Goal: Information Seeking & Learning: Learn about a topic

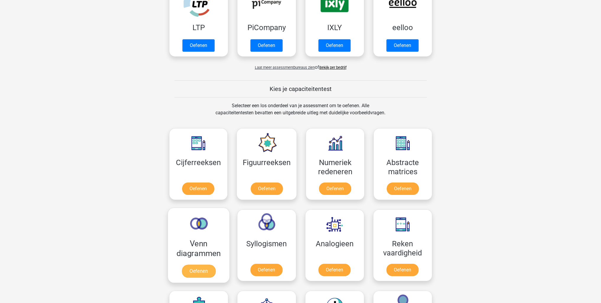
scroll to position [295, 0]
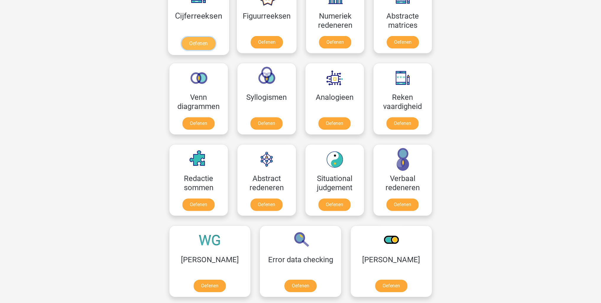
click at [199, 41] on link "Oefenen" at bounding box center [198, 43] width 34 height 13
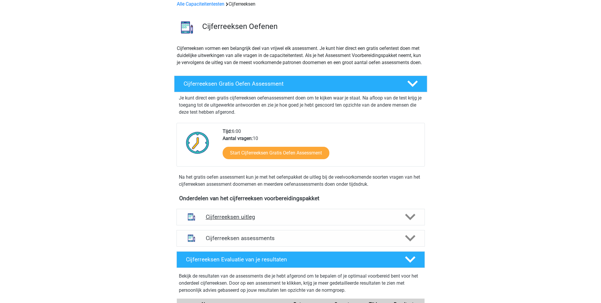
scroll to position [118, 0]
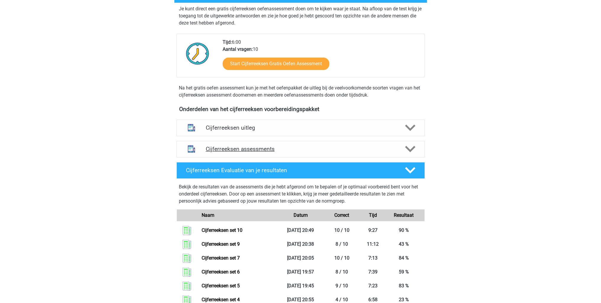
click at [261, 152] on h4 "Cijferreeksen assessments" at bounding box center [301, 149] width 190 height 7
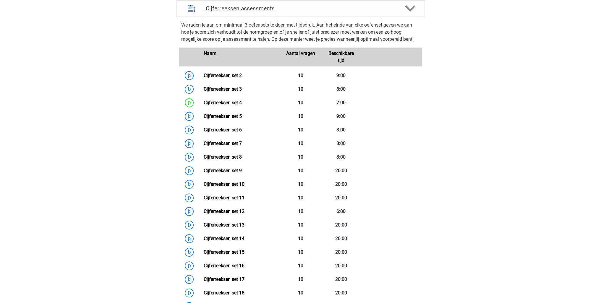
scroll to position [177, 0]
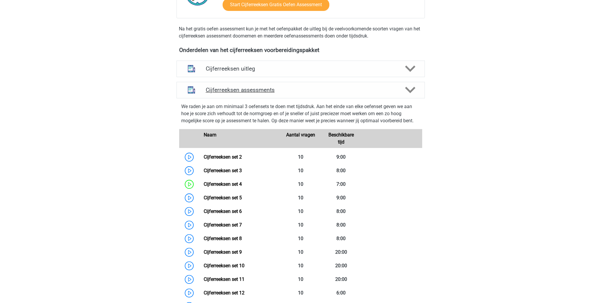
click at [287, 98] on div "Cijferreeksen assessments" at bounding box center [300, 90] width 248 height 17
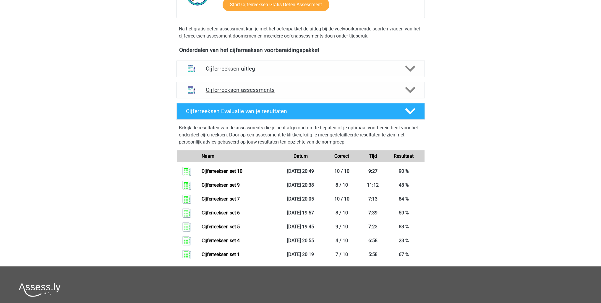
click at [251, 93] on h4 "Cijferreeksen assessments" at bounding box center [301, 90] width 190 height 7
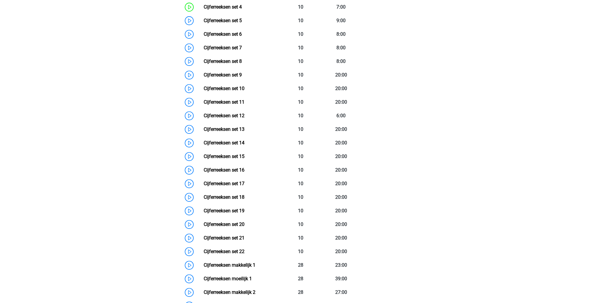
scroll to position [355, 0]
click at [204, 105] on link "Cijferreeksen set 11" at bounding box center [224, 102] width 41 height 6
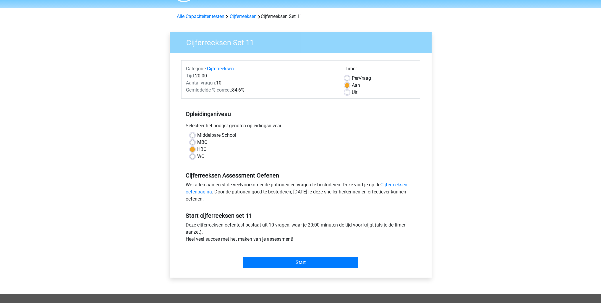
scroll to position [30, 0]
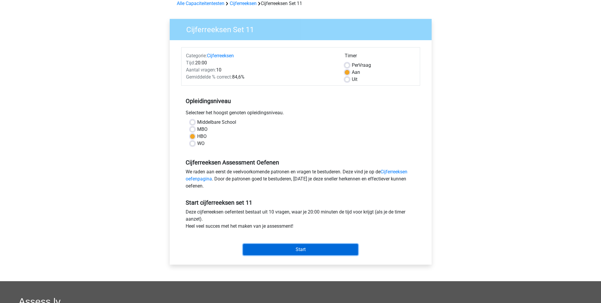
click at [307, 253] on input "Start" at bounding box center [300, 249] width 115 height 11
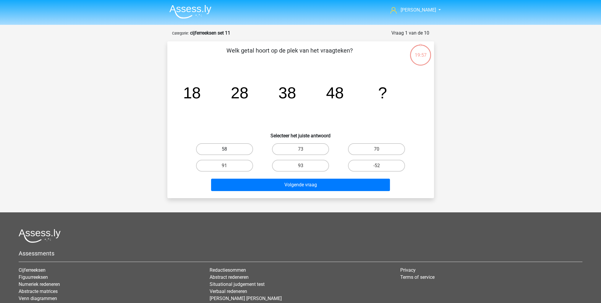
click at [223, 154] on label "58" at bounding box center [224, 149] width 57 height 12
click at [224, 153] on input "58" at bounding box center [226, 151] width 4 height 4
radio input "true"
click at [279, 194] on div "Welk getal hoort op de plek van het vraagteken? image/svg+xml 18 28 38 48 ? Sel…" at bounding box center [300, 119] width 267 height 157
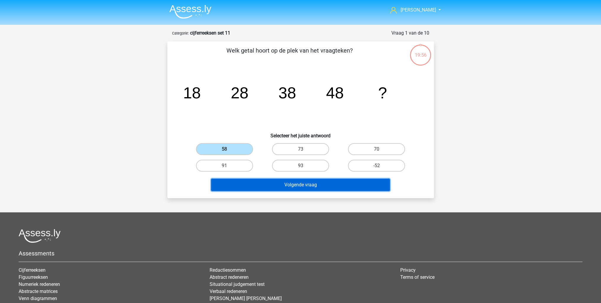
click at [278, 186] on button "Volgende vraag" at bounding box center [300, 185] width 179 height 12
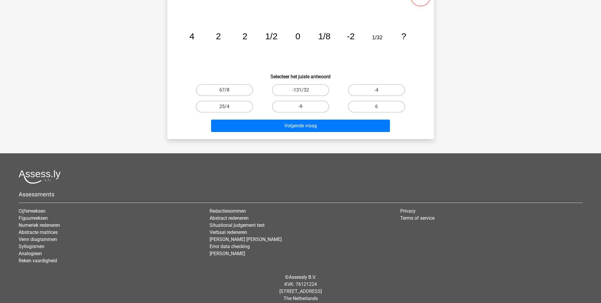
scroll to position [30, 0]
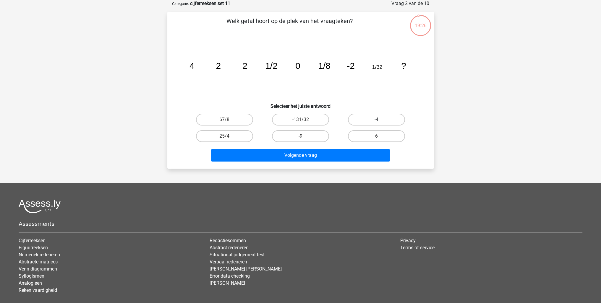
click at [375, 121] on label "-4" at bounding box center [376, 120] width 57 height 12
click at [376, 121] on input "-4" at bounding box center [378, 122] width 4 height 4
radio input "true"
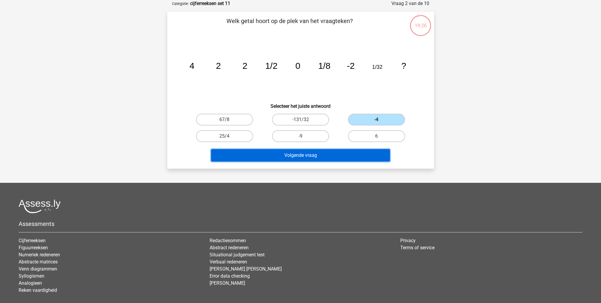
click at [349, 150] on button "Volgende vraag" at bounding box center [300, 155] width 179 height 12
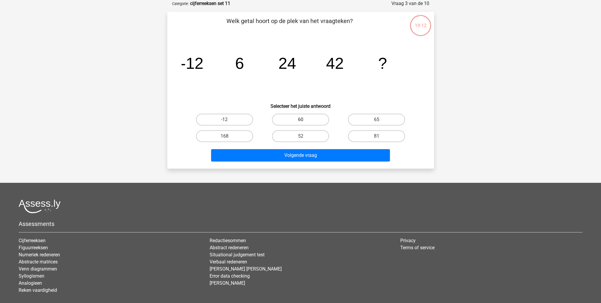
click at [305, 121] on label "60" at bounding box center [300, 120] width 57 height 12
click at [304, 121] on input "60" at bounding box center [302, 122] width 4 height 4
radio input "true"
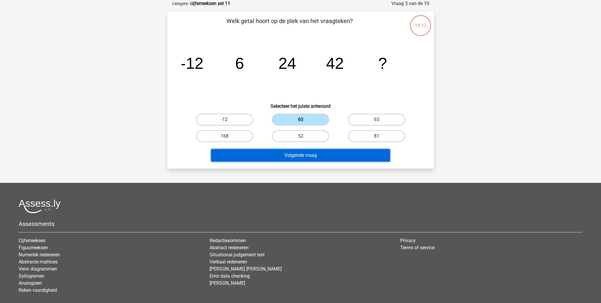
click at [313, 157] on button "Volgende vraag" at bounding box center [300, 155] width 179 height 12
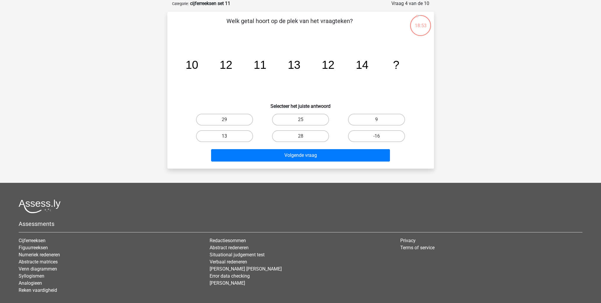
click at [245, 137] on label "13" at bounding box center [224, 136] width 57 height 12
click at [228, 137] on input "13" at bounding box center [226, 138] width 4 height 4
radio input "true"
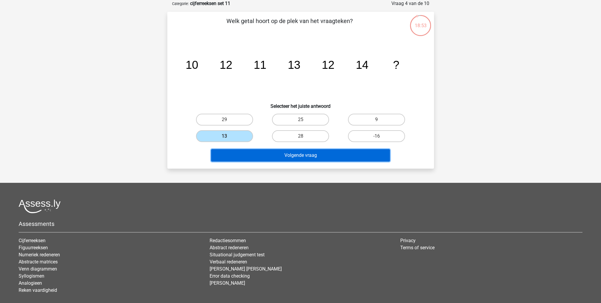
click at [275, 159] on button "Volgende vraag" at bounding box center [300, 155] width 179 height 12
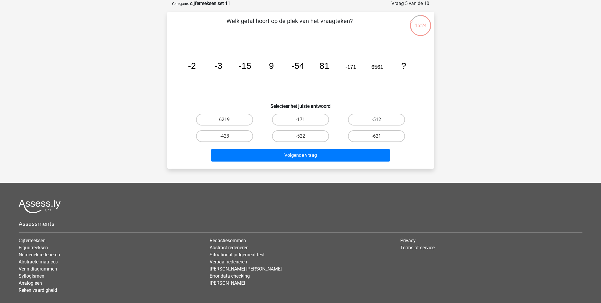
click at [360, 120] on label "-512" at bounding box center [376, 120] width 57 height 12
click at [376, 120] on input "-512" at bounding box center [378, 122] width 4 height 4
radio input "true"
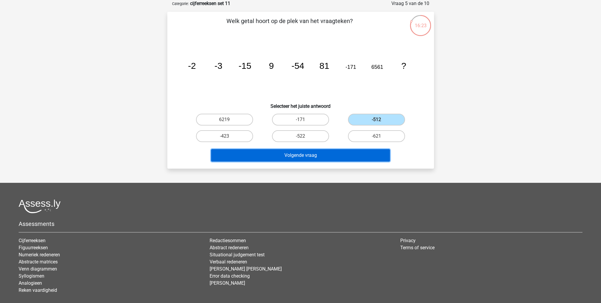
click at [332, 152] on button "Volgende vraag" at bounding box center [300, 155] width 179 height 12
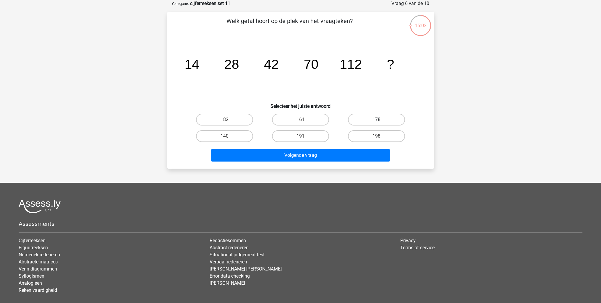
click at [360, 120] on label "178" at bounding box center [376, 120] width 57 height 12
click at [376, 120] on input "178" at bounding box center [378, 122] width 4 height 4
radio input "true"
click at [337, 147] on div "Volgende vraag" at bounding box center [301, 154] width 248 height 20
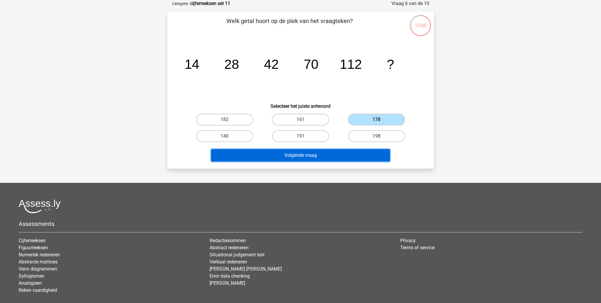
click at [337, 154] on button "Volgende vraag" at bounding box center [300, 155] width 179 height 12
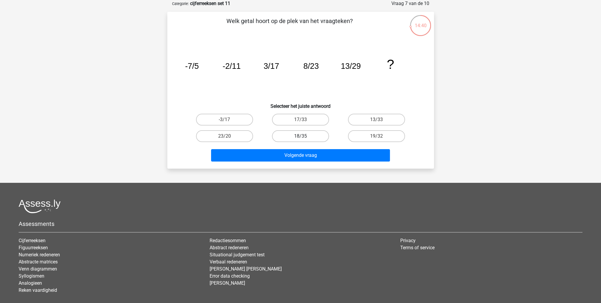
click at [307, 136] on label "18/35" at bounding box center [300, 136] width 57 height 12
click at [304, 136] on input "18/35" at bounding box center [302, 138] width 4 height 4
radio input "true"
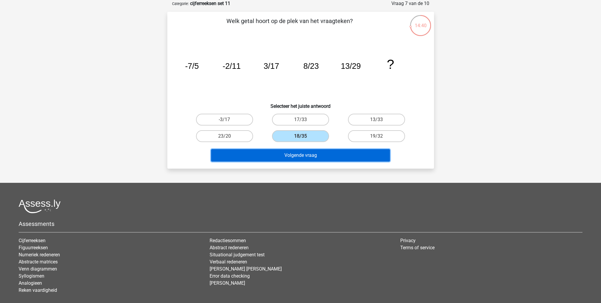
click at [305, 151] on button "Volgende vraag" at bounding box center [300, 155] width 179 height 12
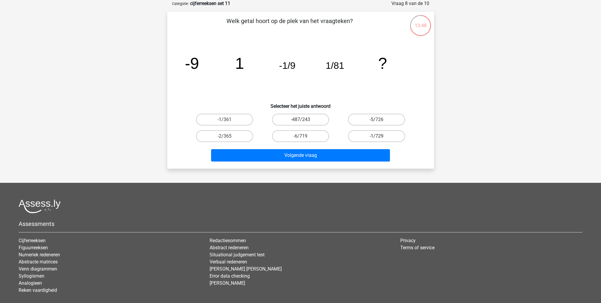
click at [379, 140] on input "-1/729" at bounding box center [378, 138] width 4 height 4
radio input "true"
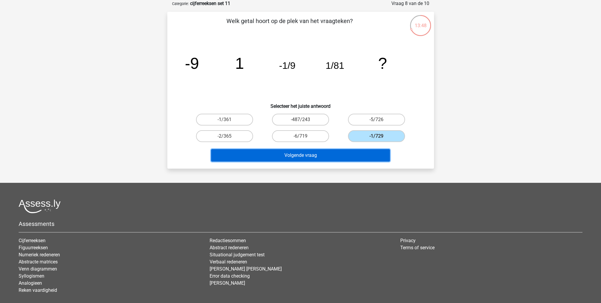
click at [363, 153] on button "Volgende vraag" at bounding box center [300, 155] width 179 height 12
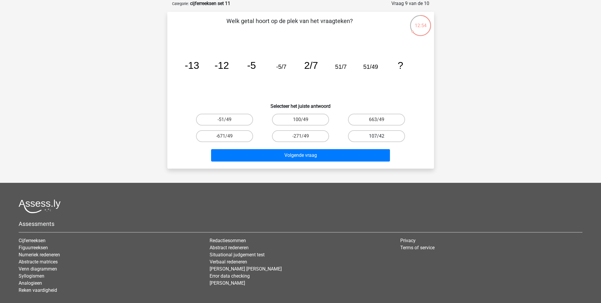
click at [368, 137] on label "107/42" at bounding box center [376, 136] width 57 height 12
click at [376, 137] on input "107/42" at bounding box center [378, 138] width 4 height 4
radio input "true"
click at [313, 114] on label "100/49" at bounding box center [300, 120] width 57 height 12
click at [304, 120] on input "100/49" at bounding box center [302, 122] width 4 height 4
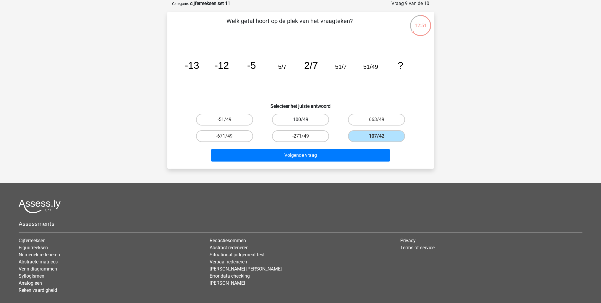
radio input "true"
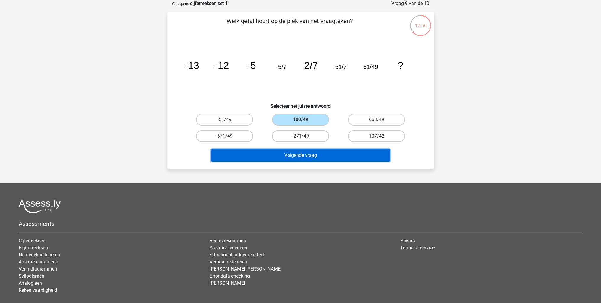
click at [318, 160] on button "Volgende vraag" at bounding box center [300, 155] width 179 height 12
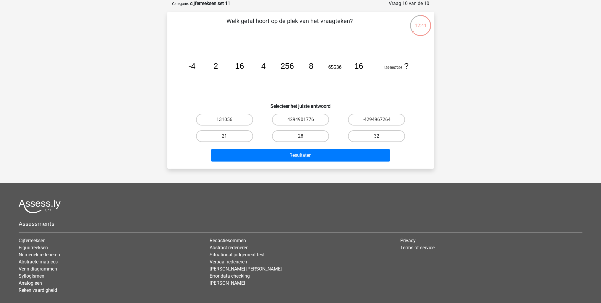
click at [371, 133] on label "32" at bounding box center [376, 136] width 57 height 12
click at [376, 136] on input "32" at bounding box center [378, 138] width 4 height 4
radio input "true"
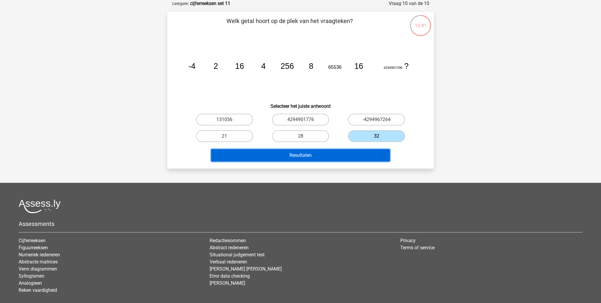
click at [351, 157] on button "Resultaten" at bounding box center [300, 155] width 179 height 12
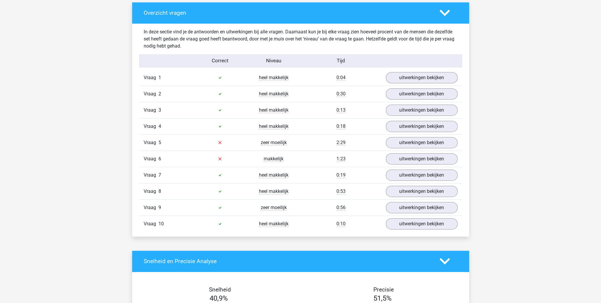
scroll to position [295, 0]
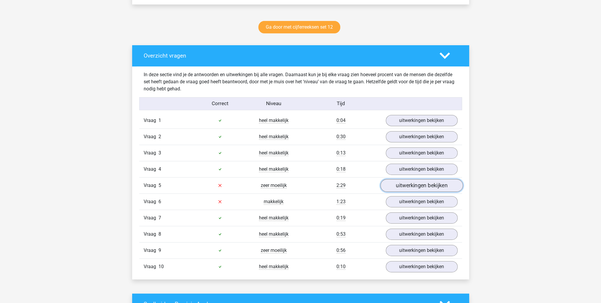
click at [401, 186] on link "uitwerkingen bekijken" at bounding box center [421, 185] width 82 height 13
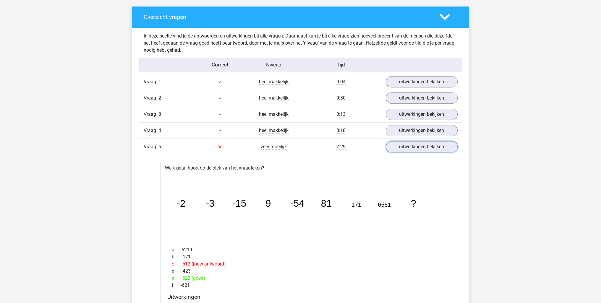
scroll to position [384, 0]
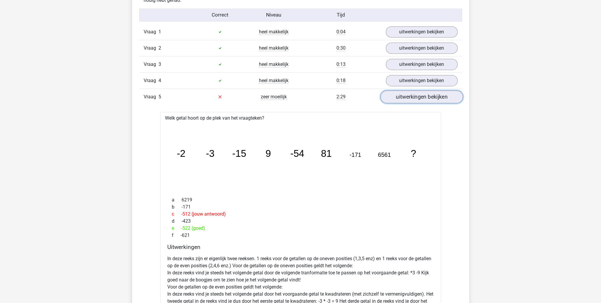
click at [401, 100] on link "uitwerkingen bekijken" at bounding box center [421, 96] width 82 height 13
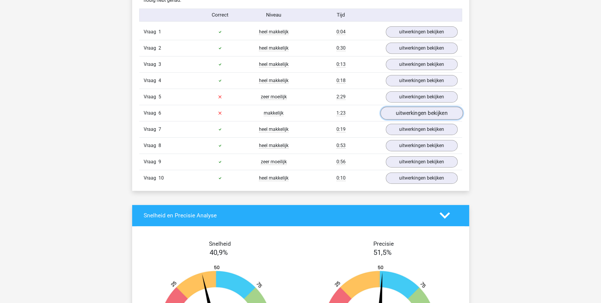
click at [407, 113] on link "uitwerkingen bekijken" at bounding box center [421, 113] width 82 height 13
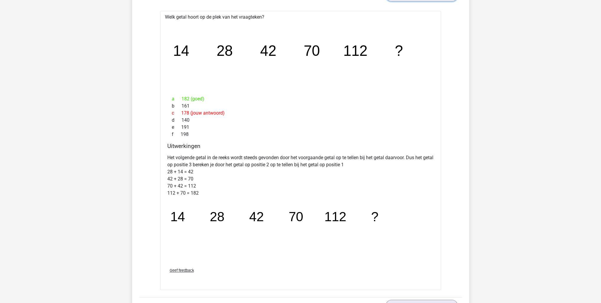
scroll to position [414, 0]
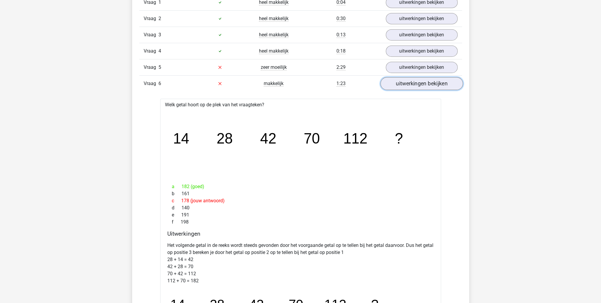
click at [397, 83] on link "uitwerkingen bekijken" at bounding box center [421, 83] width 82 height 13
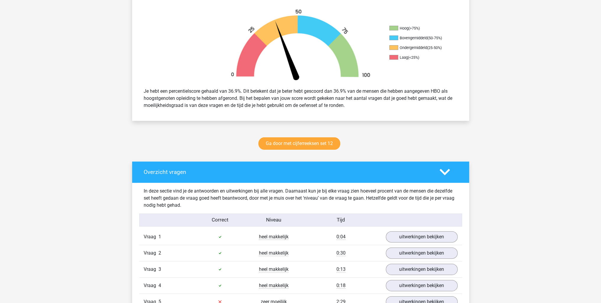
scroll to position [177, 0]
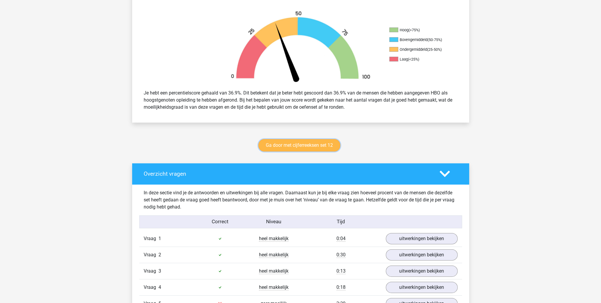
click at [306, 141] on link "Ga door met cijferreeksen set 12" at bounding box center [299, 145] width 82 height 12
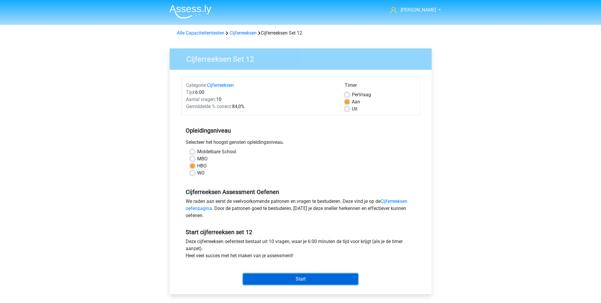
click at [309, 279] on input "Start" at bounding box center [300, 279] width 115 height 11
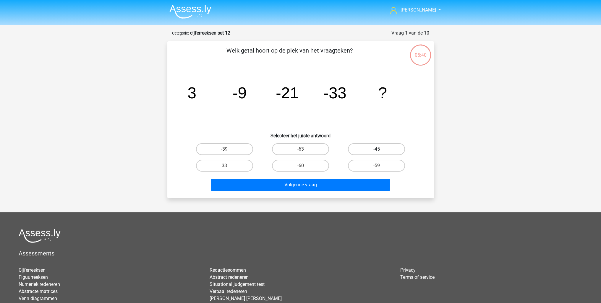
click at [371, 146] on label "-45" at bounding box center [376, 149] width 57 height 12
click at [376, 149] on input "-45" at bounding box center [378, 151] width 4 height 4
radio input "true"
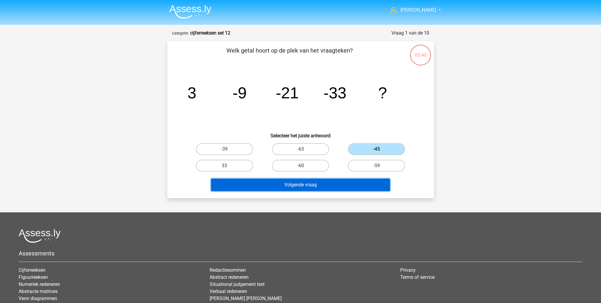
click at [344, 183] on button "Volgende vraag" at bounding box center [300, 185] width 179 height 12
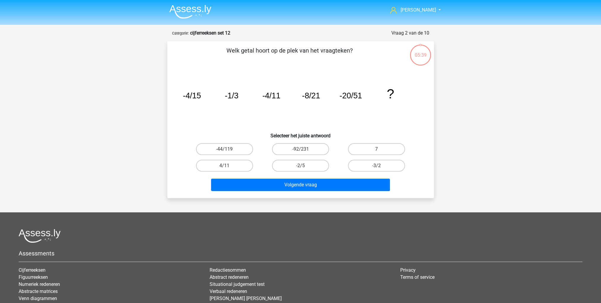
scroll to position [30, 0]
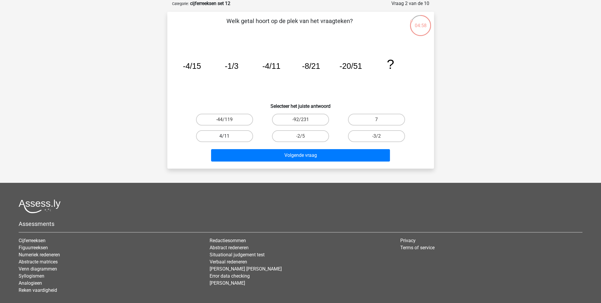
click at [239, 138] on label "4/11" at bounding box center [224, 136] width 57 height 12
click at [228, 138] on input "4/11" at bounding box center [226, 138] width 4 height 4
radio input "true"
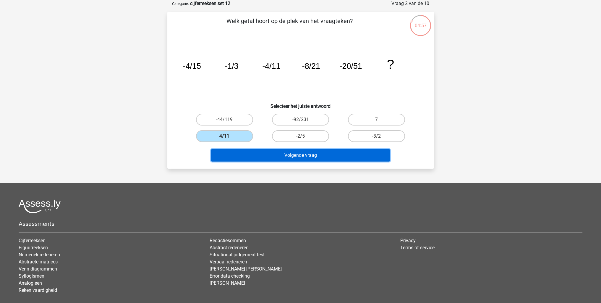
click at [272, 161] on button "Volgende vraag" at bounding box center [300, 155] width 179 height 12
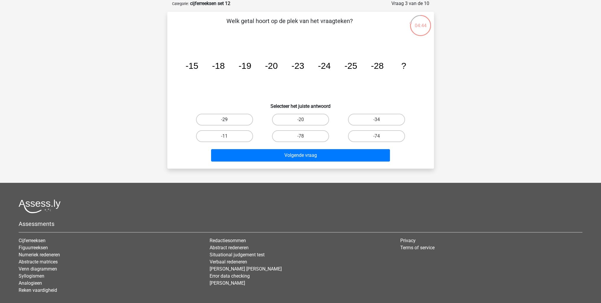
click at [241, 120] on label "-29" at bounding box center [224, 120] width 57 height 12
click at [228, 120] on input "-29" at bounding box center [226, 122] width 4 height 4
radio input "true"
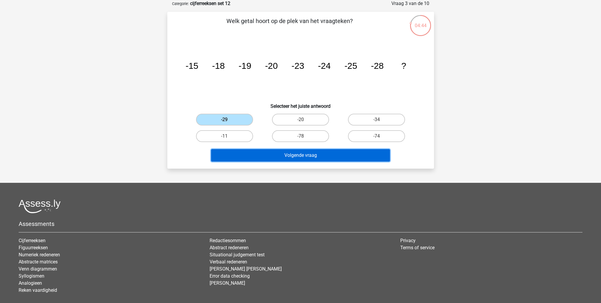
click at [275, 151] on button "Volgende vraag" at bounding box center [300, 155] width 179 height 12
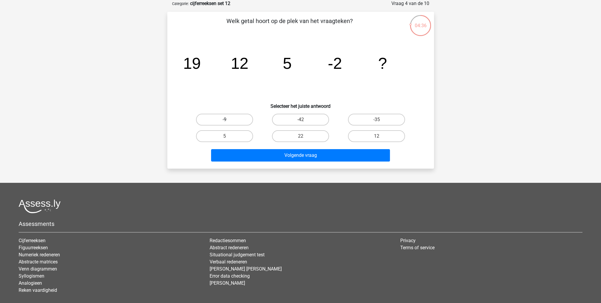
click at [228, 120] on input "-9" at bounding box center [226, 122] width 4 height 4
radio input "true"
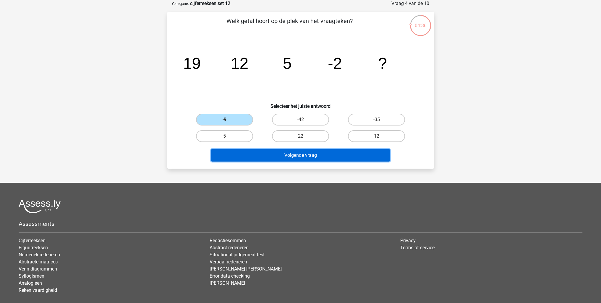
click at [273, 155] on button "Volgende vraag" at bounding box center [300, 155] width 179 height 12
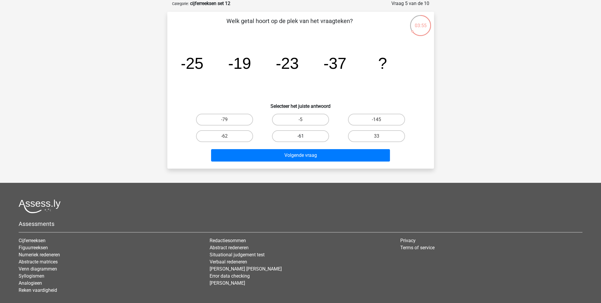
click at [299, 136] on label "-61" at bounding box center [300, 136] width 57 height 12
click at [300, 136] on input "-61" at bounding box center [302, 138] width 4 height 4
radio input "true"
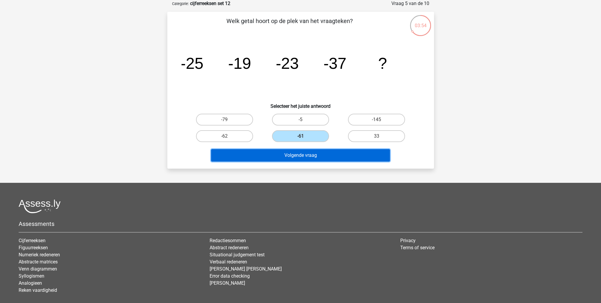
click at [311, 154] on button "Volgende vraag" at bounding box center [300, 155] width 179 height 12
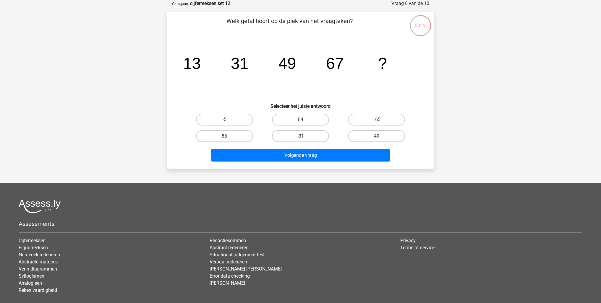
click at [228, 136] on input "85" at bounding box center [226, 138] width 4 height 4
radio input "true"
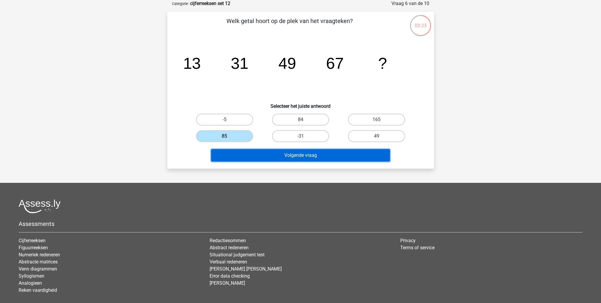
click at [266, 152] on button "Volgende vraag" at bounding box center [300, 155] width 179 height 12
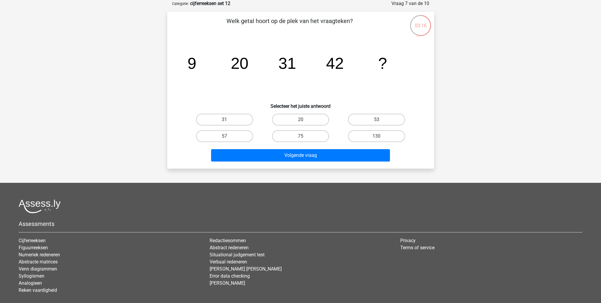
click at [379, 121] on input "53" at bounding box center [378, 122] width 4 height 4
radio input "true"
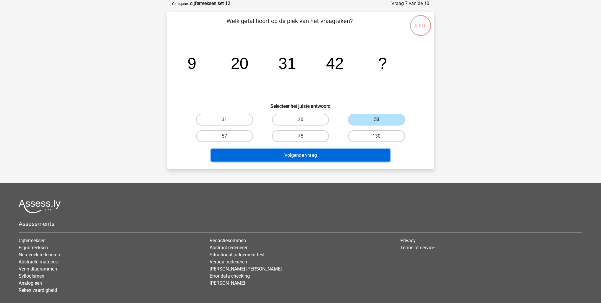
click at [342, 150] on button "Volgende vraag" at bounding box center [300, 155] width 179 height 12
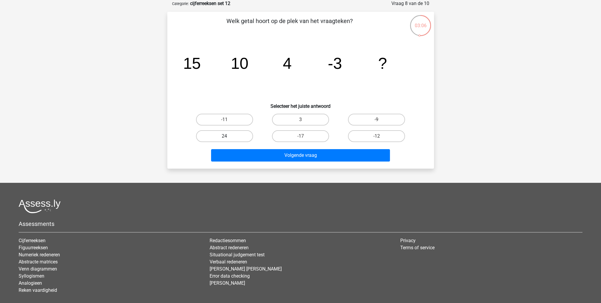
drag, startPoint x: 238, startPoint y: 123, endPoint x: 252, endPoint y: 136, distance: 18.6
click at [239, 123] on label "-11" at bounding box center [224, 120] width 57 height 12
click at [228, 123] on input "-11" at bounding box center [226, 122] width 4 height 4
radio input "true"
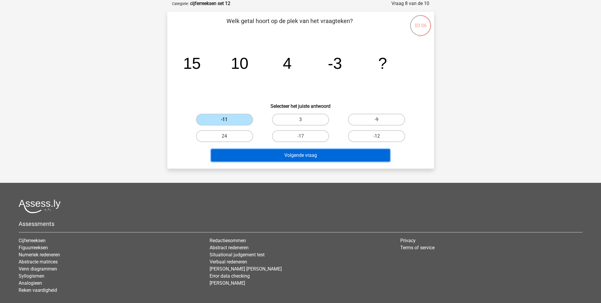
click at [277, 154] on button "Volgende vraag" at bounding box center [300, 155] width 179 height 12
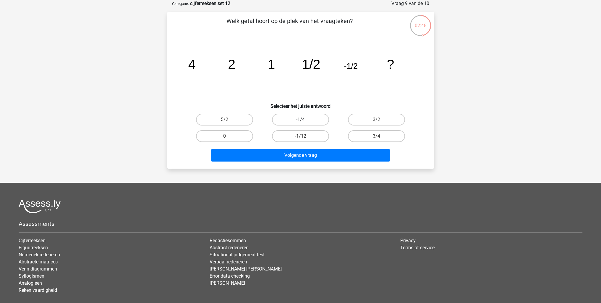
click at [316, 121] on label "-1/4" at bounding box center [300, 120] width 57 height 12
click at [304, 121] on input "-1/4" at bounding box center [302, 122] width 4 height 4
radio input "true"
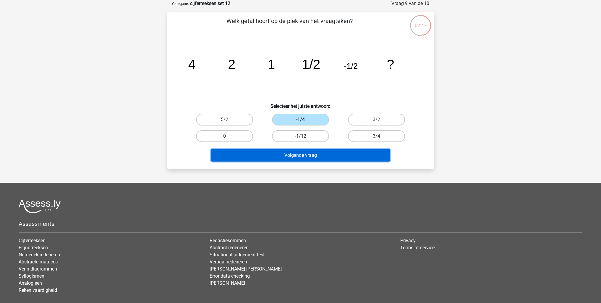
click at [334, 156] on button "Volgende vraag" at bounding box center [300, 155] width 179 height 12
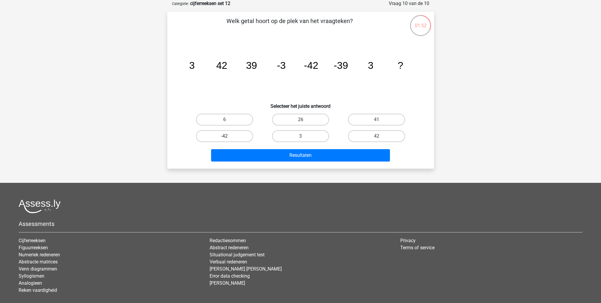
click at [240, 134] on label "-42" at bounding box center [224, 136] width 57 height 12
click at [228, 136] on input "-42" at bounding box center [226, 138] width 4 height 4
radio input "true"
click at [365, 137] on label "42" at bounding box center [376, 136] width 57 height 12
click at [376, 137] on input "42" at bounding box center [378, 138] width 4 height 4
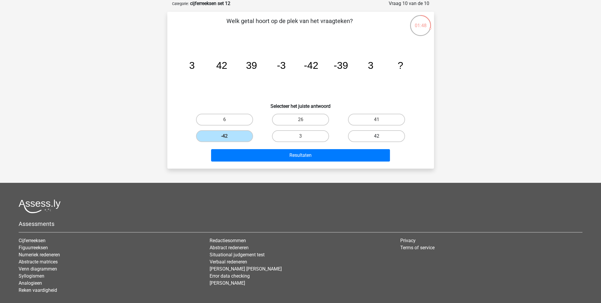
radio input "true"
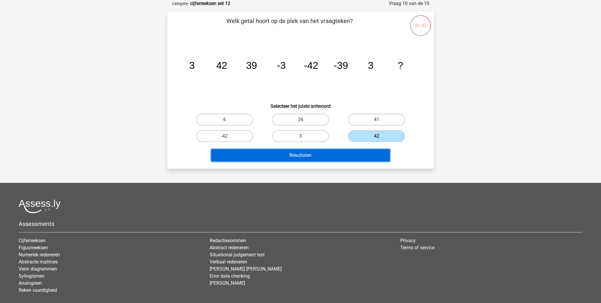
click at [339, 152] on button "Resultaten" at bounding box center [300, 155] width 179 height 12
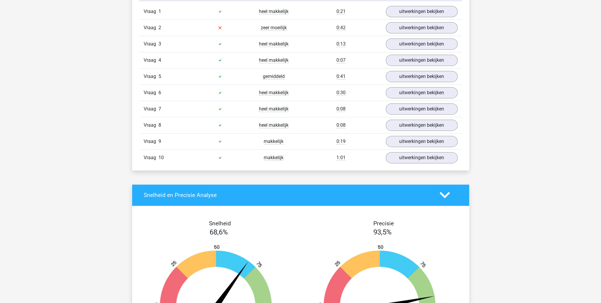
scroll to position [443, 0]
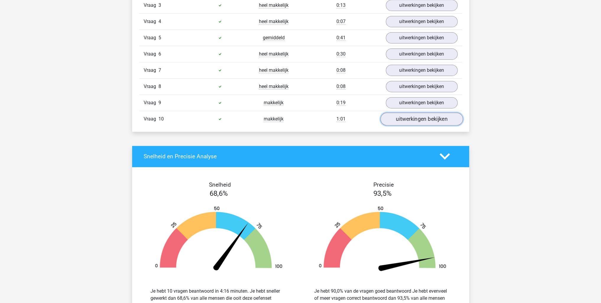
click at [403, 114] on link "uitwerkingen bekijken" at bounding box center [421, 119] width 82 height 13
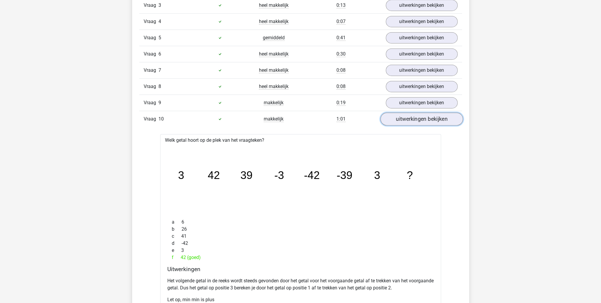
click at [403, 115] on link "uitwerkingen bekijken" at bounding box center [421, 119] width 82 height 13
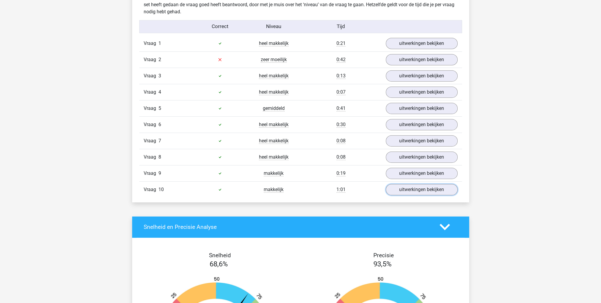
scroll to position [355, 0]
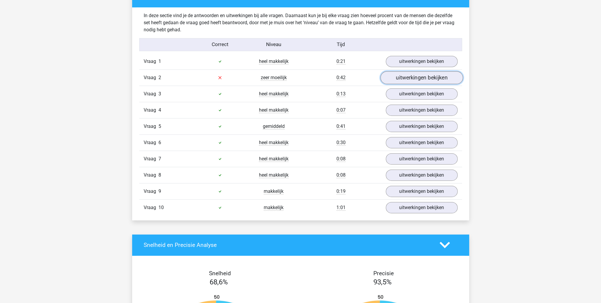
click at [410, 82] on link "uitwerkingen bekijken" at bounding box center [421, 77] width 82 height 13
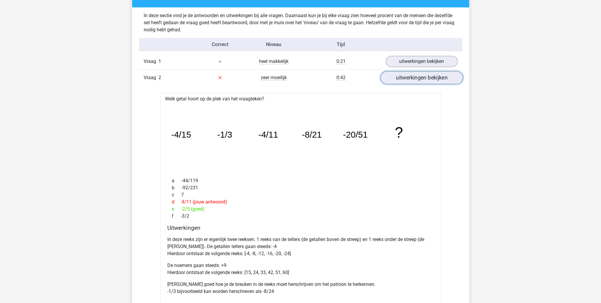
click at [405, 79] on link "uitwerkingen bekijken" at bounding box center [421, 77] width 82 height 13
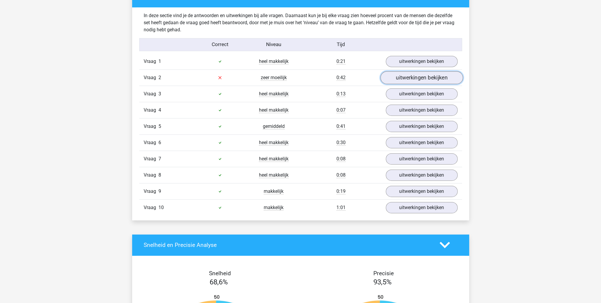
click at [404, 79] on link "uitwerkingen bekijken" at bounding box center [421, 77] width 82 height 13
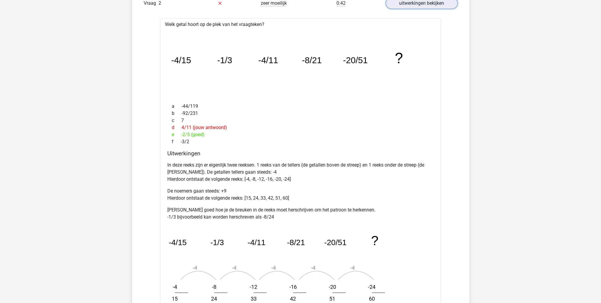
scroll to position [325, 0]
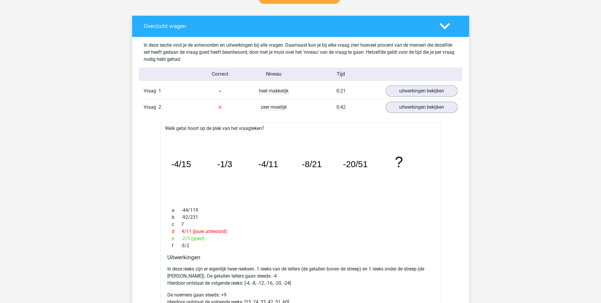
click at [413, 113] on div "Vraag 2 zeer moeilijk 0:42 uitwerkingen bekijken" at bounding box center [300, 107] width 323 height 16
click at [412, 109] on link "uitwerkingen bekijken" at bounding box center [421, 107] width 82 height 13
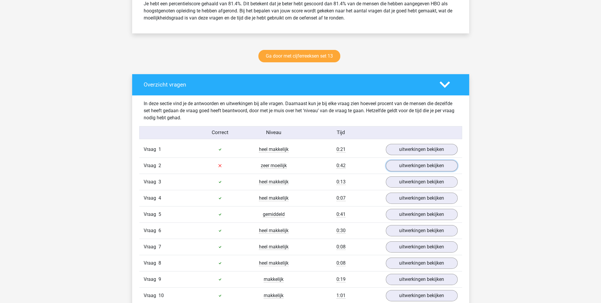
scroll to position [266, 0]
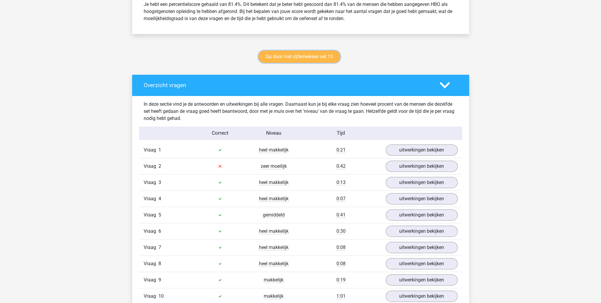
click at [321, 57] on link "Ga door met cijferreeksen set 13" at bounding box center [299, 57] width 82 height 12
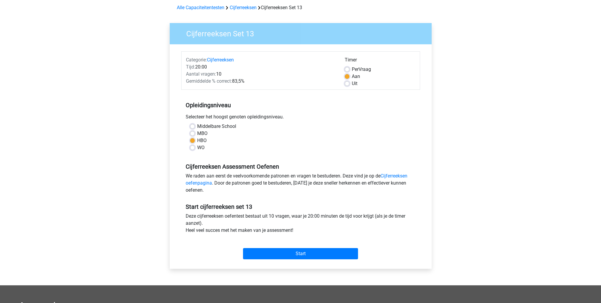
scroll to position [59, 0]
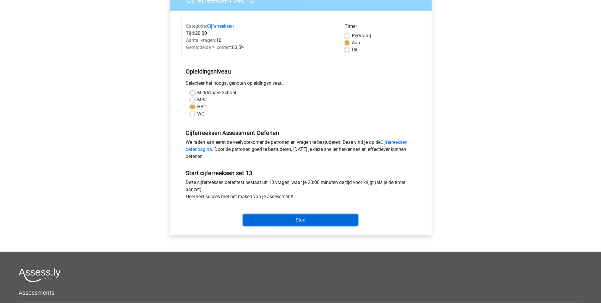
click at [301, 220] on input "Start" at bounding box center [300, 220] width 115 height 11
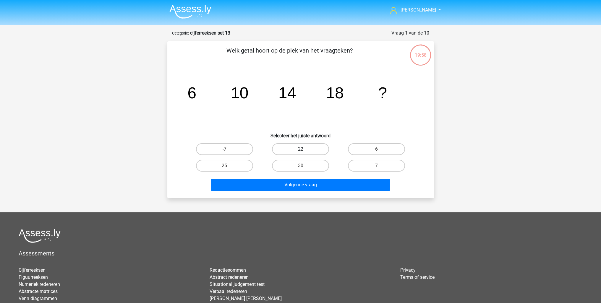
click at [297, 150] on label "22" at bounding box center [300, 149] width 57 height 12
click at [300, 150] on input "22" at bounding box center [302, 151] width 4 height 4
radio input "true"
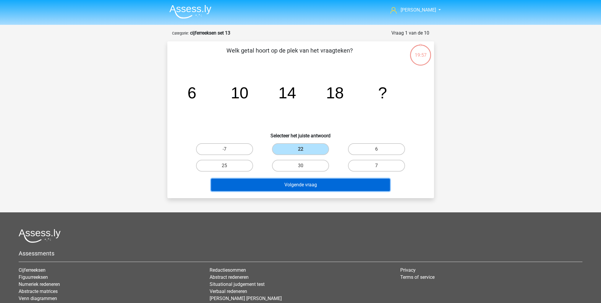
click at [312, 181] on button "Volgende vraag" at bounding box center [300, 185] width 179 height 12
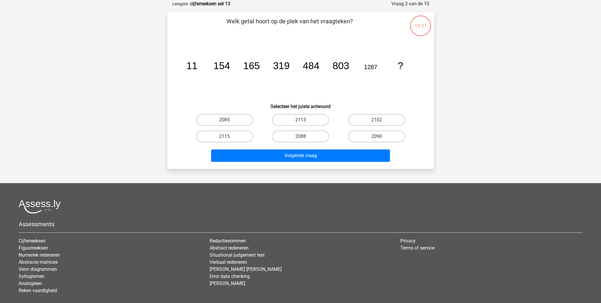
scroll to position [30, 0]
click at [375, 136] on label "2090" at bounding box center [376, 136] width 57 height 12
click at [376, 136] on input "2090" at bounding box center [378, 138] width 4 height 4
radio input "true"
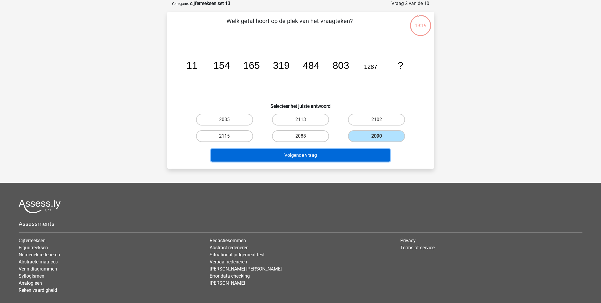
click at [352, 152] on button "Volgende vraag" at bounding box center [300, 155] width 179 height 12
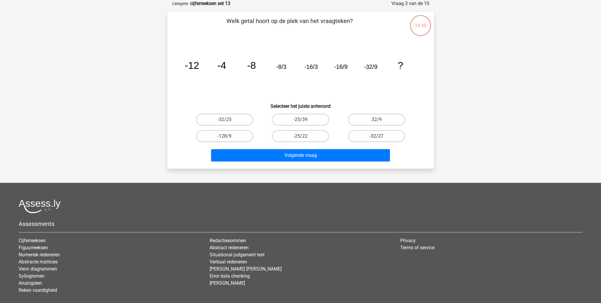
click at [368, 136] on label "-32/27" at bounding box center [376, 136] width 57 height 12
click at [376, 136] on input "-32/27" at bounding box center [378, 138] width 4 height 4
radio input "true"
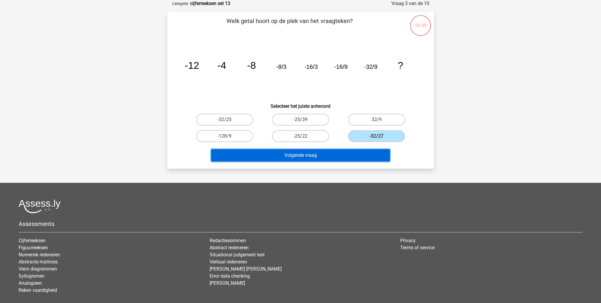
click at [349, 155] on button "Volgende vraag" at bounding box center [300, 155] width 179 height 12
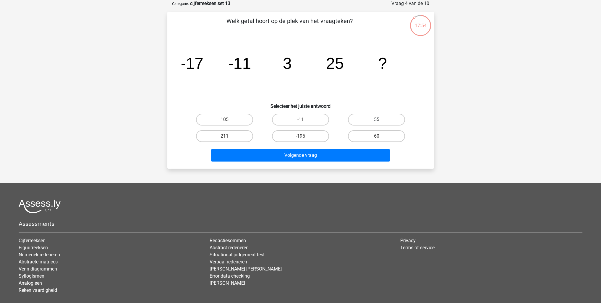
click at [372, 121] on label "55" at bounding box center [376, 120] width 57 height 12
click at [376, 121] on input "55" at bounding box center [378, 122] width 4 height 4
radio input "true"
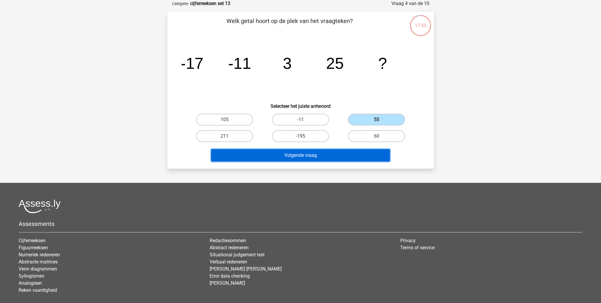
click at [345, 154] on button "Volgende vraag" at bounding box center [300, 155] width 179 height 12
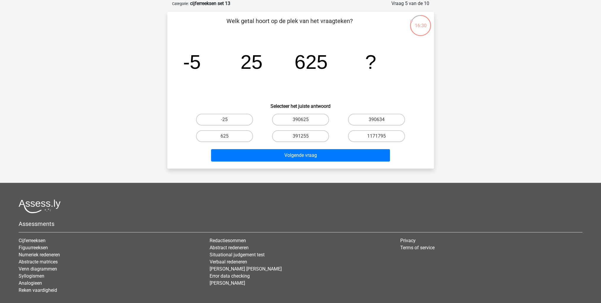
click at [319, 121] on label "390625" at bounding box center [300, 120] width 57 height 12
click at [304, 121] on input "390625" at bounding box center [302, 122] width 4 height 4
radio input "true"
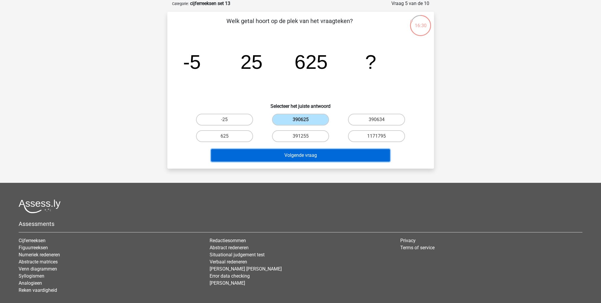
click at [323, 154] on button "Volgende vraag" at bounding box center [300, 155] width 179 height 12
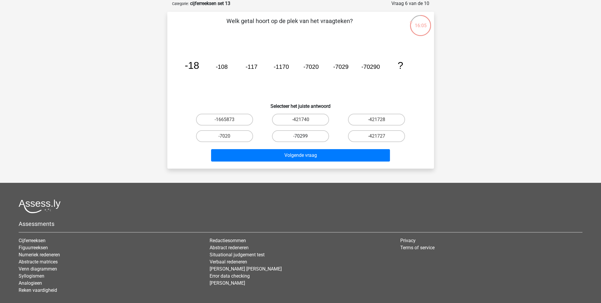
click at [310, 136] on label "-70299" at bounding box center [300, 136] width 57 height 12
click at [304, 136] on input "-70299" at bounding box center [302, 138] width 4 height 4
radio input "true"
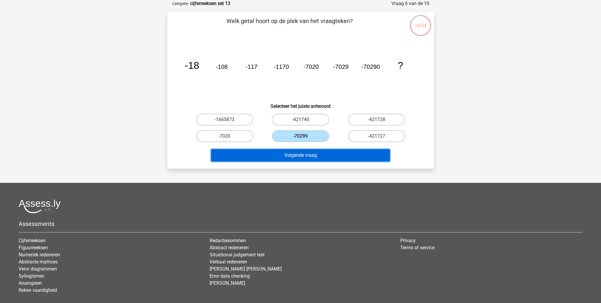
click at [317, 157] on button "Volgende vraag" at bounding box center [300, 155] width 179 height 12
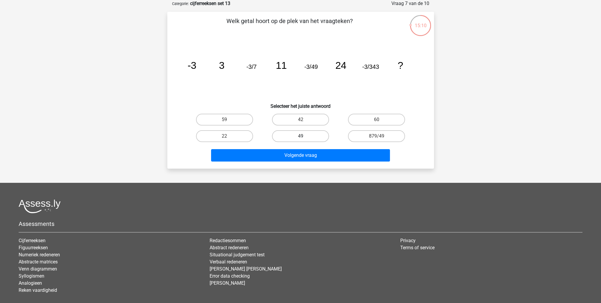
drag, startPoint x: 297, startPoint y: 139, endPoint x: 298, endPoint y: 154, distance: 14.6
click at [297, 140] on label "49" at bounding box center [300, 136] width 57 height 12
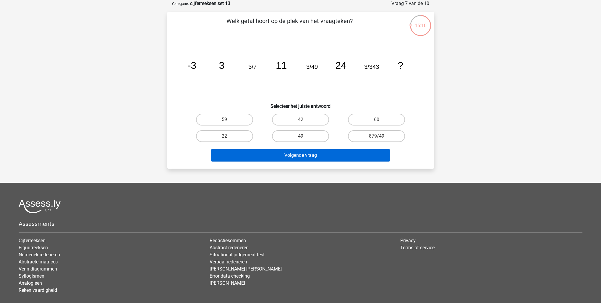
click at [300, 140] on input "49" at bounding box center [302, 138] width 4 height 4
radio input "true"
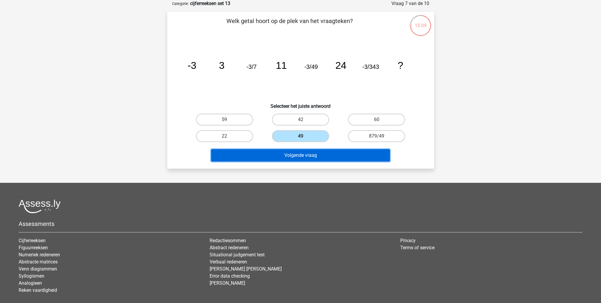
click at [299, 159] on button "Volgende vraag" at bounding box center [300, 155] width 179 height 12
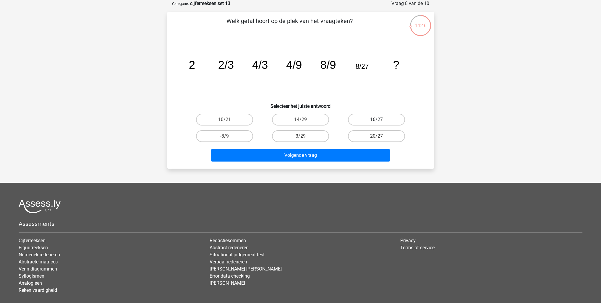
click at [372, 118] on label "16/27" at bounding box center [376, 120] width 57 height 12
click at [376, 120] on input "16/27" at bounding box center [378, 122] width 4 height 4
radio input "true"
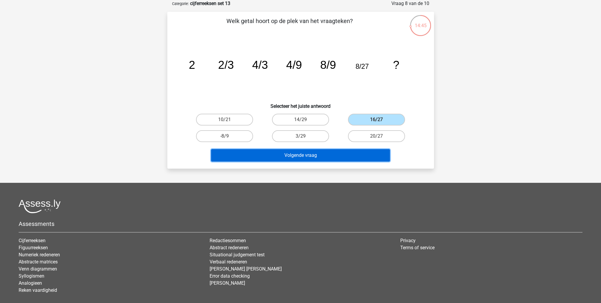
click at [357, 153] on button "Volgende vraag" at bounding box center [300, 155] width 179 height 12
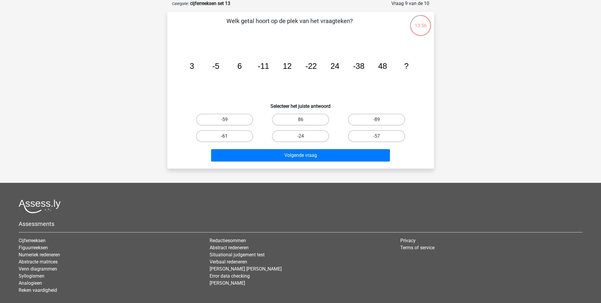
click at [241, 136] on label "-61" at bounding box center [224, 136] width 57 height 12
click at [228, 136] on input "-61" at bounding box center [226, 138] width 4 height 4
radio input "true"
click at [233, 117] on label "-59" at bounding box center [224, 120] width 57 height 12
click at [228, 120] on input "-59" at bounding box center [226, 122] width 4 height 4
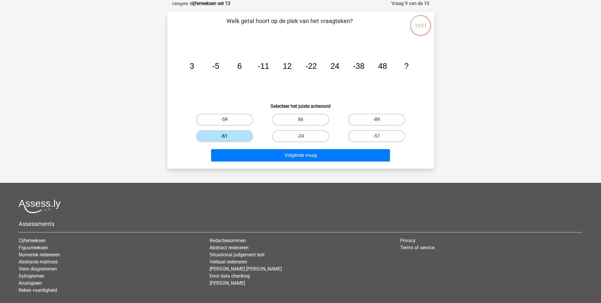
radio input "true"
click at [245, 136] on label "-61" at bounding box center [224, 136] width 57 height 12
click at [228, 136] on input "-61" at bounding box center [226, 138] width 4 height 4
radio input "true"
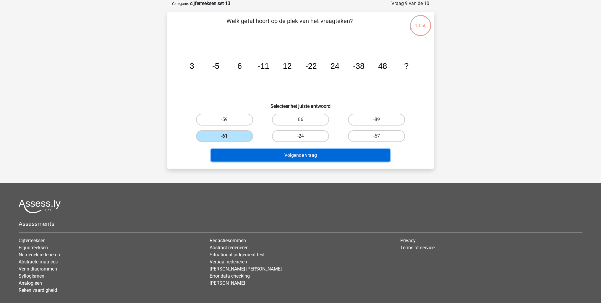
click at [274, 156] on button "Volgende vraag" at bounding box center [300, 155] width 179 height 12
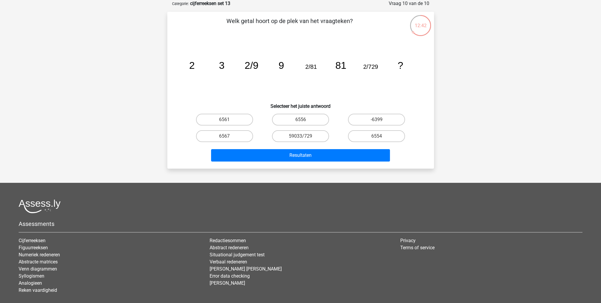
click at [379, 138] on input "6554" at bounding box center [378, 138] width 4 height 4
radio input "true"
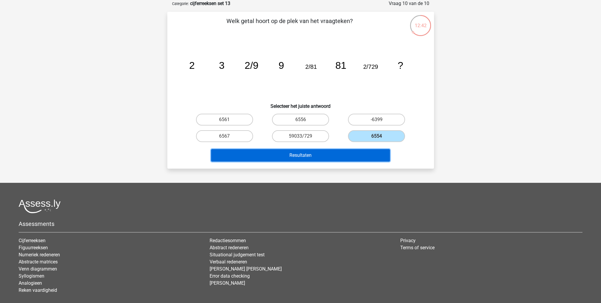
click at [322, 150] on button "Resultaten" at bounding box center [300, 155] width 179 height 12
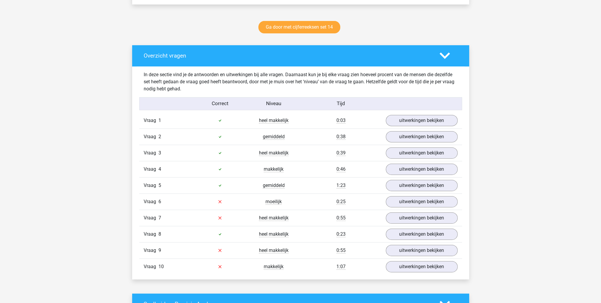
scroll to position [414, 0]
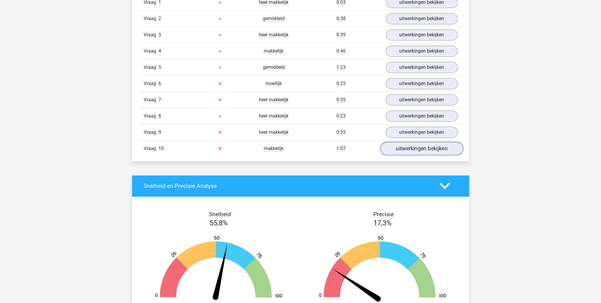
click at [414, 147] on link "uitwerkingen bekijken" at bounding box center [421, 148] width 82 height 13
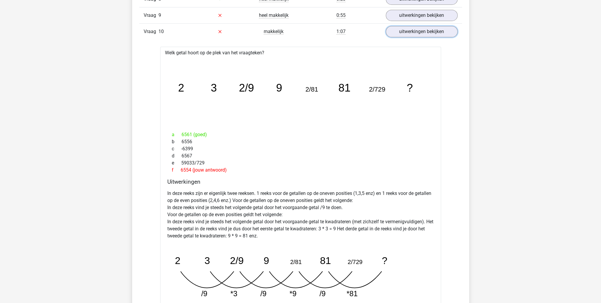
scroll to position [443, 0]
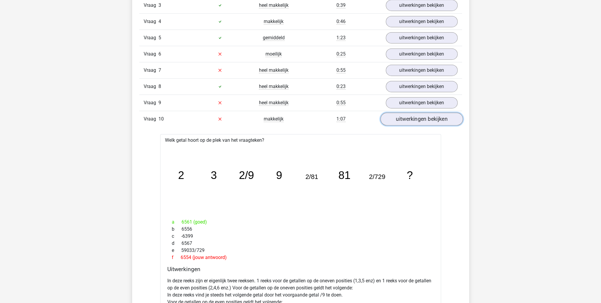
click at [419, 120] on link "uitwerkingen bekijken" at bounding box center [421, 119] width 82 height 13
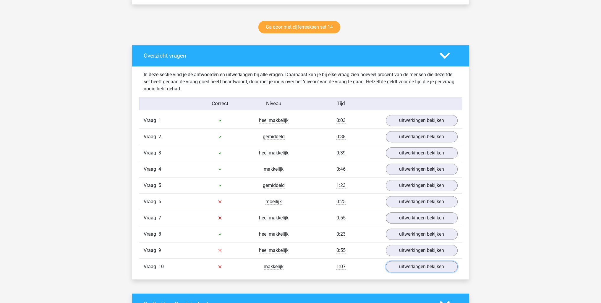
scroll to position [325, 0]
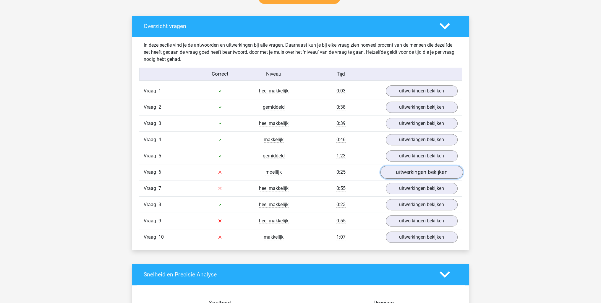
click at [405, 175] on link "uitwerkingen bekijken" at bounding box center [421, 172] width 82 height 13
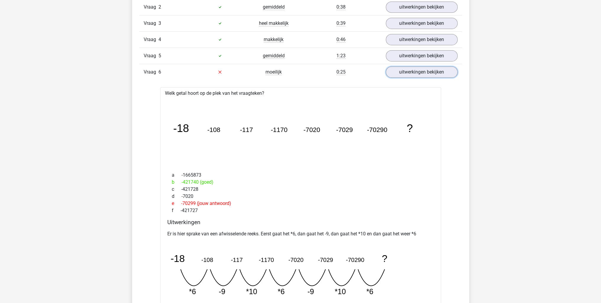
scroll to position [443, 0]
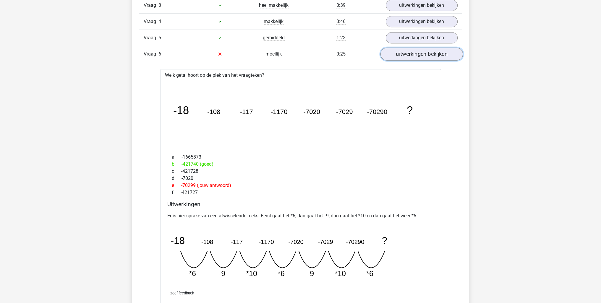
click at [394, 55] on link "uitwerkingen bekijken" at bounding box center [421, 54] width 82 height 13
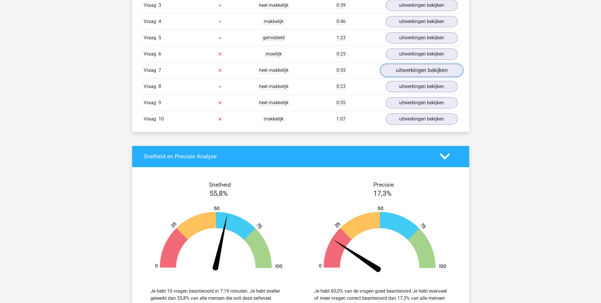
click at [394, 74] on link "uitwerkingen bekijken" at bounding box center [421, 70] width 82 height 13
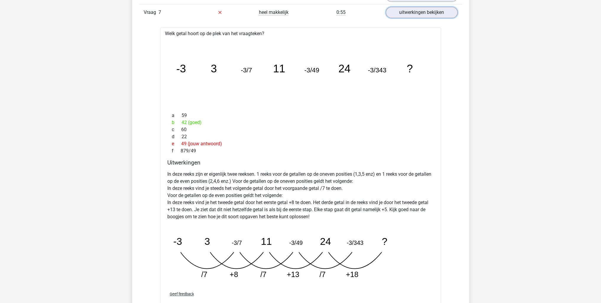
scroll to position [502, 0]
click at [416, 10] on link "uitwerkingen bekijken" at bounding box center [421, 11] width 82 height 13
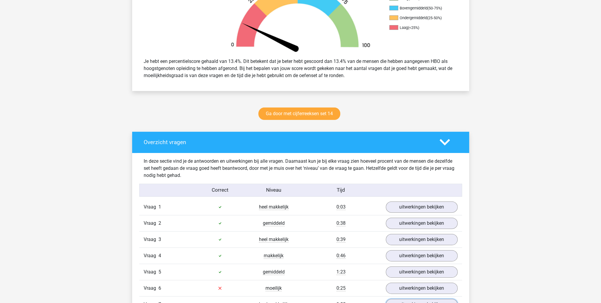
scroll to position [207, 0]
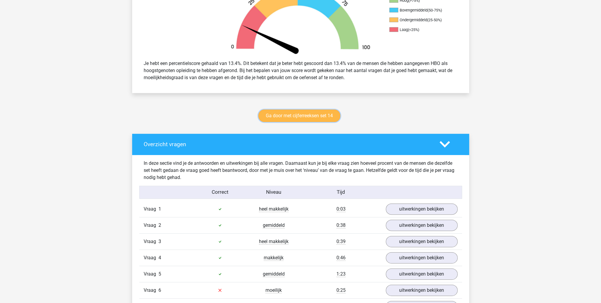
click at [305, 117] on link "Ga door met cijferreeksen set 14" at bounding box center [299, 116] width 82 height 12
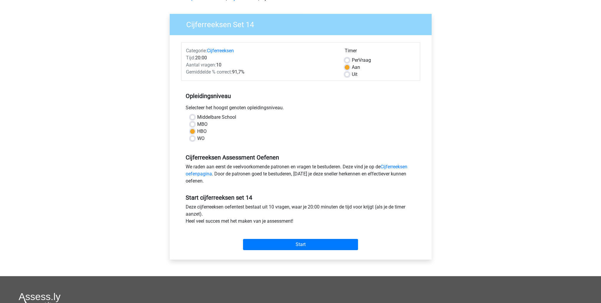
scroll to position [89, 0]
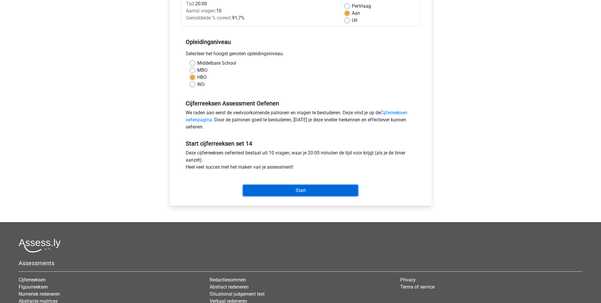
click at [301, 189] on input "Start" at bounding box center [300, 190] width 115 height 11
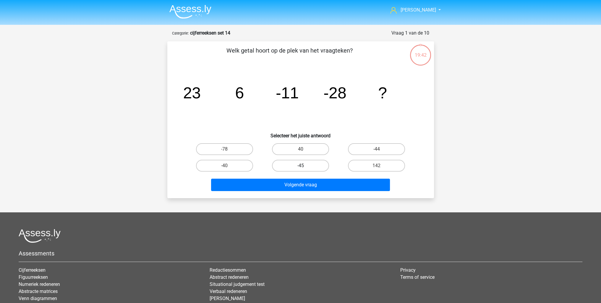
click at [310, 164] on label "-45" at bounding box center [300, 166] width 57 height 12
click at [304, 166] on input "-45" at bounding box center [302, 168] width 4 height 4
radio input "true"
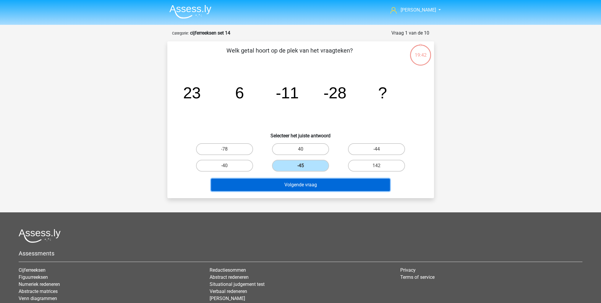
click at [313, 183] on button "Volgende vraag" at bounding box center [300, 185] width 179 height 12
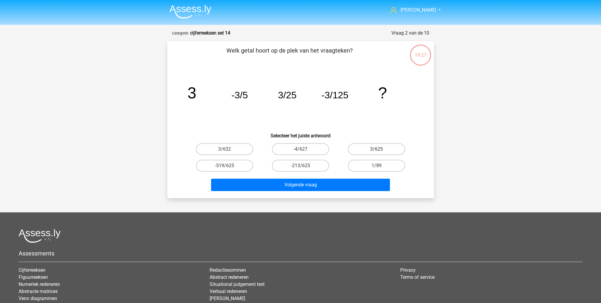
click at [366, 150] on label "3/625" at bounding box center [376, 149] width 57 height 12
click at [376, 150] on input "3/625" at bounding box center [378, 151] width 4 height 4
radio input "true"
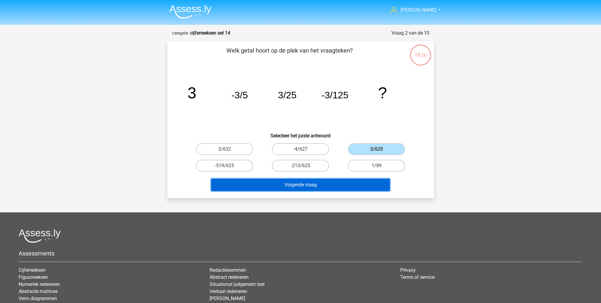
click at [348, 183] on button "Volgende vraag" at bounding box center [300, 185] width 179 height 12
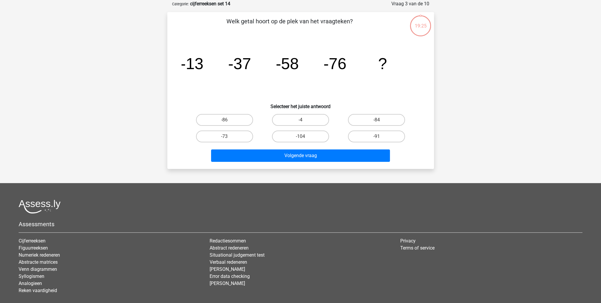
scroll to position [30, 0]
click at [361, 143] on div "-91" at bounding box center [376, 136] width 76 height 17
click at [365, 140] on label "-91" at bounding box center [376, 136] width 57 height 12
click at [376, 140] on input "-91" at bounding box center [378, 138] width 4 height 4
radio input "true"
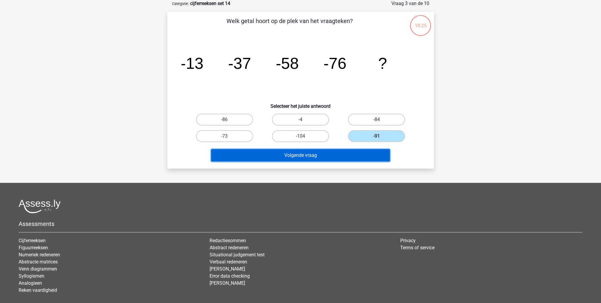
click at [355, 150] on button "Volgende vraag" at bounding box center [300, 155] width 179 height 12
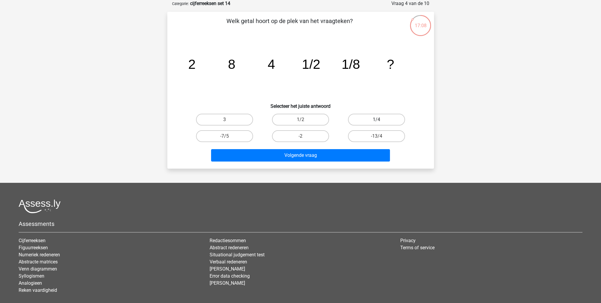
click at [368, 120] on label "1/4" at bounding box center [376, 120] width 57 height 12
click at [376, 120] on input "1/4" at bounding box center [378, 122] width 4 height 4
radio input "true"
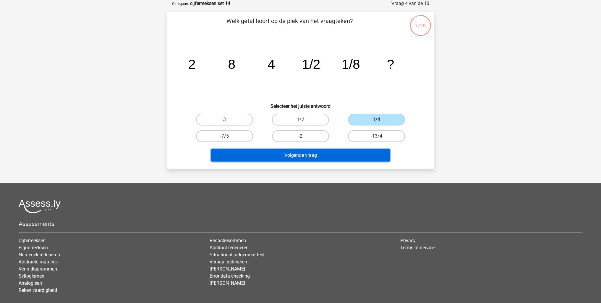
click at [333, 156] on button "Volgende vraag" at bounding box center [300, 155] width 179 height 12
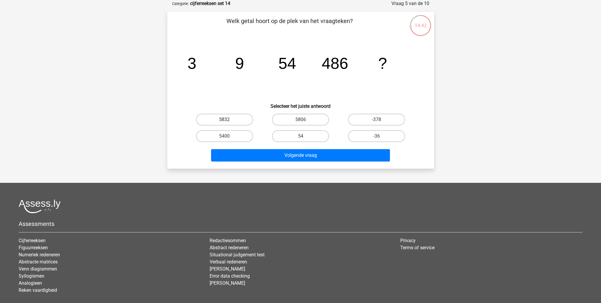
click at [249, 121] on label "5832" at bounding box center [224, 120] width 57 height 12
click at [228, 121] on input "5832" at bounding box center [226, 122] width 4 height 4
radio input "true"
click at [272, 161] on div "Volgende vraag" at bounding box center [300, 156] width 228 height 15
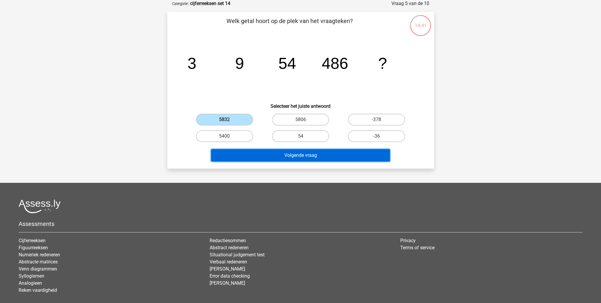
click at [275, 157] on button "Volgende vraag" at bounding box center [300, 155] width 179 height 12
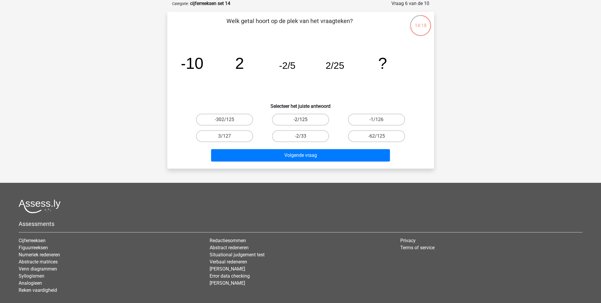
click at [311, 121] on label "-2/125" at bounding box center [300, 120] width 57 height 12
click at [304, 121] on input "-2/125" at bounding box center [302, 122] width 4 height 4
radio input "true"
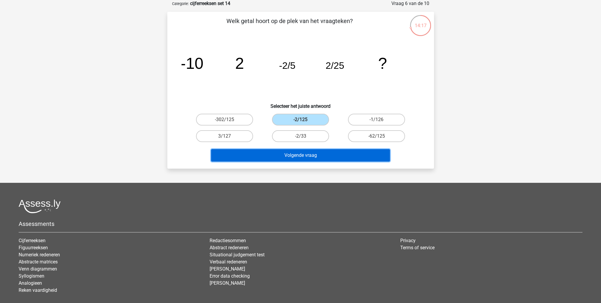
click at [317, 155] on button "Volgende vraag" at bounding box center [300, 155] width 179 height 12
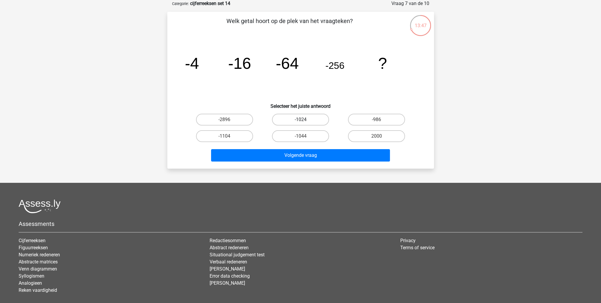
click at [305, 121] on label "-1024" at bounding box center [300, 120] width 57 height 12
click at [304, 121] on input "-1024" at bounding box center [302, 122] width 4 height 4
radio input "true"
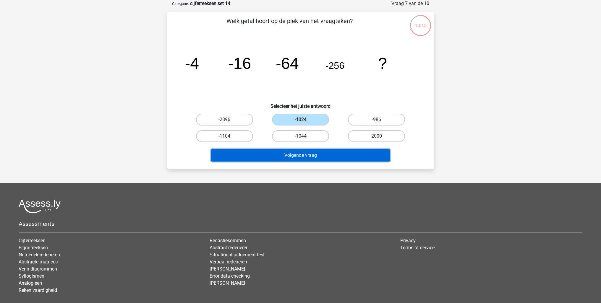
click at [315, 151] on button "Volgende vraag" at bounding box center [300, 155] width 179 height 12
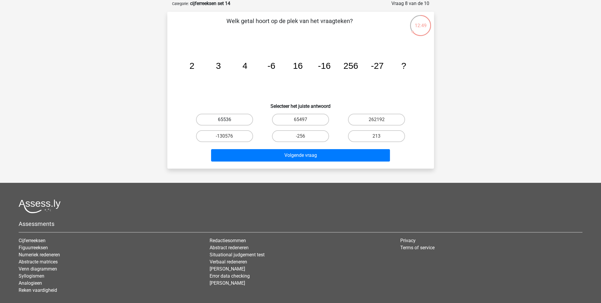
click at [242, 122] on label "65536" at bounding box center [224, 120] width 57 height 12
click at [228, 122] on input "65536" at bounding box center [226, 122] width 4 height 4
radio input "true"
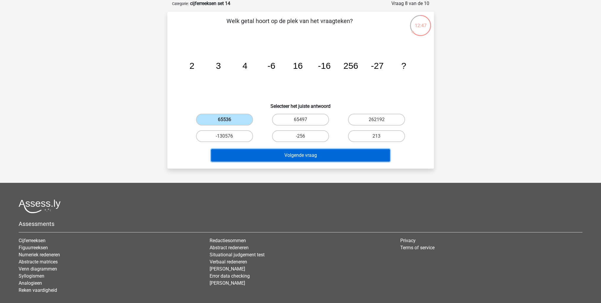
click at [282, 155] on button "Volgende vraag" at bounding box center [300, 155] width 179 height 12
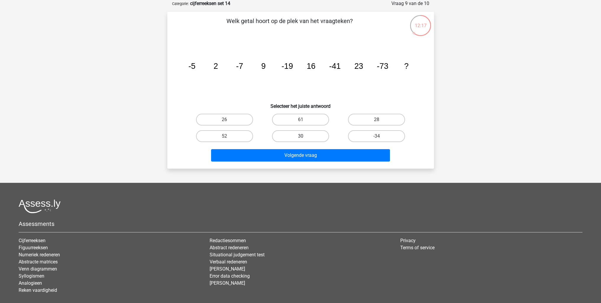
click at [298, 130] on label "30" at bounding box center [300, 136] width 57 height 12
click at [300, 136] on input "30" at bounding box center [302, 138] width 4 height 4
radio input "true"
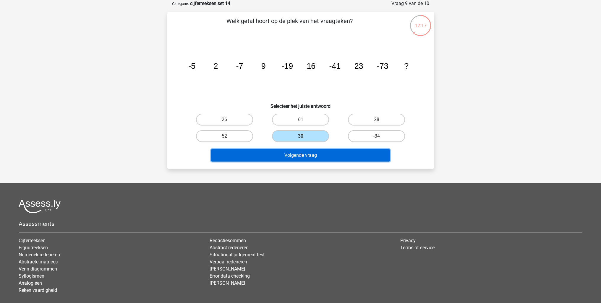
click at [307, 152] on button "Volgende vraag" at bounding box center [300, 155] width 179 height 12
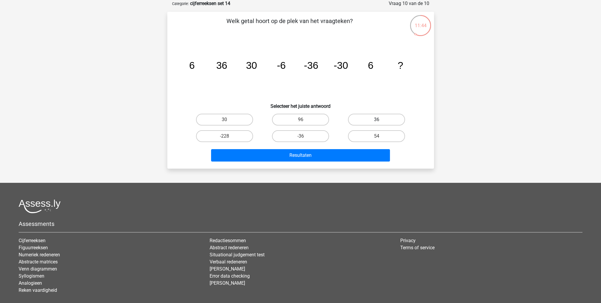
click at [373, 122] on label "36" at bounding box center [376, 120] width 57 height 12
click at [376, 122] on input "36" at bounding box center [378, 122] width 4 height 4
radio input "true"
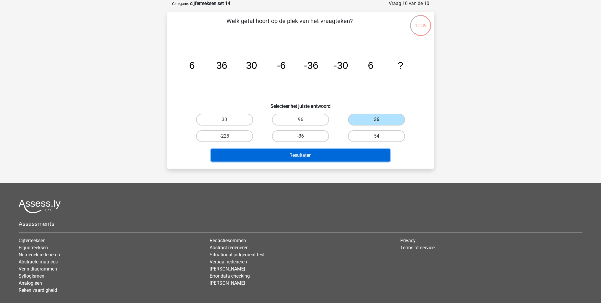
click at [333, 154] on button "Resultaten" at bounding box center [300, 155] width 179 height 12
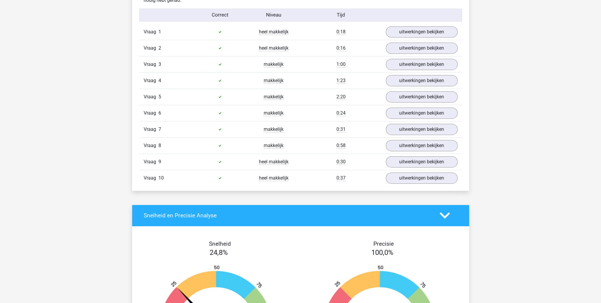
scroll to position [295, 0]
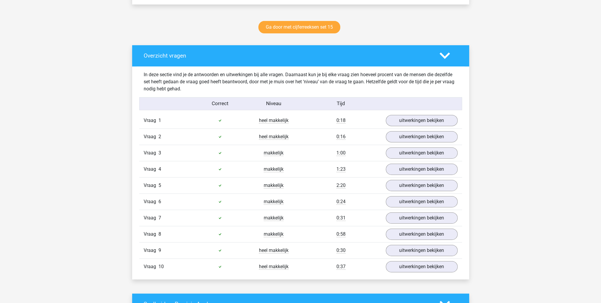
click at [91, 260] on div "Thijs rinsema.tj@gmail.com" at bounding box center [300, 258] width 601 height 1106
click at [302, 29] on link "Ga door met cijferreeksen set 15" at bounding box center [299, 27] width 82 height 12
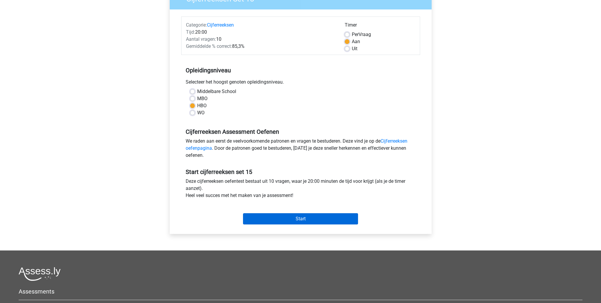
scroll to position [89, 0]
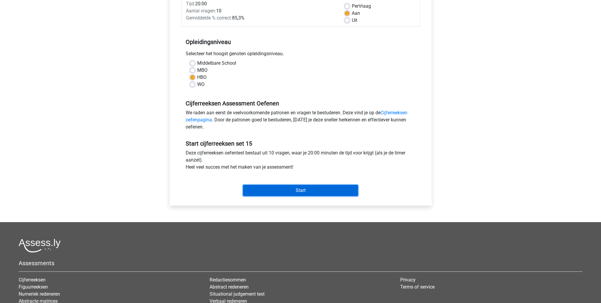
click at [308, 187] on input "Start" at bounding box center [300, 190] width 115 height 11
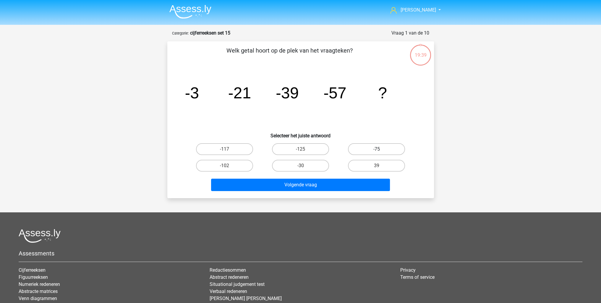
click at [374, 148] on label "-75" at bounding box center [376, 149] width 57 height 12
click at [376, 149] on input "-75" at bounding box center [378, 151] width 4 height 4
radio input "true"
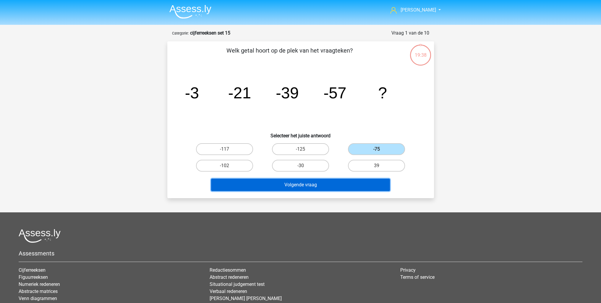
click at [342, 179] on button "Volgende vraag" at bounding box center [300, 185] width 179 height 12
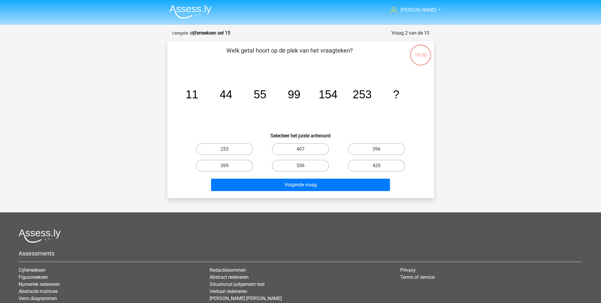
scroll to position [30, 0]
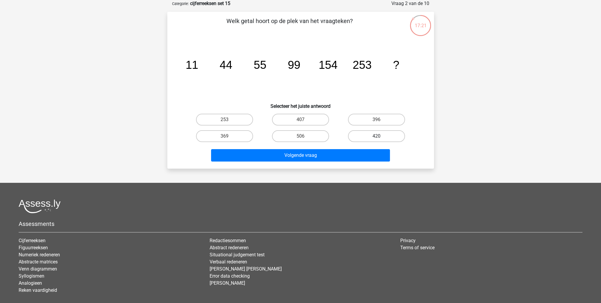
click at [370, 135] on label "420" at bounding box center [376, 136] width 57 height 12
click at [376, 136] on input "420" at bounding box center [378, 138] width 4 height 4
radio input "true"
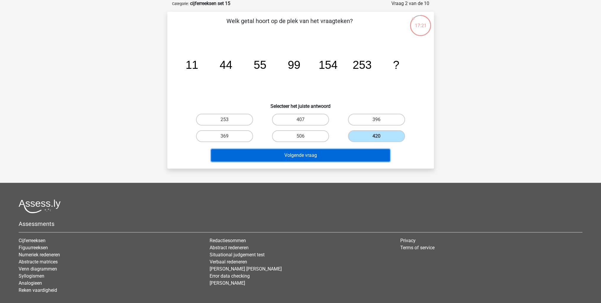
click at [352, 150] on button "Volgende vraag" at bounding box center [300, 155] width 179 height 12
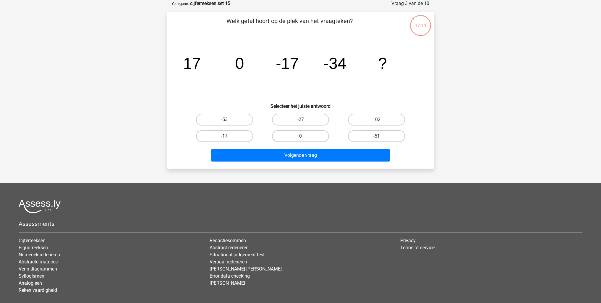
drag, startPoint x: 363, startPoint y: 136, endPoint x: 353, endPoint y: 146, distance: 14.0
click at [363, 136] on label "-51" at bounding box center [376, 136] width 57 height 12
click at [376, 136] on input "-51" at bounding box center [378, 138] width 4 height 4
radio input "true"
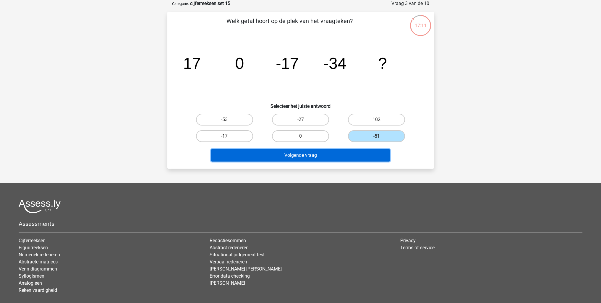
click at [345, 153] on button "Volgende vraag" at bounding box center [300, 155] width 179 height 12
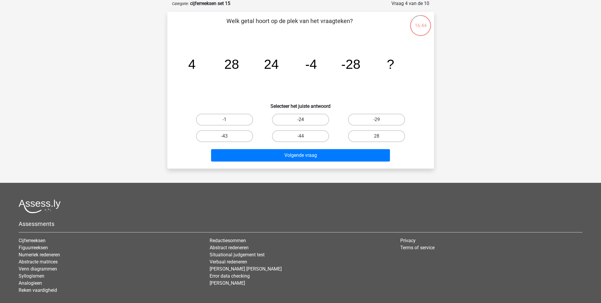
click at [295, 120] on label "-24" at bounding box center [300, 120] width 57 height 12
click at [300, 120] on input "-24" at bounding box center [302, 122] width 4 height 4
radio input "true"
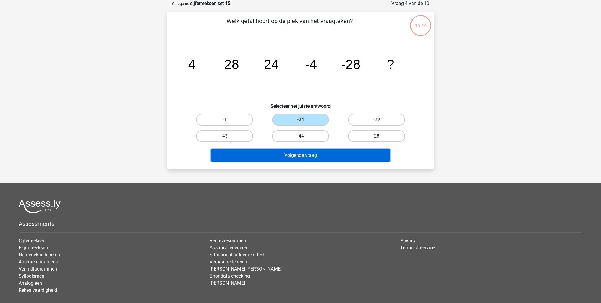
click at [318, 157] on button "Volgende vraag" at bounding box center [300, 155] width 179 height 12
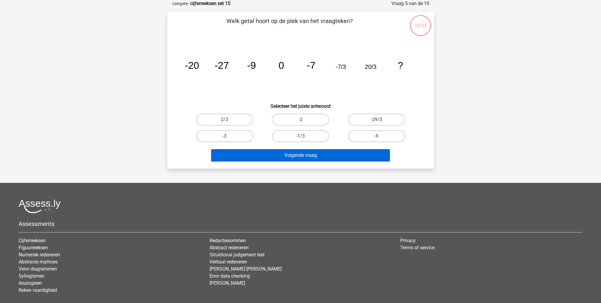
drag, startPoint x: 361, startPoint y: 117, endPoint x: 325, endPoint y: 149, distance: 48.1
click at [361, 117] on label "-29/3" at bounding box center [376, 120] width 57 height 12
click at [376, 120] on input "-29/3" at bounding box center [378, 122] width 4 height 4
radio input "true"
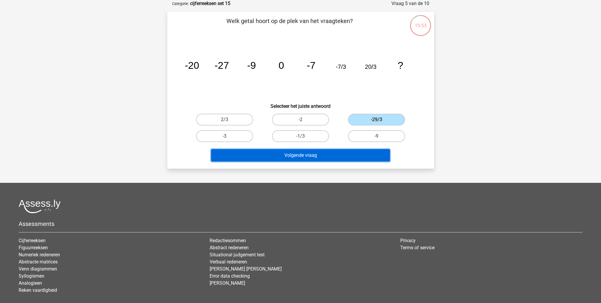
click at [324, 157] on button "Volgende vraag" at bounding box center [300, 155] width 179 height 12
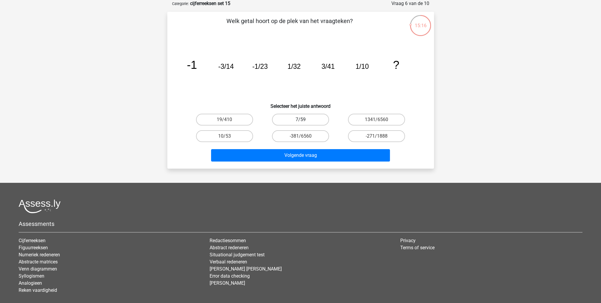
click at [311, 121] on label "7/59" at bounding box center [300, 120] width 57 height 12
click at [304, 121] on input "7/59" at bounding box center [302, 122] width 4 height 4
radio input "true"
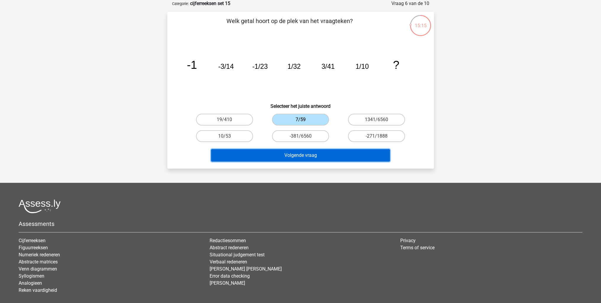
click at [336, 155] on button "Volgende vraag" at bounding box center [300, 155] width 179 height 12
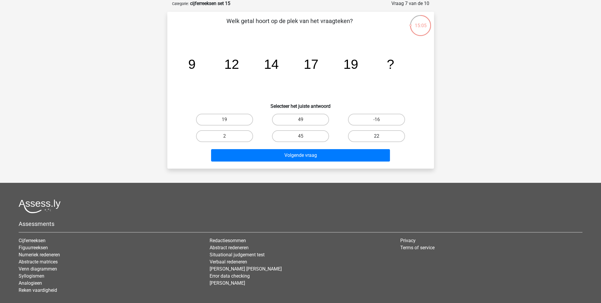
click at [371, 140] on label "22" at bounding box center [376, 136] width 57 height 12
click at [376, 140] on input "22" at bounding box center [378, 138] width 4 height 4
radio input "true"
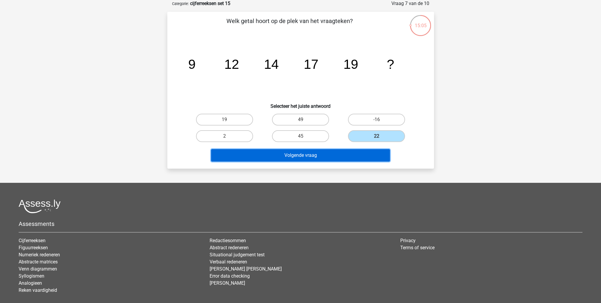
click at [359, 156] on button "Volgende vraag" at bounding box center [300, 155] width 179 height 12
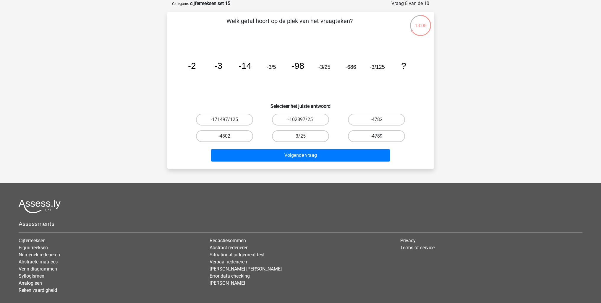
click at [366, 136] on label "-4789" at bounding box center [376, 136] width 57 height 12
click at [376, 136] on input "-4789" at bounding box center [378, 138] width 4 height 4
radio input "true"
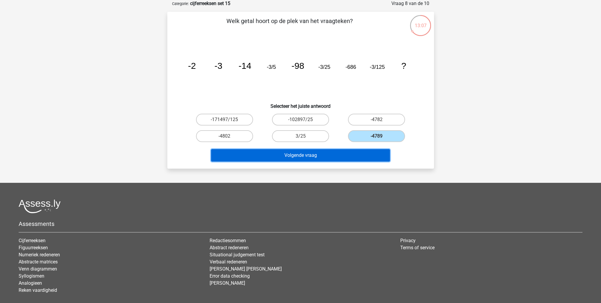
click at [336, 153] on button "Volgende vraag" at bounding box center [300, 155] width 179 height 12
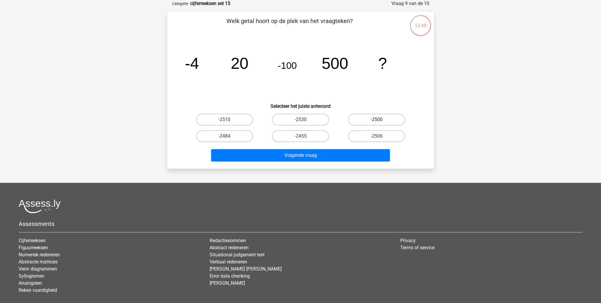
click at [373, 121] on label "-2500" at bounding box center [376, 120] width 57 height 12
click at [376, 121] on input "-2500" at bounding box center [378, 122] width 4 height 4
radio input "true"
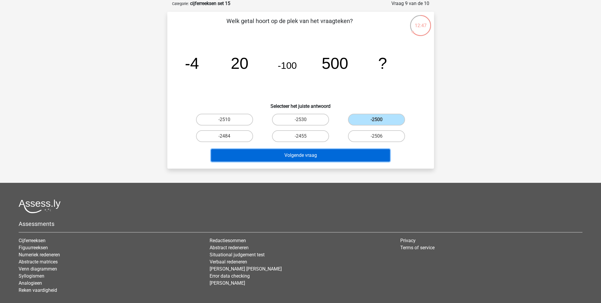
click at [345, 153] on button "Volgende vraag" at bounding box center [300, 155] width 179 height 12
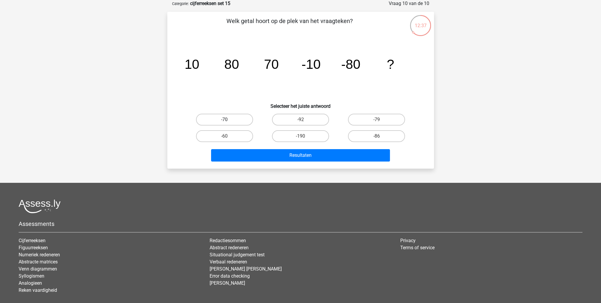
click at [234, 121] on label "-70" at bounding box center [224, 120] width 57 height 12
click at [228, 121] on input "-70" at bounding box center [226, 122] width 4 height 4
radio input "true"
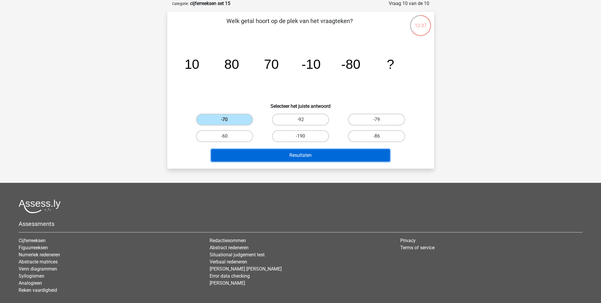
click at [271, 151] on button "Resultaten" at bounding box center [300, 155] width 179 height 12
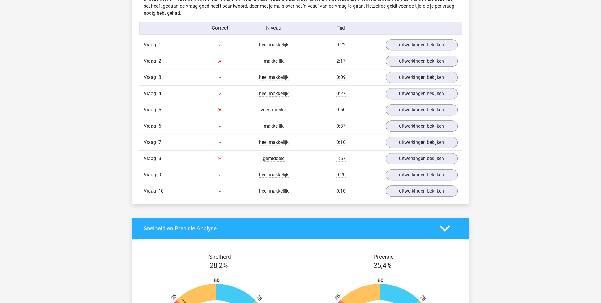
scroll to position [355, 0]
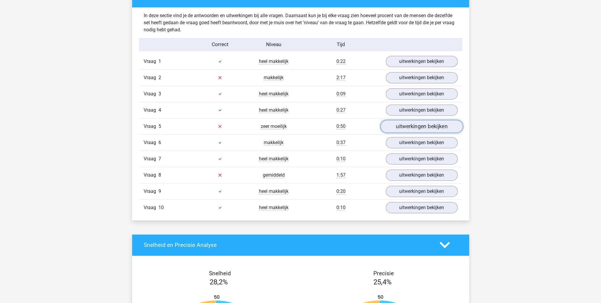
click at [404, 126] on link "uitwerkingen bekijken" at bounding box center [421, 126] width 82 height 13
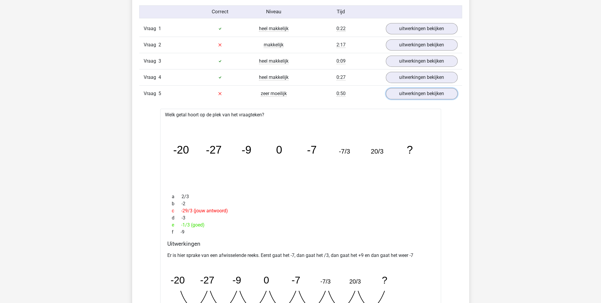
scroll to position [443, 0]
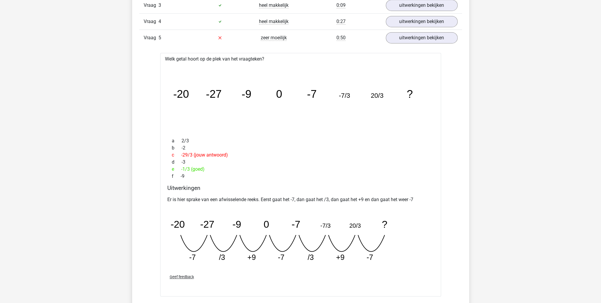
click at [389, 43] on div "Vraag 5 zeer moeilijk 0:50 uitwerkingen bekijken" at bounding box center [300, 38] width 323 height 16
click at [395, 40] on link "uitwerkingen bekijken" at bounding box center [421, 37] width 82 height 13
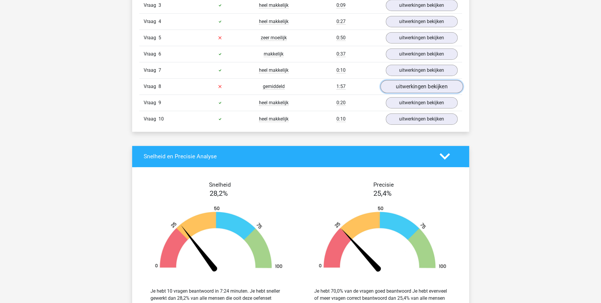
click at [403, 87] on link "uitwerkingen bekijken" at bounding box center [421, 86] width 82 height 13
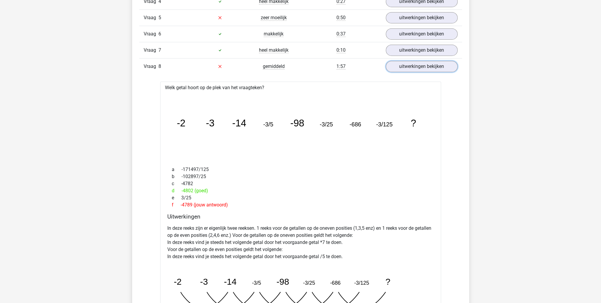
scroll to position [561, 0]
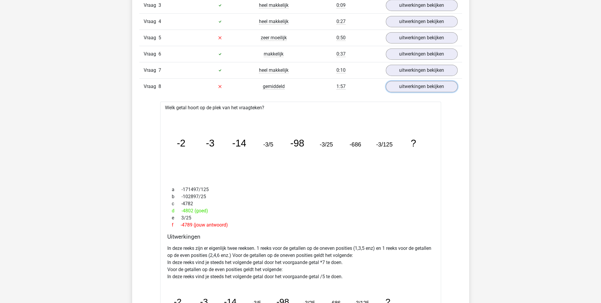
drag, startPoint x: 394, startPoint y: 85, endPoint x: 375, endPoint y: 102, distance: 25.2
click at [394, 85] on link "uitwerkingen bekijken" at bounding box center [422, 86] width 72 height 11
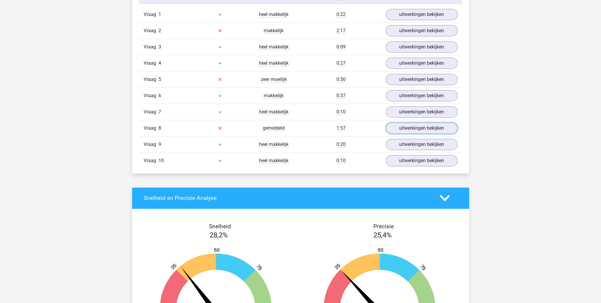
scroll to position [355, 0]
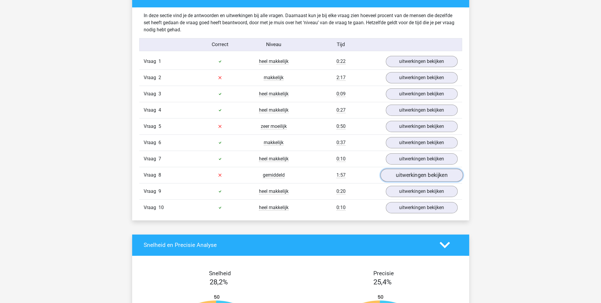
click at [402, 172] on link "uitwerkingen bekijken" at bounding box center [421, 175] width 82 height 13
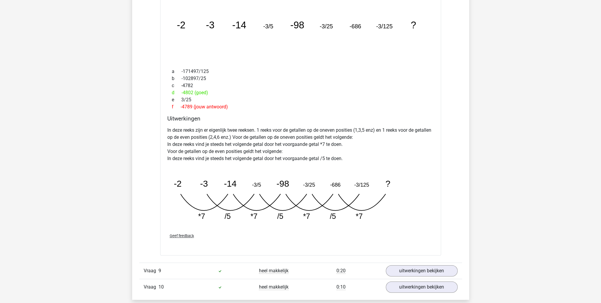
scroll to position [473, 0]
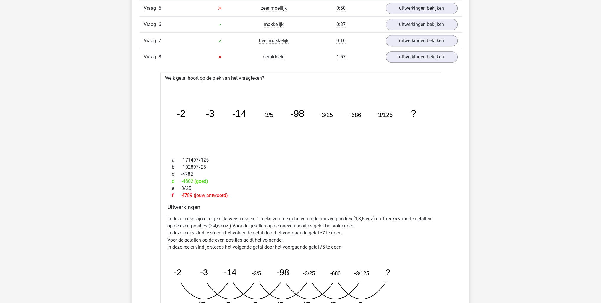
click at [425, 61] on div "Vraag 8 gemiddeld 1:57 uitwerkingen bekijken" at bounding box center [300, 57] width 323 height 16
click at [410, 58] on link "uitwerkingen bekijken" at bounding box center [421, 57] width 82 height 13
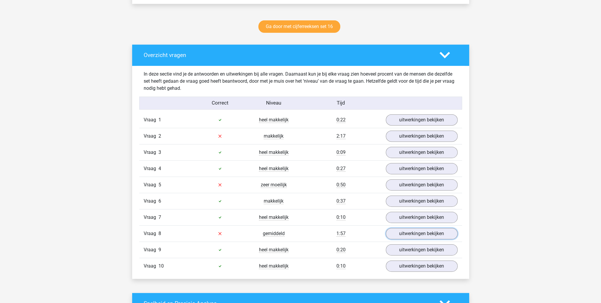
scroll to position [295, 0]
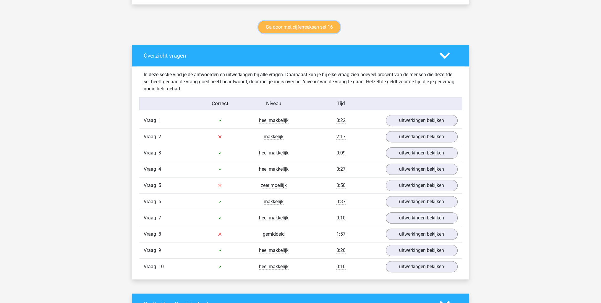
click at [285, 29] on link "Ga door met cijferreeksen set 16" at bounding box center [299, 27] width 82 height 12
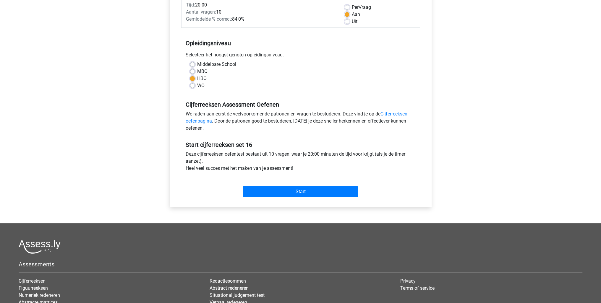
scroll to position [30, 0]
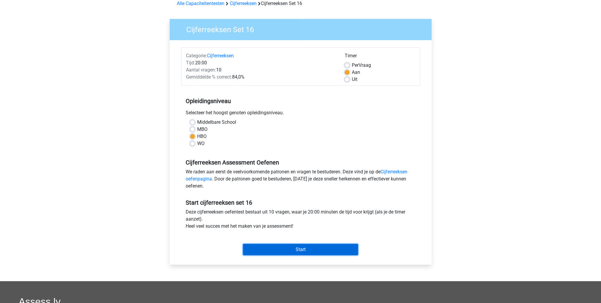
click at [312, 252] on input "Start" at bounding box center [300, 249] width 115 height 11
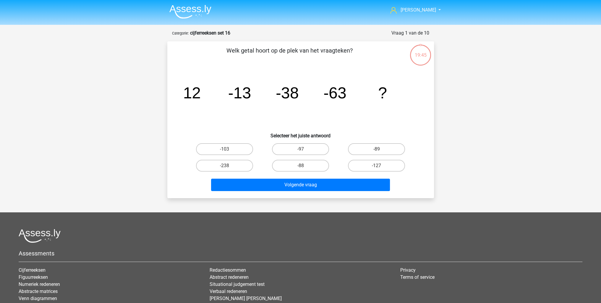
click at [303, 169] on label "-88" at bounding box center [300, 166] width 57 height 12
click at [303, 169] on input "-88" at bounding box center [302, 168] width 4 height 4
radio input "true"
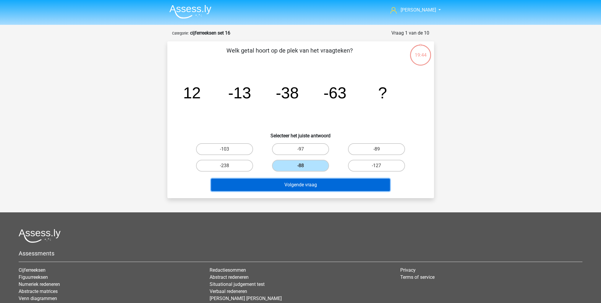
click at [324, 187] on button "Volgende vraag" at bounding box center [300, 185] width 179 height 12
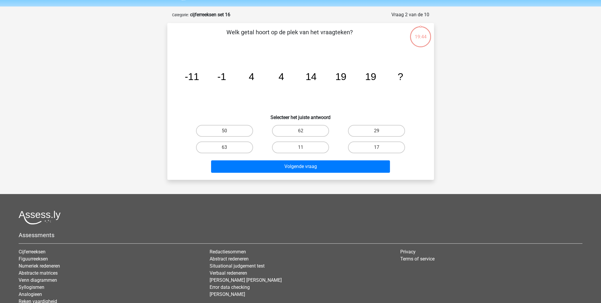
scroll to position [30, 0]
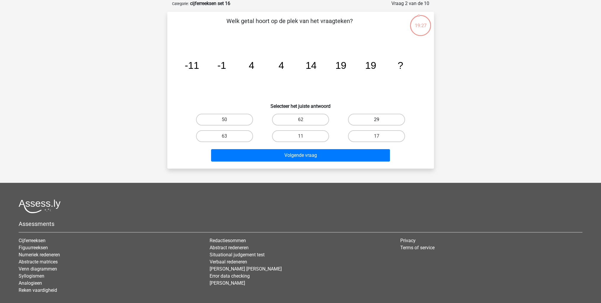
click at [368, 116] on label "29" at bounding box center [376, 120] width 57 height 12
click at [376, 120] on input "29" at bounding box center [378, 122] width 4 height 4
radio input "true"
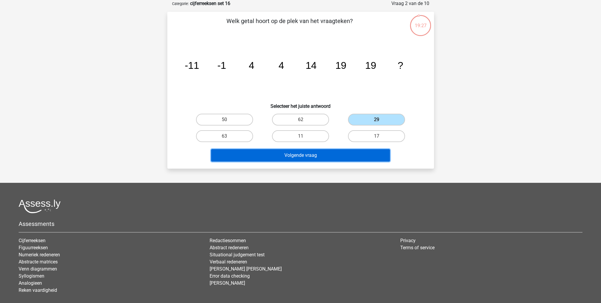
click at [352, 159] on button "Volgende vraag" at bounding box center [300, 155] width 179 height 12
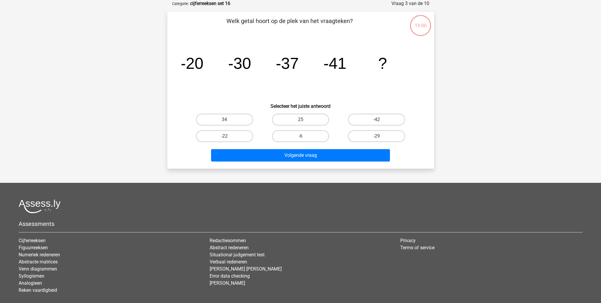
click at [377, 122] on input "-42" at bounding box center [378, 122] width 4 height 4
radio input "true"
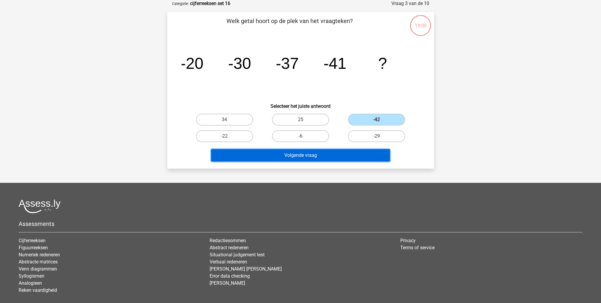
click at [348, 155] on button "Volgende vraag" at bounding box center [300, 155] width 179 height 12
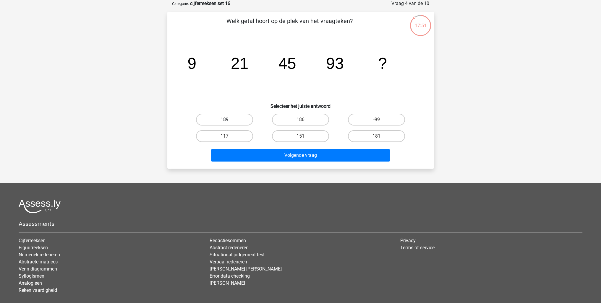
click at [242, 121] on label "189" at bounding box center [224, 120] width 57 height 12
click at [228, 121] on input "189" at bounding box center [226, 122] width 4 height 4
radio input "true"
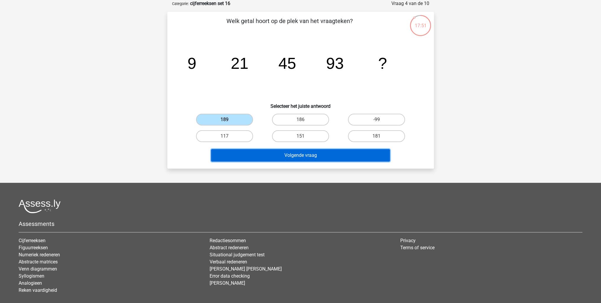
click at [268, 152] on button "Volgende vraag" at bounding box center [300, 155] width 179 height 12
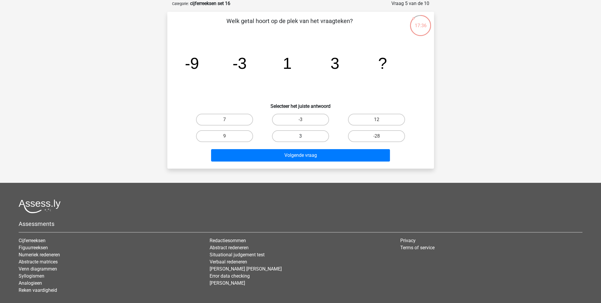
click at [308, 136] on label "3" at bounding box center [300, 136] width 57 height 12
click at [304, 136] on input "3" at bounding box center [302, 138] width 4 height 4
radio input "true"
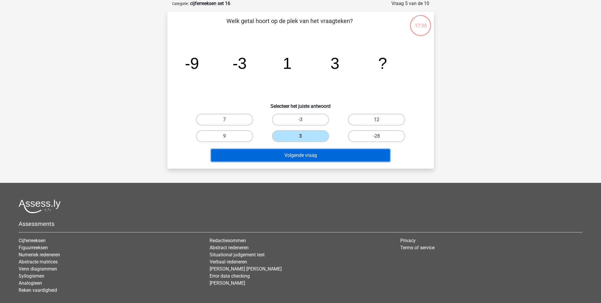
click at [310, 151] on button "Volgende vraag" at bounding box center [300, 155] width 179 height 12
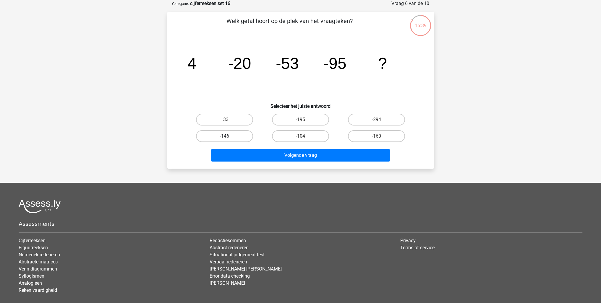
click at [236, 133] on label "-146" at bounding box center [224, 136] width 57 height 12
click at [228, 136] on input "-146" at bounding box center [226, 138] width 4 height 4
radio input "true"
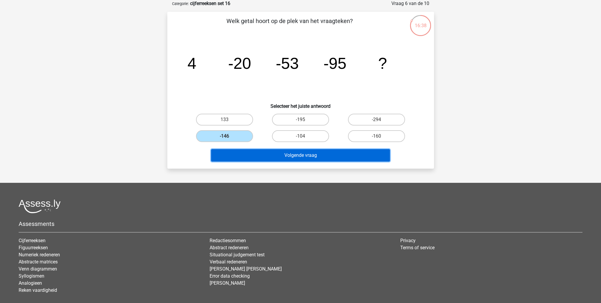
click at [268, 154] on button "Volgende vraag" at bounding box center [300, 155] width 179 height 12
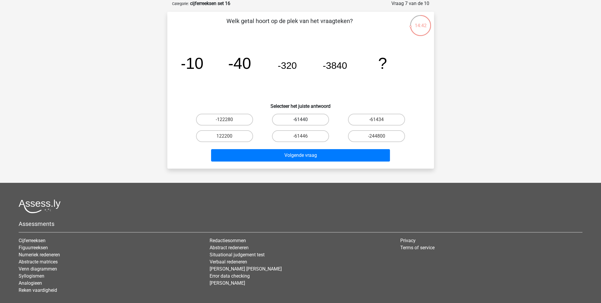
click at [297, 117] on label "-61440" at bounding box center [300, 120] width 57 height 12
click at [300, 120] on input "-61440" at bounding box center [302, 122] width 4 height 4
radio input "true"
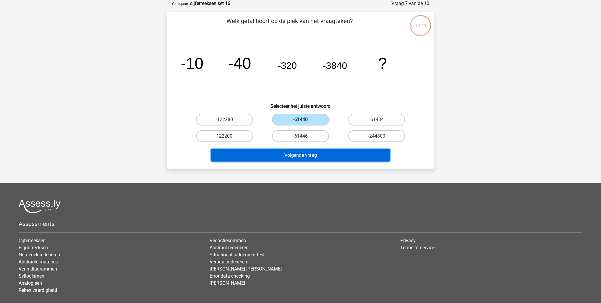
click at [298, 156] on button "Volgende vraag" at bounding box center [300, 155] width 179 height 12
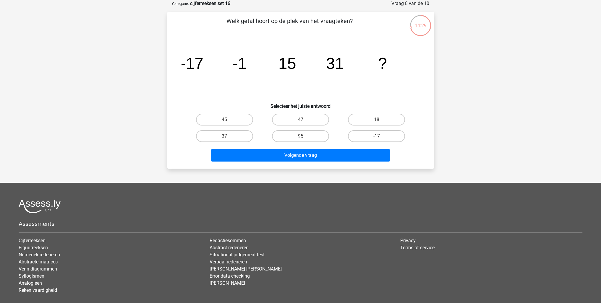
drag, startPoint x: 238, startPoint y: 134, endPoint x: 252, endPoint y: 146, distance: 18.5
click at [238, 134] on label "37" at bounding box center [224, 136] width 57 height 12
click at [228, 136] on input "37" at bounding box center [226, 138] width 4 height 4
radio input "true"
click at [295, 124] on label "47" at bounding box center [300, 120] width 57 height 12
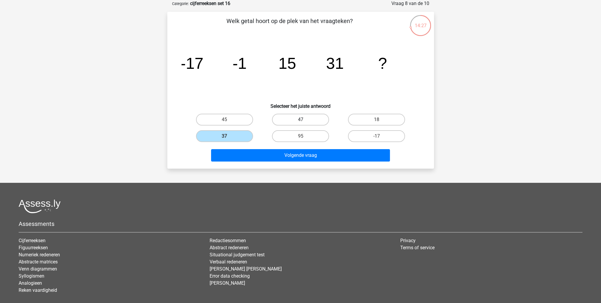
click at [300, 124] on input "47" at bounding box center [302, 122] width 4 height 4
radio input "true"
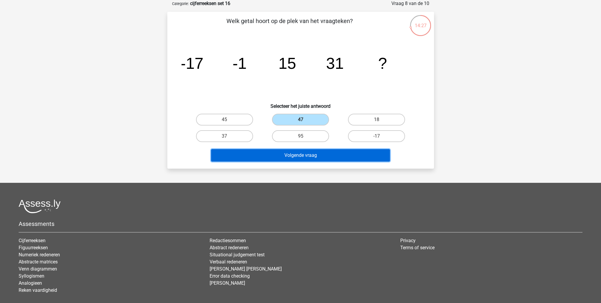
click at [320, 157] on button "Volgende vraag" at bounding box center [300, 155] width 179 height 12
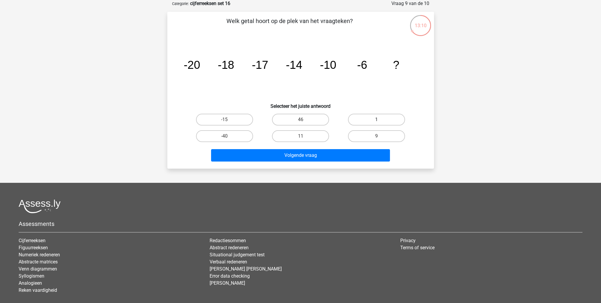
click at [365, 118] on label "1" at bounding box center [376, 120] width 57 height 12
click at [376, 120] on input "1" at bounding box center [378, 122] width 4 height 4
radio input "true"
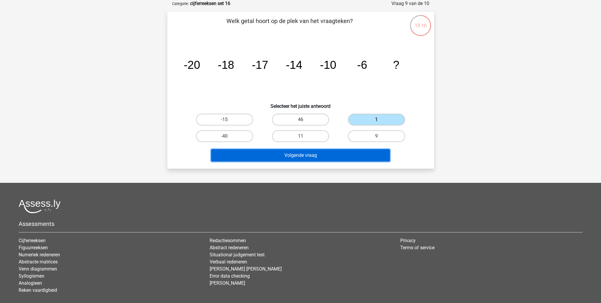
click at [336, 150] on button "Volgende vraag" at bounding box center [300, 155] width 179 height 12
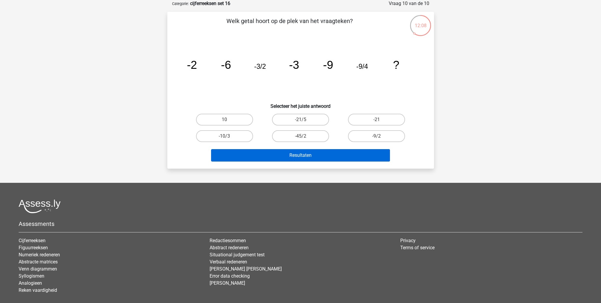
drag, startPoint x: 309, startPoint y: 136, endPoint x: 318, endPoint y: 153, distance: 19.4
click at [309, 136] on label "-45/2" at bounding box center [300, 136] width 57 height 12
click at [304, 136] on input "-45/2" at bounding box center [302, 138] width 4 height 4
radio input "true"
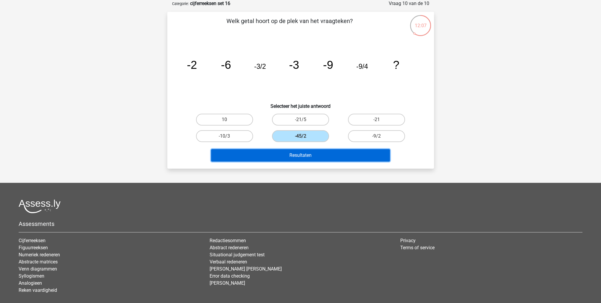
click at [320, 156] on button "Resultaten" at bounding box center [300, 155] width 179 height 12
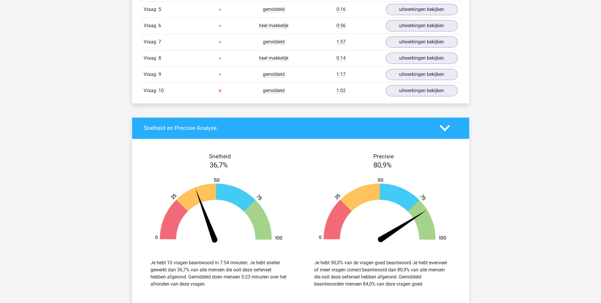
scroll to position [473, 0]
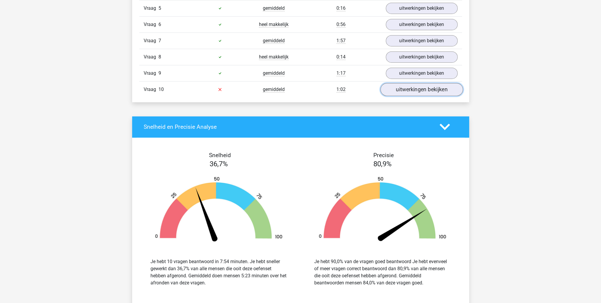
click at [399, 89] on link "uitwerkingen bekijken" at bounding box center [421, 89] width 82 height 13
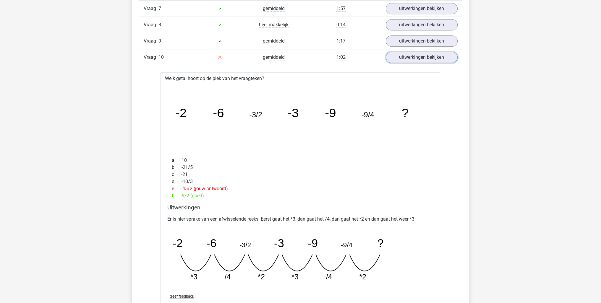
scroll to position [414, 0]
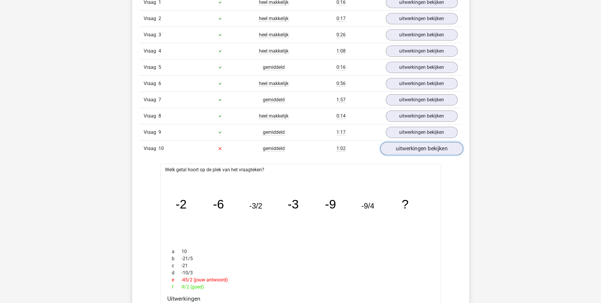
click at [413, 147] on link "uitwerkingen bekijken" at bounding box center [421, 148] width 82 height 13
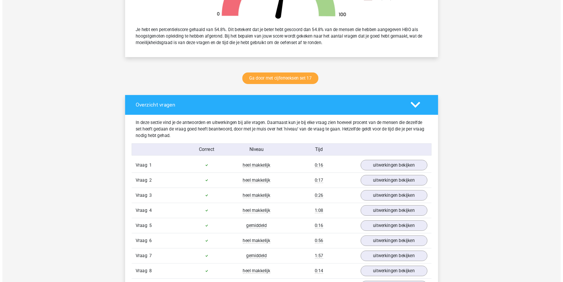
scroll to position [236, 0]
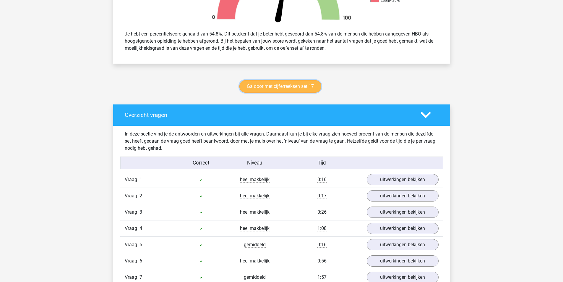
click at [307, 85] on link "Ga door met cijferreeksen set 17" at bounding box center [280, 86] width 82 height 12
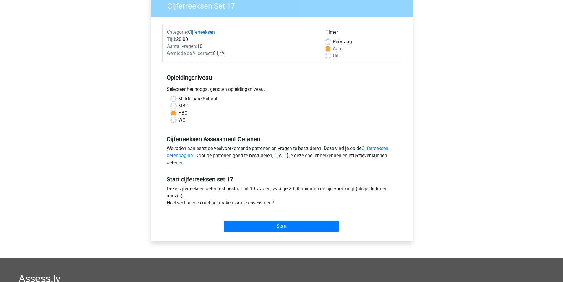
scroll to position [59, 0]
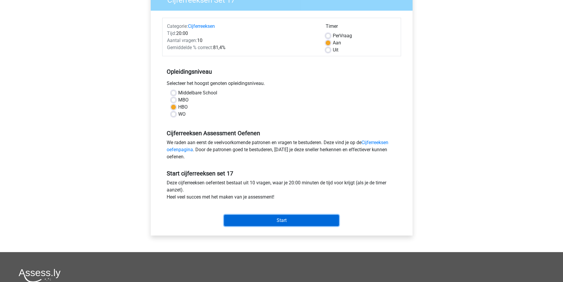
click at [282, 216] on input "Start" at bounding box center [281, 220] width 115 height 11
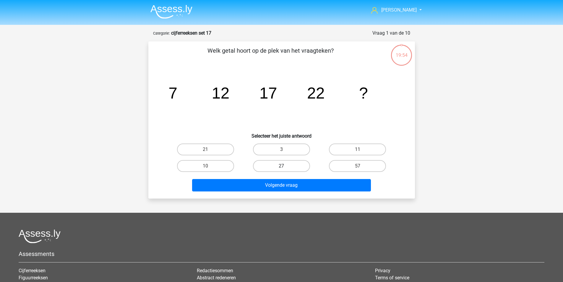
click at [286, 164] on label "27" at bounding box center [281, 166] width 57 height 12
click at [285, 166] on input "27" at bounding box center [283, 168] width 4 height 4
radio input "true"
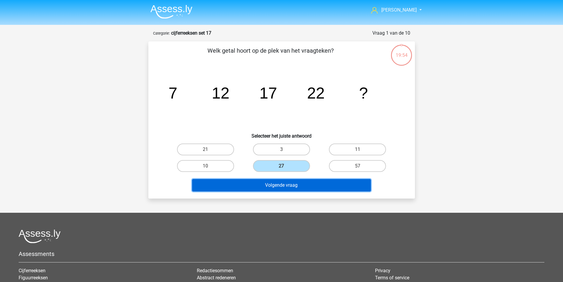
click at [287, 179] on button "Volgende vraag" at bounding box center [281, 185] width 179 height 12
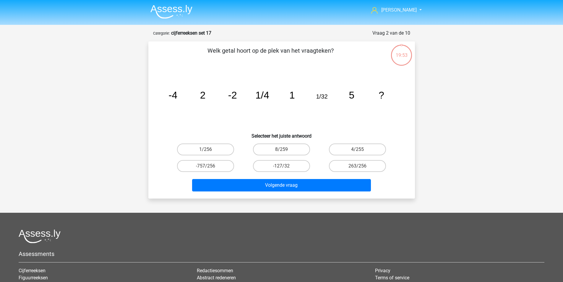
scroll to position [30, 0]
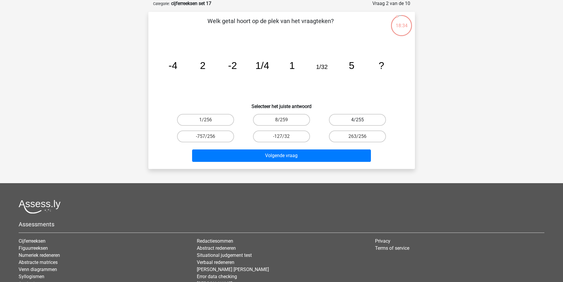
click at [344, 121] on label "4/255" at bounding box center [357, 120] width 57 height 12
click at [358, 121] on input "4/255" at bounding box center [360, 122] width 4 height 4
radio input "true"
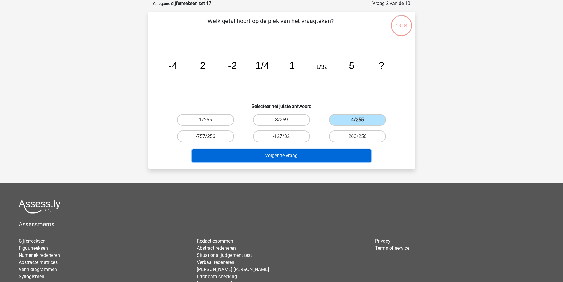
click at [326, 157] on button "Volgende vraag" at bounding box center [281, 155] width 179 height 12
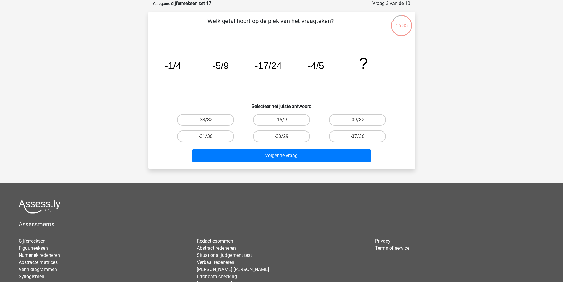
drag, startPoint x: 226, startPoint y: 138, endPoint x: 228, endPoint y: 142, distance: 4.5
click at [226, 138] on label "-31/36" at bounding box center [205, 136] width 57 height 12
click at [209, 138] on input "-31/36" at bounding box center [207, 138] width 4 height 4
radio input "true"
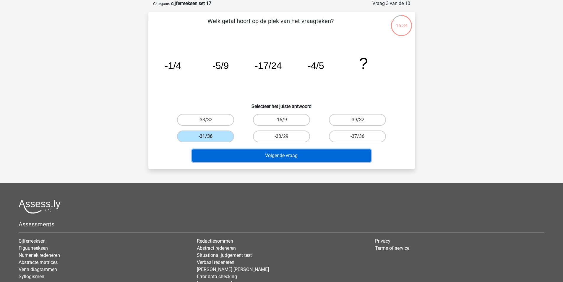
click at [242, 150] on button "Volgende vraag" at bounding box center [281, 155] width 179 height 12
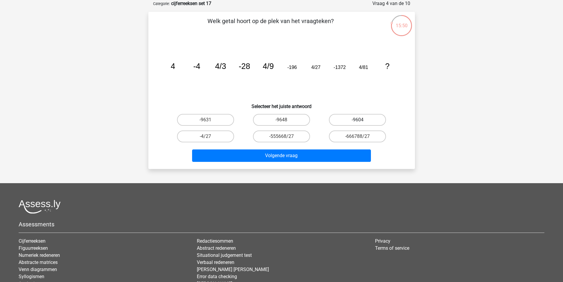
click at [357, 118] on label "-9604" at bounding box center [357, 120] width 57 height 12
click at [358, 120] on input "-9604" at bounding box center [360, 122] width 4 height 4
radio input "true"
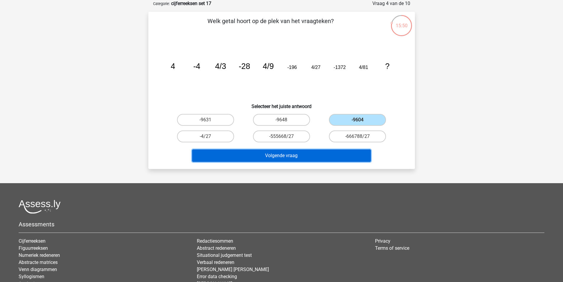
click at [320, 149] on button "Volgende vraag" at bounding box center [281, 155] width 179 height 12
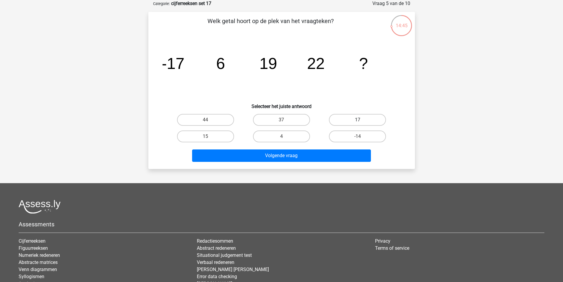
click at [343, 118] on label "17" at bounding box center [357, 120] width 57 height 12
click at [358, 120] on input "17" at bounding box center [360, 122] width 4 height 4
radio input "true"
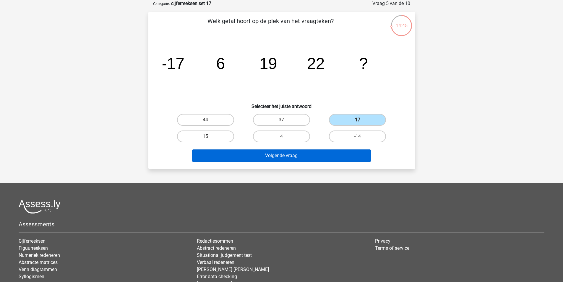
click at [330, 148] on div "Volgende vraag" at bounding box center [282, 154] width 248 height 20
click at [326, 153] on button "Volgende vraag" at bounding box center [281, 155] width 179 height 12
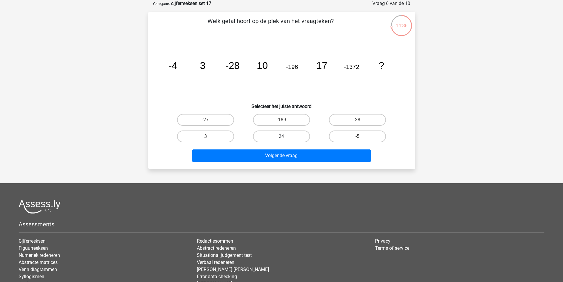
click at [297, 136] on label "24" at bounding box center [281, 136] width 57 height 12
click at [285, 136] on input "24" at bounding box center [283, 138] width 4 height 4
radio input "true"
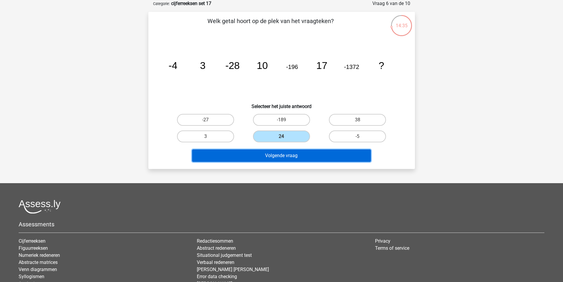
click at [299, 152] on button "Volgende vraag" at bounding box center [281, 155] width 179 height 12
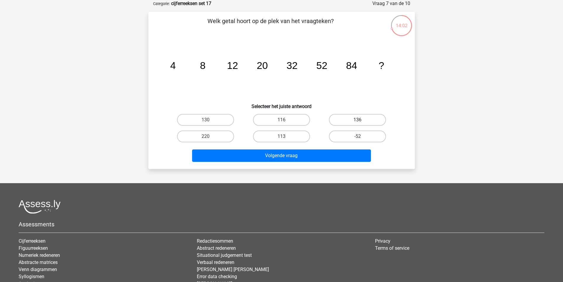
click at [350, 116] on label "136" at bounding box center [357, 120] width 57 height 12
click at [358, 120] on input "136" at bounding box center [360, 122] width 4 height 4
radio input "true"
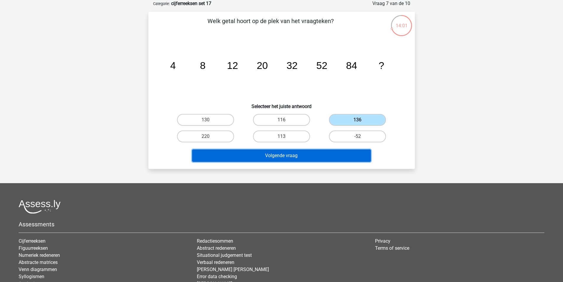
click at [314, 157] on button "Volgende vraag" at bounding box center [281, 155] width 179 height 12
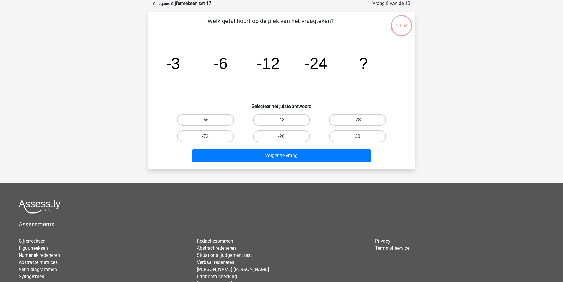
click at [297, 117] on label "-48" at bounding box center [281, 120] width 57 height 12
click at [285, 120] on input "-48" at bounding box center [283, 122] width 4 height 4
radio input "true"
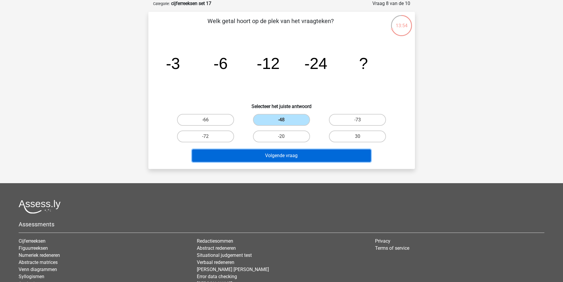
click at [317, 155] on button "Volgende vraag" at bounding box center [281, 155] width 179 height 12
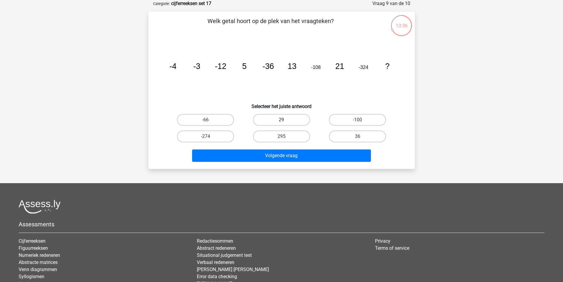
click at [281, 123] on label "29" at bounding box center [281, 120] width 57 height 12
click at [281, 123] on input "29" at bounding box center [283, 122] width 4 height 4
radio input "true"
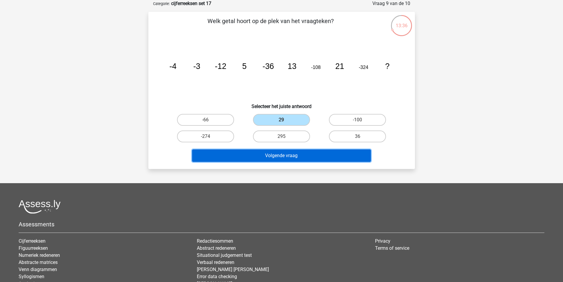
click at [286, 156] on button "Volgende vraag" at bounding box center [281, 155] width 179 height 12
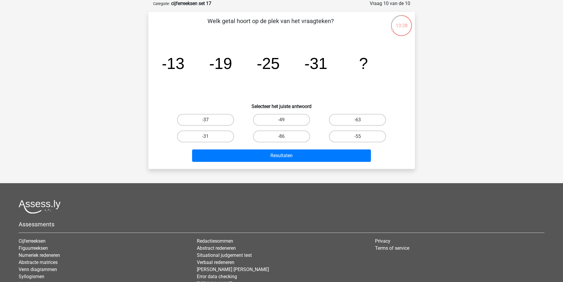
click at [219, 119] on label "-37" at bounding box center [205, 120] width 57 height 12
click at [209, 120] on input "-37" at bounding box center [207, 122] width 4 height 4
radio input "true"
click at [252, 147] on div "Resultaten" at bounding box center [282, 154] width 248 height 20
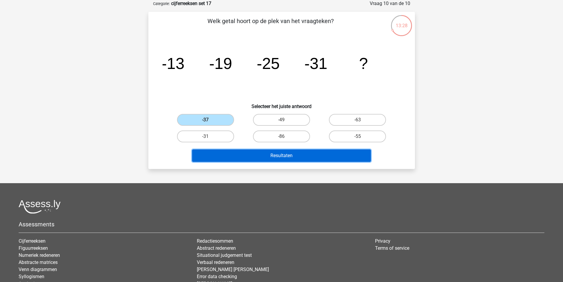
click at [254, 152] on button "Resultaten" at bounding box center [281, 155] width 179 height 12
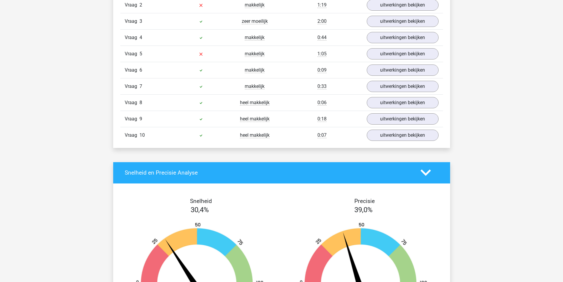
scroll to position [325, 0]
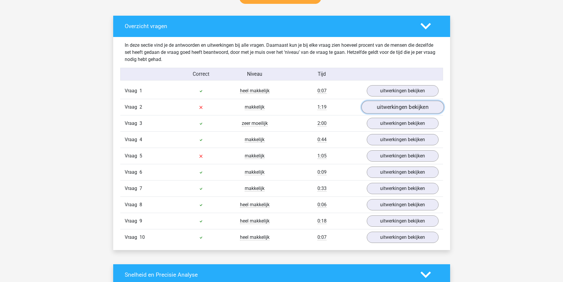
click at [385, 109] on link "uitwerkingen bekijken" at bounding box center [402, 106] width 82 height 13
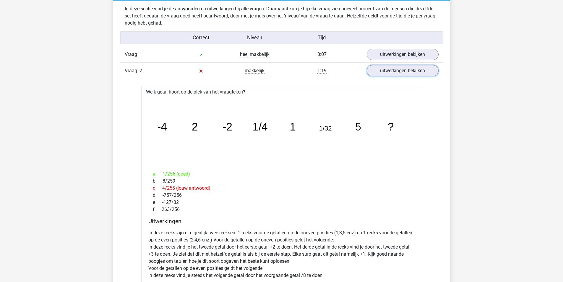
scroll to position [355, 0]
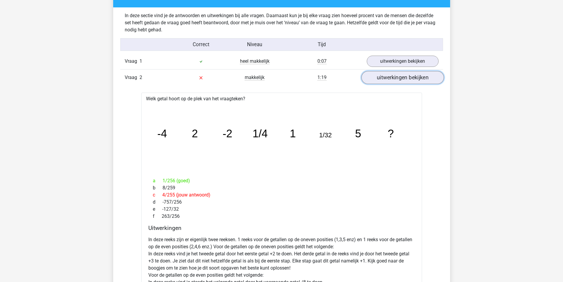
click at [387, 77] on link "uitwerkingen bekijken" at bounding box center [402, 77] width 82 height 13
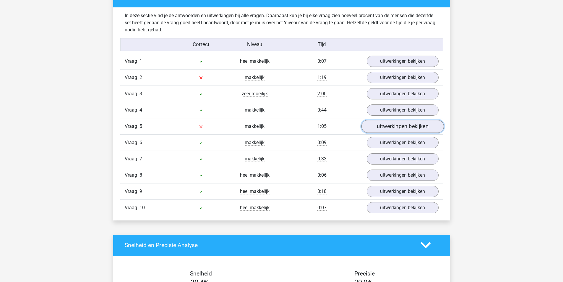
click at [393, 128] on link "uitwerkingen bekijken" at bounding box center [402, 126] width 82 height 13
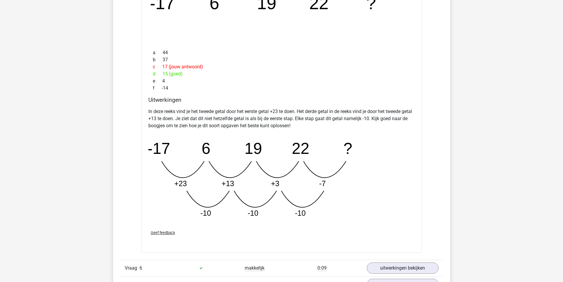
scroll to position [532, 0]
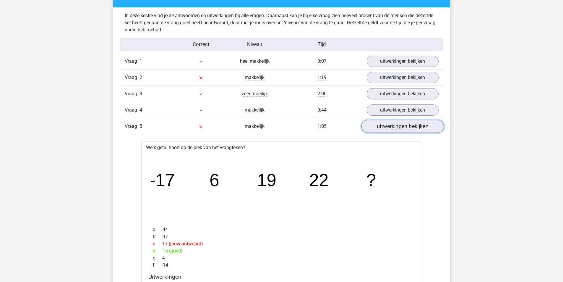
click at [388, 126] on link "uitwerkingen bekijken" at bounding box center [402, 126] width 82 height 13
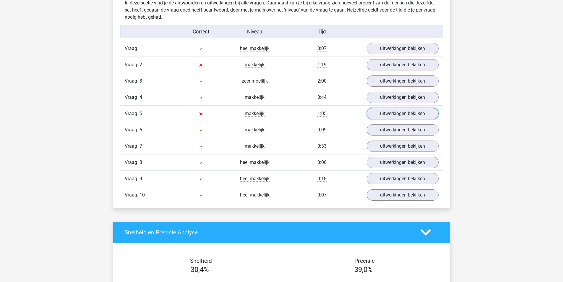
scroll to position [266, 0]
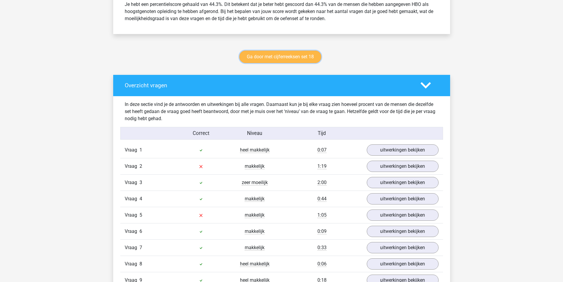
click at [285, 57] on link "Ga door met cijferreeksen set 18" at bounding box center [280, 57] width 82 height 12
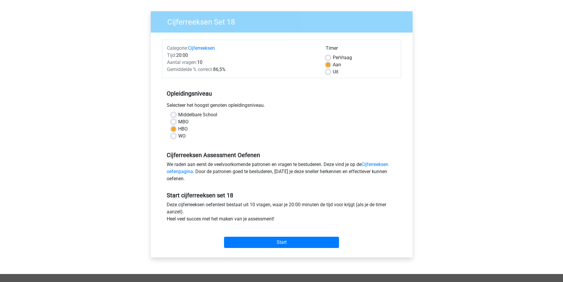
scroll to position [148, 0]
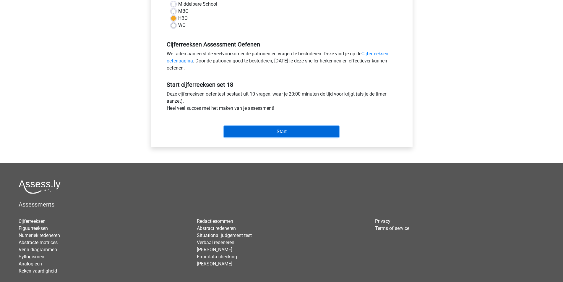
click at [285, 128] on input "Start" at bounding box center [281, 131] width 115 height 11
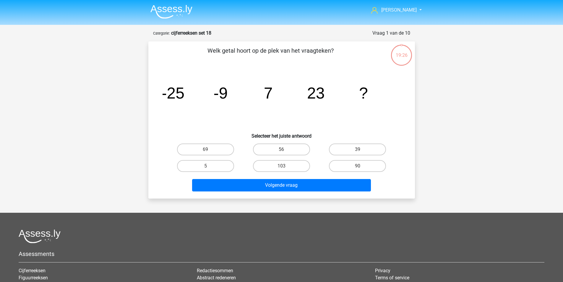
click at [358, 150] on input "39" at bounding box center [360, 151] width 4 height 4
radio input "true"
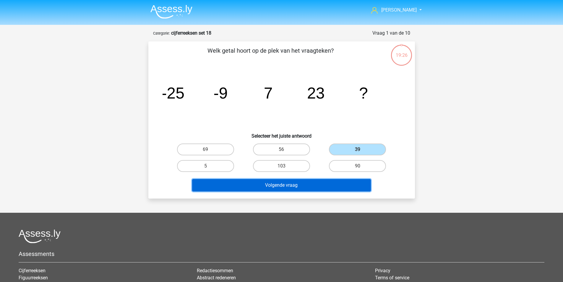
click at [313, 183] on button "Volgende vraag" at bounding box center [281, 185] width 179 height 12
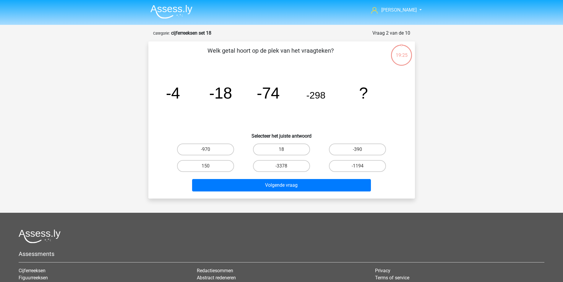
scroll to position [30, 0]
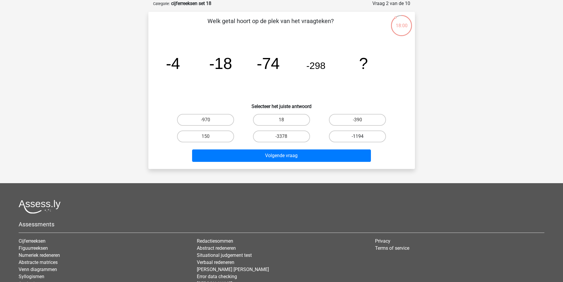
click at [372, 142] on label "-1194" at bounding box center [357, 136] width 57 height 12
click at [361, 140] on input "-1194" at bounding box center [360, 138] width 4 height 4
radio input "true"
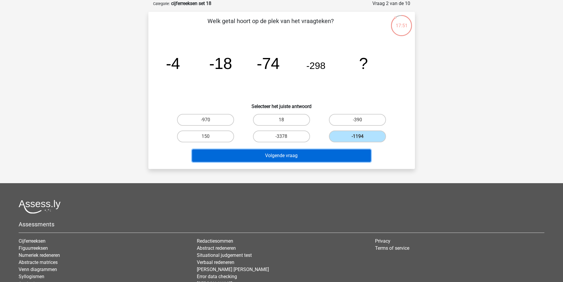
click at [336, 151] on button "Volgende vraag" at bounding box center [281, 155] width 179 height 12
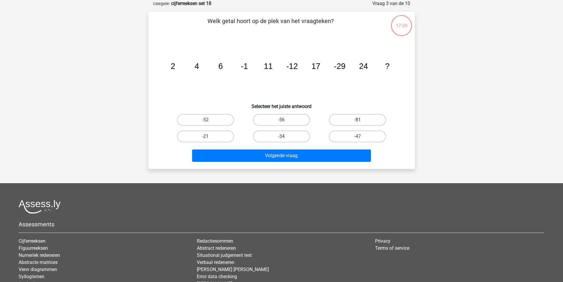
click at [222, 118] on label "-52" at bounding box center [205, 120] width 57 height 12
click at [209, 120] on input "-52" at bounding box center [207, 122] width 4 height 4
radio input "true"
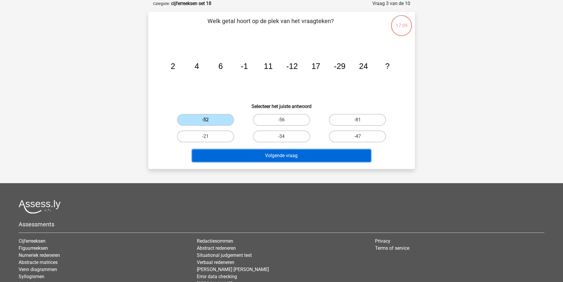
click at [242, 156] on button "Volgende vraag" at bounding box center [281, 155] width 179 height 12
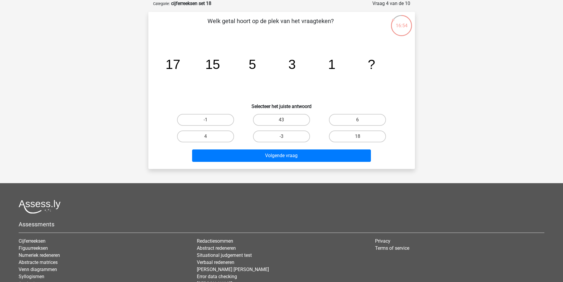
click at [234, 118] on div "-1" at bounding box center [205, 120] width 71 height 12
drag, startPoint x: 228, startPoint y: 121, endPoint x: 243, endPoint y: 142, distance: 25.6
click at [229, 121] on label "-1" at bounding box center [205, 120] width 57 height 12
click at [209, 121] on input "-1" at bounding box center [207, 122] width 4 height 4
radio input "true"
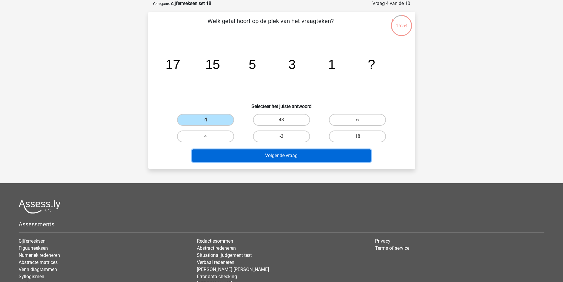
click at [251, 152] on button "Volgende vraag" at bounding box center [281, 155] width 179 height 12
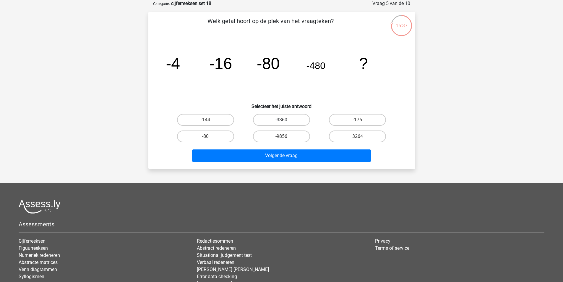
click at [283, 118] on label "-3360" at bounding box center [281, 120] width 57 height 12
click at [283, 120] on input "-3360" at bounding box center [283, 122] width 4 height 4
radio input "true"
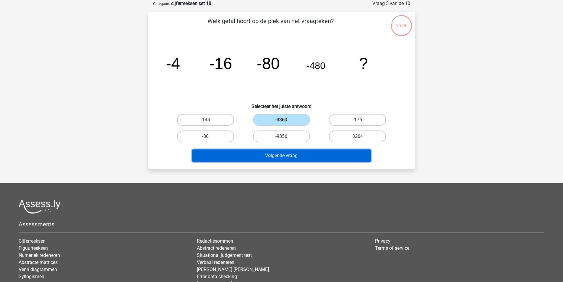
click at [314, 155] on button "Volgende vraag" at bounding box center [281, 155] width 179 height 12
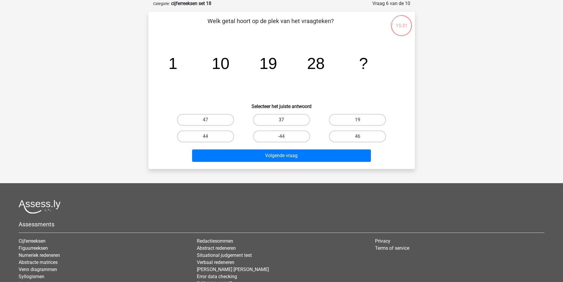
click at [295, 120] on label "37" at bounding box center [281, 120] width 57 height 12
click at [285, 120] on input "37" at bounding box center [283, 122] width 4 height 4
radio input "true"
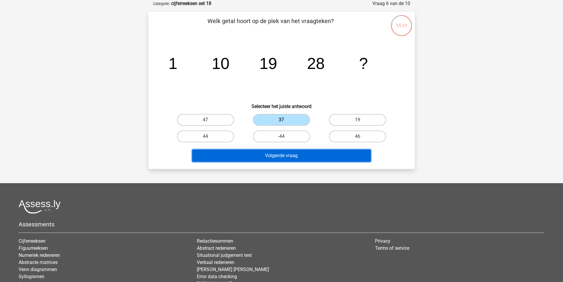
click at [308, 161] on button "Volgende vraag" at bounding box center [281, 155] width 179 height 12
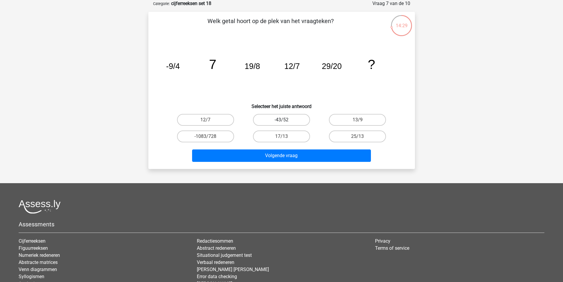
click at [296, 122] on label "-43/52" at bounding box center [281, 120] width 57 height 12
click at [285, 122] on input "-43/52" at bounding box center [283, 122] width 4 height 4
radio input "true"
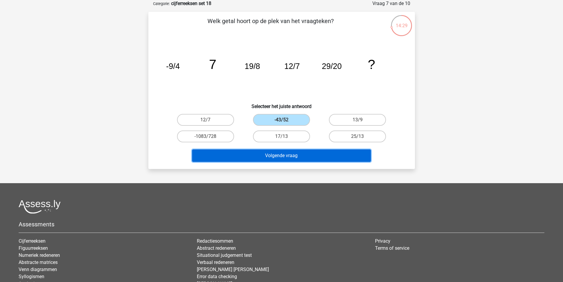
click at [312, 152] on button "Volgende vraag" at bounding box center [281, 155] width 179 height 12
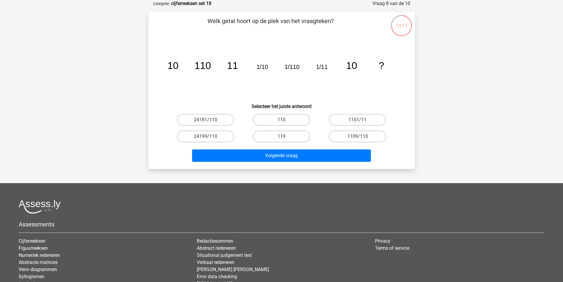
click at [283, 121] on input "110" at bounding box center [283, 122] width 4 height 4
radio input "true"
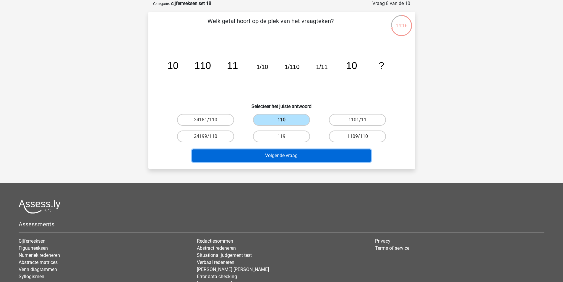
click at [300, 155] on button "Volgende vraag" at bounding box center [281, 155] width 179 height 12
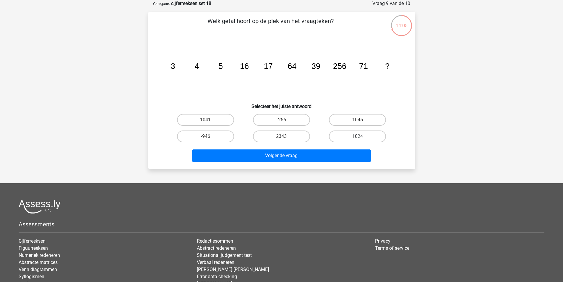
click at [355, 136] on label "1024" at bounding box center [357, 136] width 57 height 12
click at [358, 136] on input "1024" at bounding box center [360, 138] width 4 height 4
radio input "true"
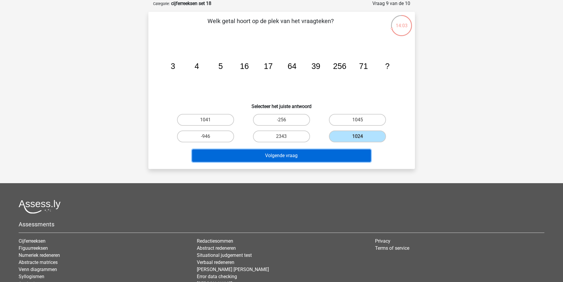
click at [311, 153] on button "Volgende vraag" at bounding box center [281, 155] width 179 height 12
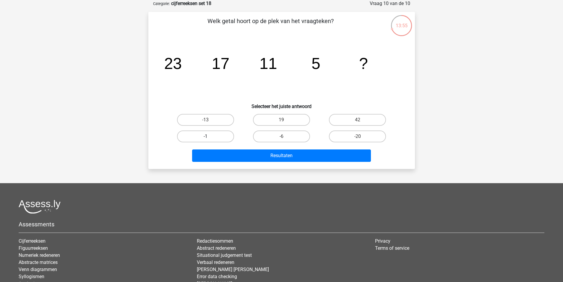
drag, startPoint x: 220, startPoint y: 140, endPoint x: 231, endPoint y: 153, distance: 17.8
click at [220, 140] on label "-1" at bounding box center [205, 136] width 57 height 12
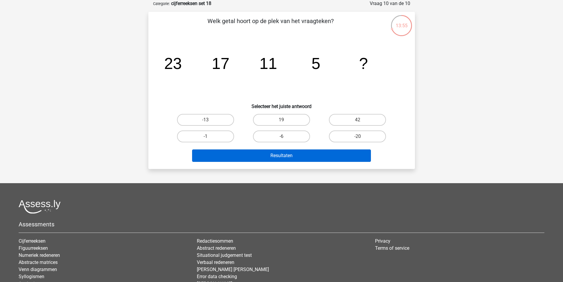
click at [209, 140] on input "-1" at bounding box center [207, 138] width 4 height 4
radio input "true"
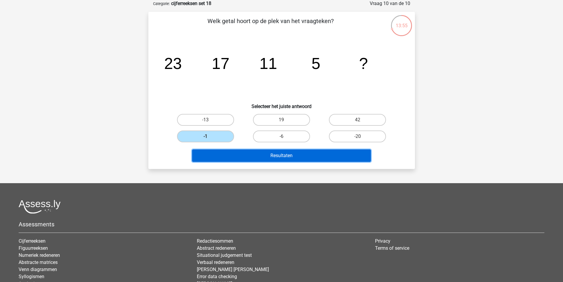
click at [232, 153] on button "Resultaten" at bounding box center [281, 155] width 179 height 12
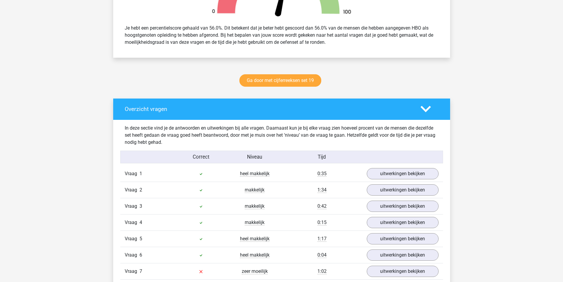
scroll to position [325, 0]
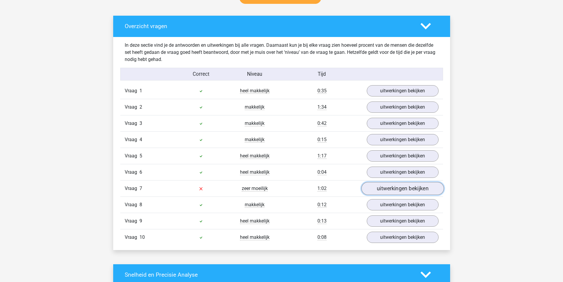
click at [373, 188] on link "uitwerkingen bekijken" at bounding box center [402, 188] width 82 height 13
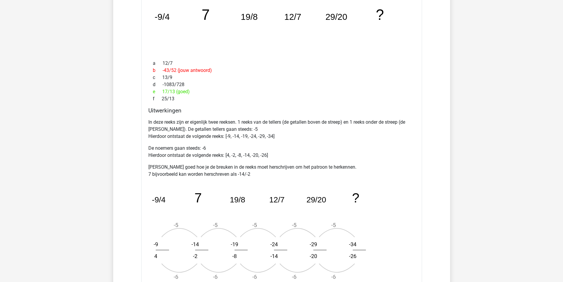
scroll to position [473, 0]
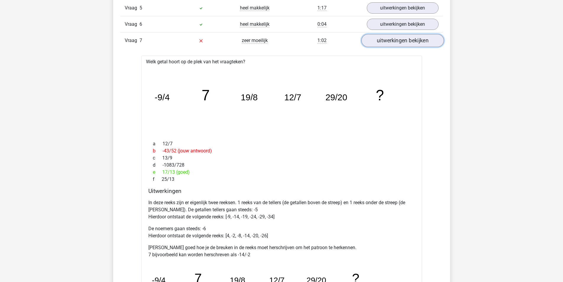
click at [377, 41] on link "uitwerkingen bekijken" at bounding box center [402, 40] width 82 height 13
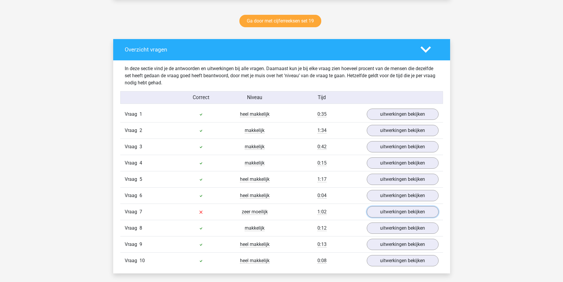
scroll to position [295, 0]
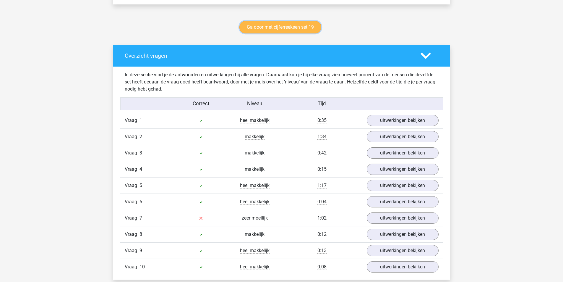
click at [283, 28] on link "Ga door met cijferreeksen set 19" at bounding box center [280, 27] width 82 height 12
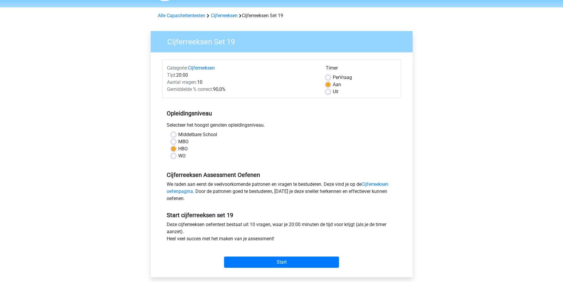
scroll to position [59, 0]
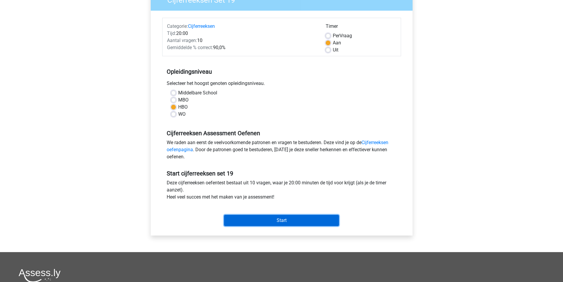
click at [297, 215] on input "Start" at bounding box center [281, 220] width 115 height 11
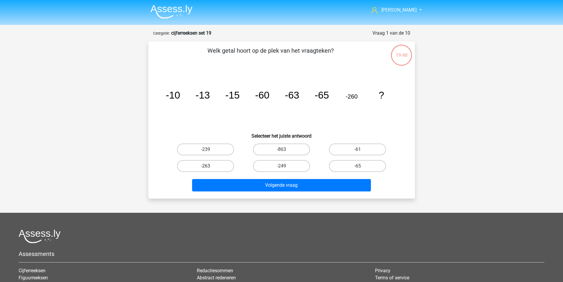
click at [212, 166] on label "-263" at bounding box center [205, 166] width 57 height 12
click at [209, 166] on input "-263" at bounding box center [207, 168] width 4 height 4
radio input "true"
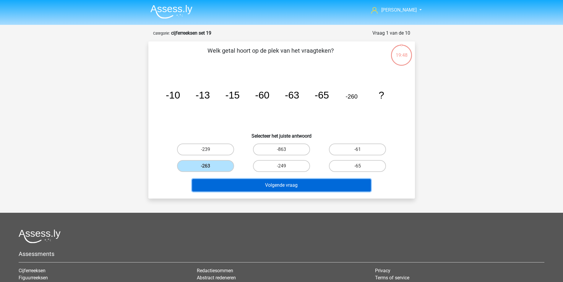
click at [235, 189] on button "Volgende vraag" at bounding box center [281, 185] width 179 height 12
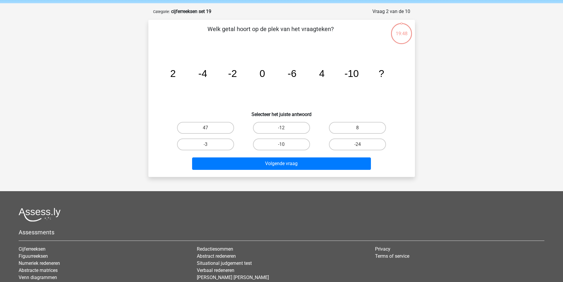
scroll to position [30, 0]
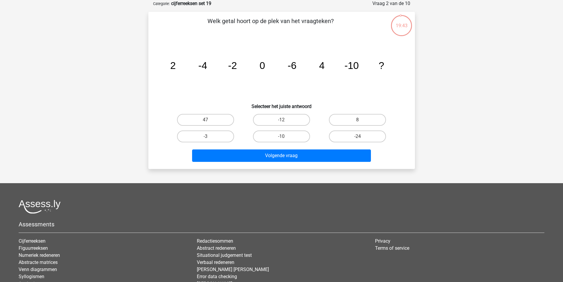
click at [345, 122] on label "8" at bounding box center [357, 120] width 57 height 12
click at [358, 122] on input "8" at bounding box center [360, 122] width 4 height 4
radio input "true"
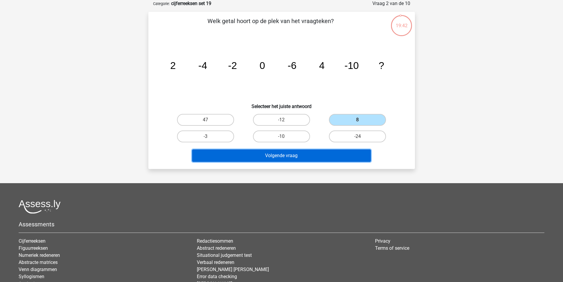
click at [324, 152] on button "Volgende vraag" at bounding box center [281, 155] width 179 height 12
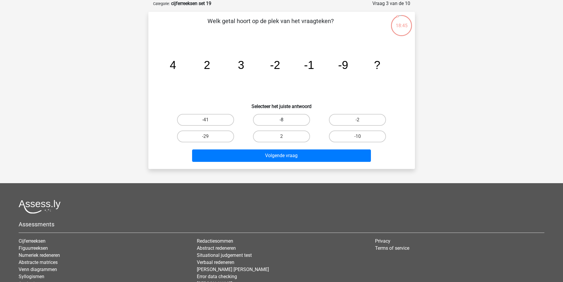
click at [288, 119] on label "-8" at bounding box center [281, 120] width 57 height 12
click at [285, 120] on input "-8" at bounding box center [283, 122] width 4 height 4
radio input "true"
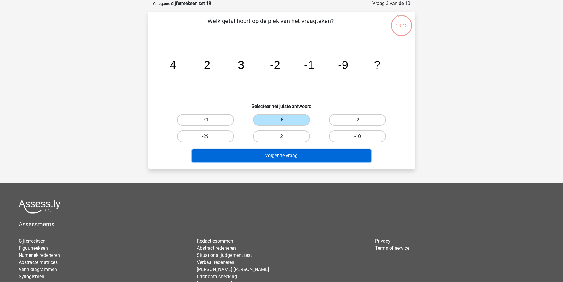
click at [305, 152] on button "Volgende vraag" at bounding box center [281, 155] width 179 height 12
click at [305, 156] on button "Volgende vraag" at bounding box center [281, 155] width 179 height 12
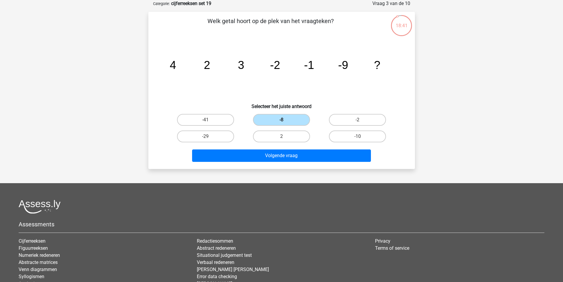
click at [288, 120] on label "-8" at bounding box center [281, 120] width 57 height 12
click at [285, 120] on input "-8" at bounding box center [283, 122] width 4 height 4
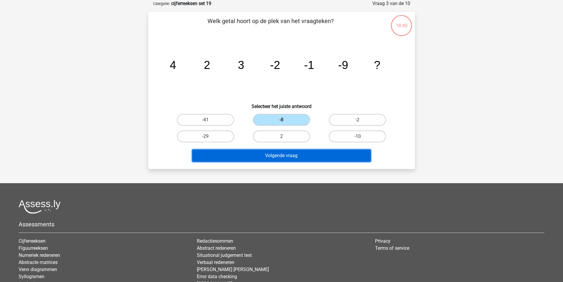
click at [291, 152] on button "Volgende vraag" at bounding box center [281, 155] width 179 height 12
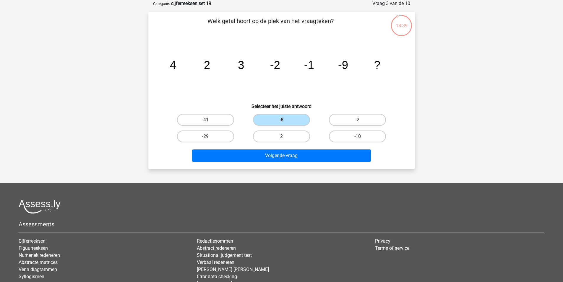
click at [336, 129] on div "-10" at bounding box center [357, 136] width 76 height 17
click at [339, 123] on label "-2" at bounding box center [357, 120] width 57 height 12
click at [358, 123] on input "-2" at bounding box center [360, 122] width 4 height 4
radio input "true"
click at [286, 117] on label "-8" at bounding box center [281, 120] width 57 height 12
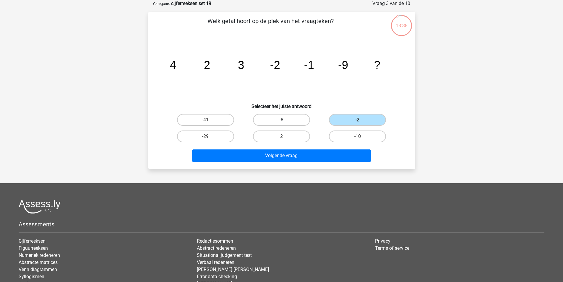
click at [285, 120] on input "-8" at bounding box center [283, 122] width 4 height 4
radio input "true"
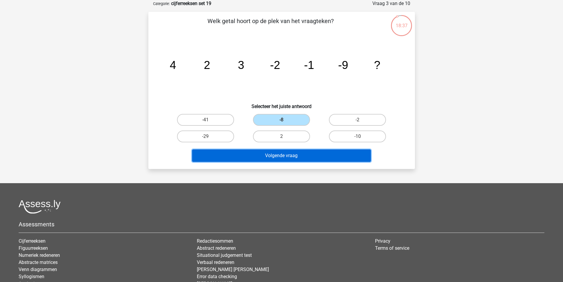
click at [302, 149] on button "Volgende vraag" at bounding box center [281, 155] width 179 height 12
click at [301, 155] on button "Volgende vraag" at bounding box center [281, 155] width 179 height 12
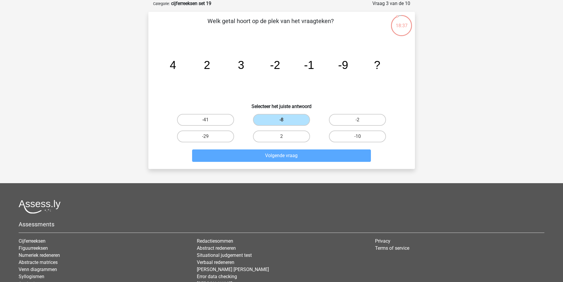
click at [300, 156] on button "Volgende vraag" at bounding box center [281, 155] width 179 height 12
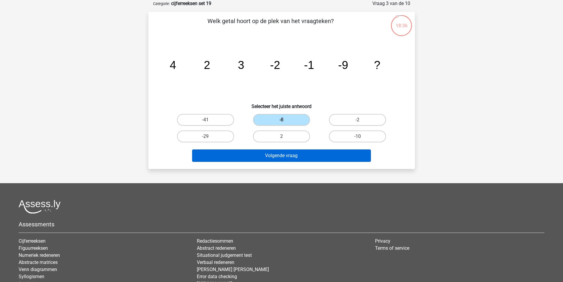
click at [300, 156] on button "Volgende vraag" at bounding box center [281, 155] width 179 height 12
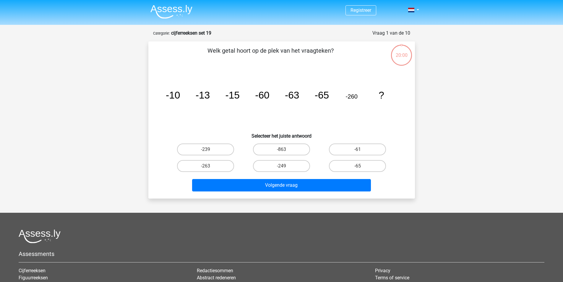
scroll to position [30, 0]
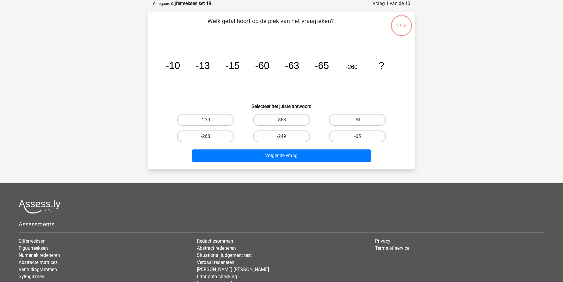
click at [222, 138] on label "-263" at bounding box center [205, 136] width 57 height 12
click at [209, 138] on input "-263" at bounding box center [207, 138] width 4 height 4
radio input "true"
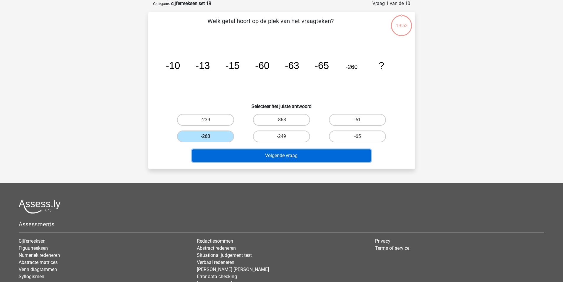
click at [244, 157] on button "Volgende vraag" at bounding box center [281, 155] width 179 height 12
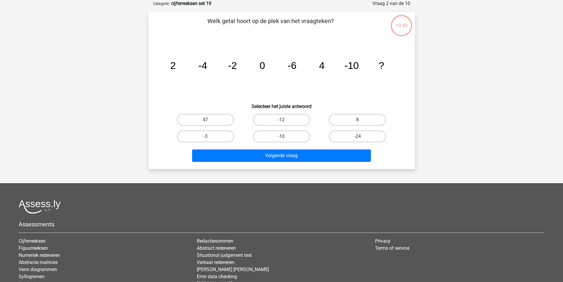
click at [358, 122] on input "8" at bounding box center [360, 122] width 4 height 4
radio input "true"
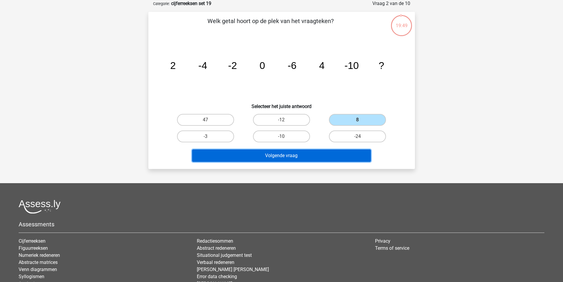
click at [300, 159] on button "Volgende vraag" at bounding box center [281, 155] width 179 height 12
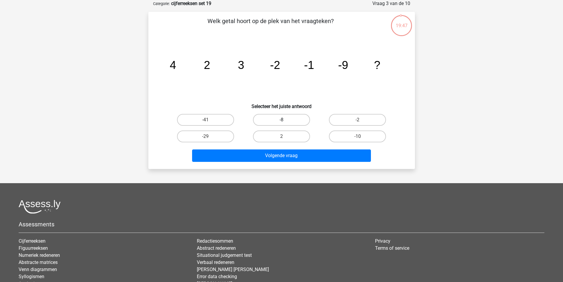
click at [286, 119] on label "-8" at bounding box center [281, 120] width 57 height 12
click at [285, 120] on input "-8" at bounding box center [283, 122] width 4 height 4
radio input "true"
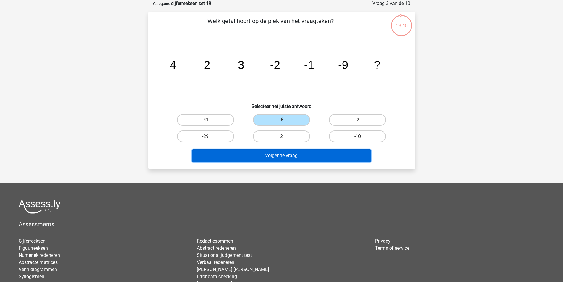
click at [297, 157] on button "Volgende vraag" at bounding box center [281, 155] width 179 height 12
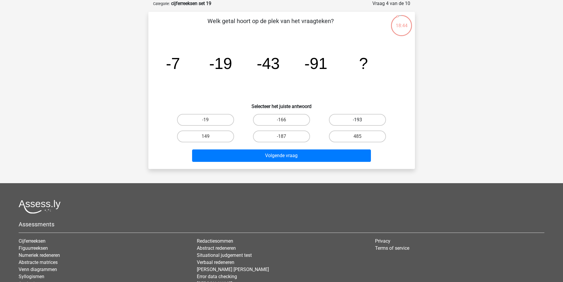
click at [342, 121] on label "-193" at bounding box center [357, 120] width 57 height 12
click at [358, 121] on input "-193" at bounding box center [360, 122] width 4 height 4
radio input "true"
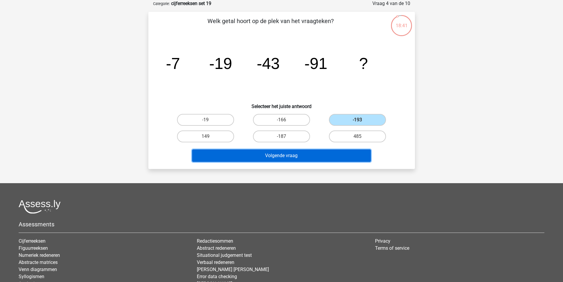
click at [311, 152] on button "Volgende vraag" at bounding box center [281, 155] width 179 height 12
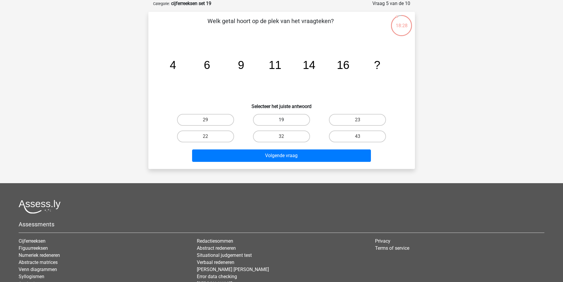
click at [286, 121] on label "19" at bounding box center [281, 120] width 57 height 12
click at [285, 121] on input "19" at bounding box center [283, 122] width 4 height 4
radio input "true"
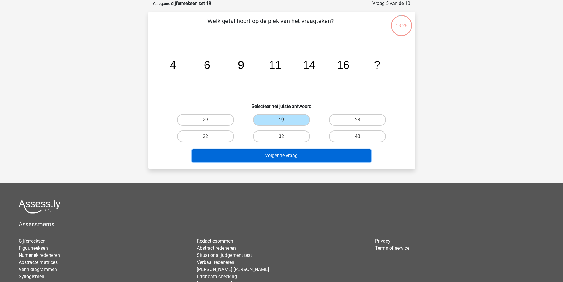
click at [296, 157] on button "Volgende vraag" at bounding box center [281, 155] width 179 height 12
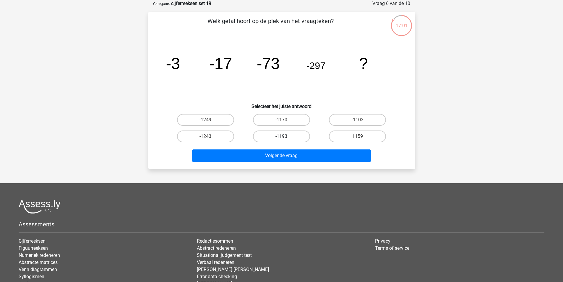
click at [287, 139] on label "-1193" at bounding box center [281, 136] width 57 height 12
click at [285, 139] on input "-1193" at bounding box center [283, 138] width 4 height 4
radio input "true"
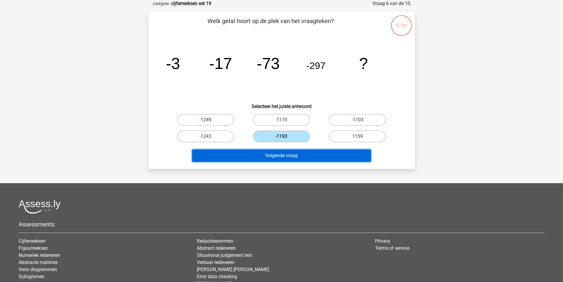
click at [287, 154] on button "Volgende vraag" at bounding box center [281, 155] width 179 height 12
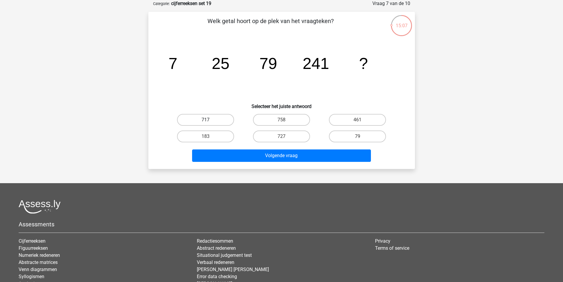
click at [223, 118] on label "717" at bounding box center [205, 120] width 57 height 12
click at [209, 120] on input "717" at bounding box center [207, 122] width 4 height 4
radio input "true"
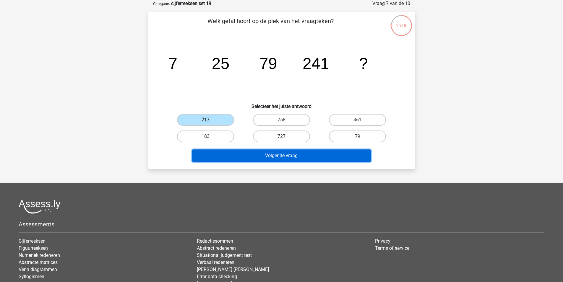
click at [243, 151] on button "Volgende vraag" at bounding box center [281, 155] width 179 height 12
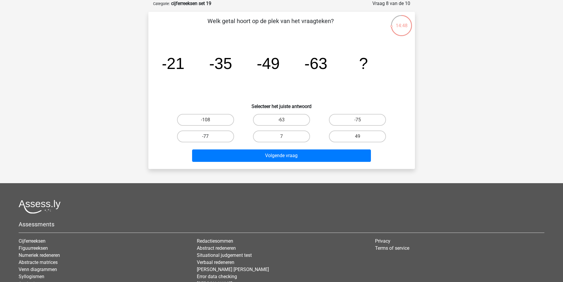
click at [217, 137] on label "-77" at bounding box center [205, 136] width 57 height 12
click at [209, 137] on input "-77" at bounding box center [207, 138] width 4 height 4
radio input "true"
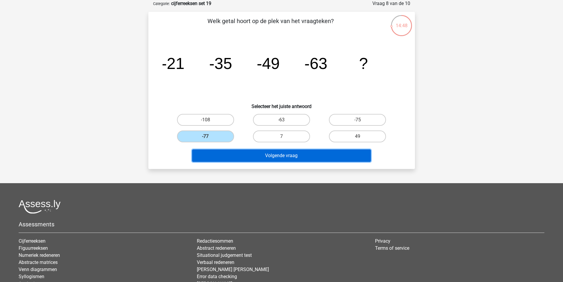
click at [271, 151] on button "Volgende vraag" at bounding box center [281, 155] width 179 height 12
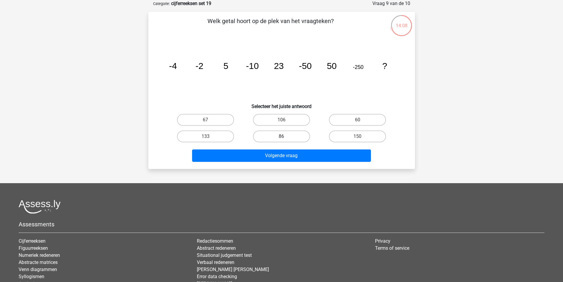
click at [291, 137] on label "86" at bounding box center [281, 136] width 57 height 12
click at [285, 137] on input "86" at bounding box center [283, 138] width 4 height 4
radio input "true"
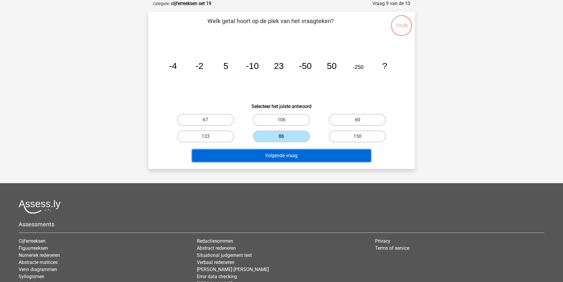
click at [294, 155] on button "Volgende vraag" at bounding box center [281, 155] width 179 height 12
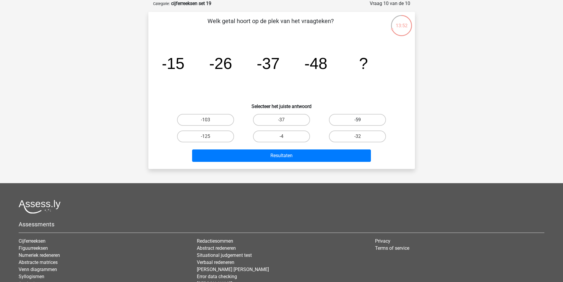
click at [352, 114] on label "-59" at bounding box center [357, 120] width 57 height 12
click at [358, 120] on input "-59" at bounding box center [360, 122] width 4 height 4
radio input "true"
click at [313, 146] on div "Resultaten" at bounding box center [282, 154] width 248 height 20
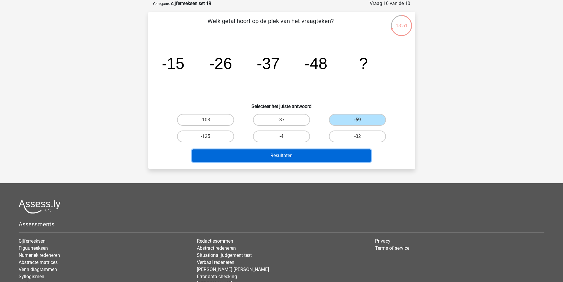
click at [311, 155] on button "Resultaten" at bounding box center [281, 155] width 179 height 12
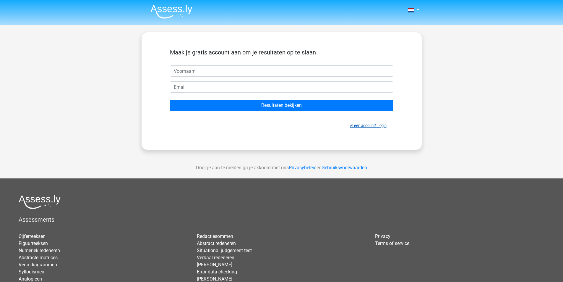
click at [360, 126] on link "Al een account? Login" at bounding box center [368, 125] width 37 height 4
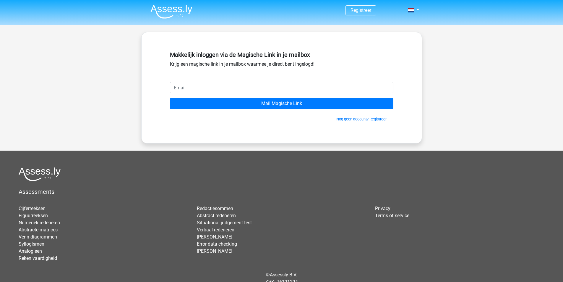
click at [217, 87] on input "email" at bounding box center [281, 87] width 223 height 11
type input "rinsema.tj@gmail.com"
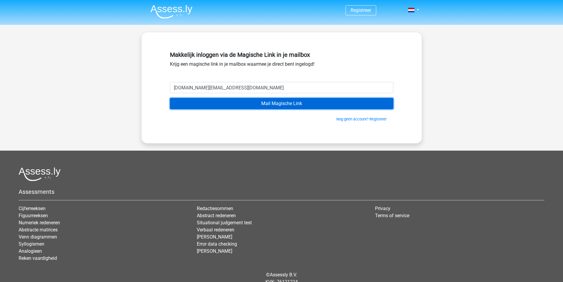
click at [269, 107] on input "Mail Magische Link" at bounding box center [281, 103] width 223 height 11
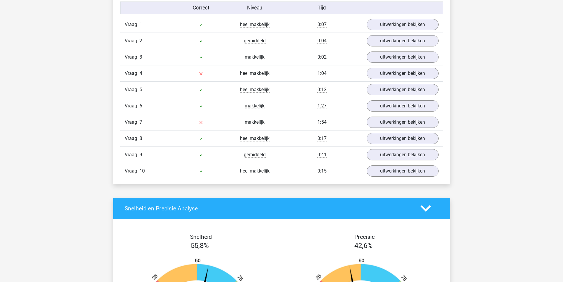
scroll to position [414, 0]
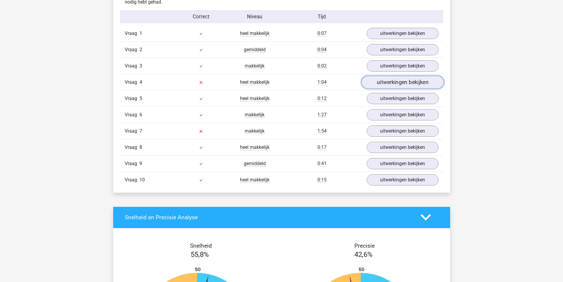
click at [376, 85] on link "uitwerkingen bekijken" at bounding box center [402, 82] width 82 height 13
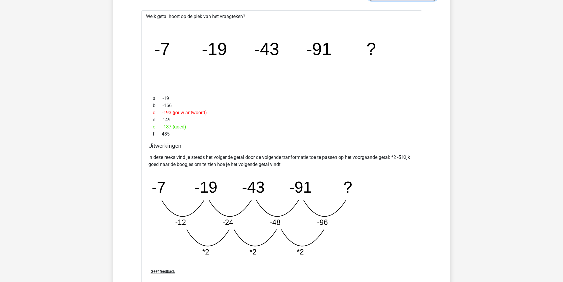
scroll to position [502, 0]
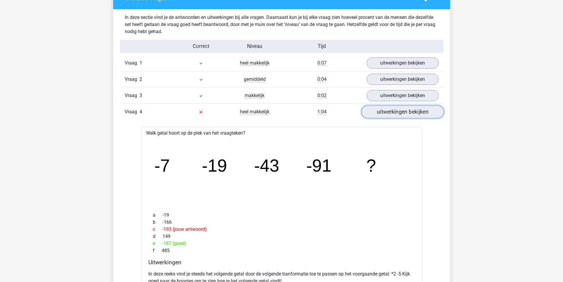
click at [387, 113] on link "uitwerkingen bekijken" at bounding box center [402, 111] width 82 height 13
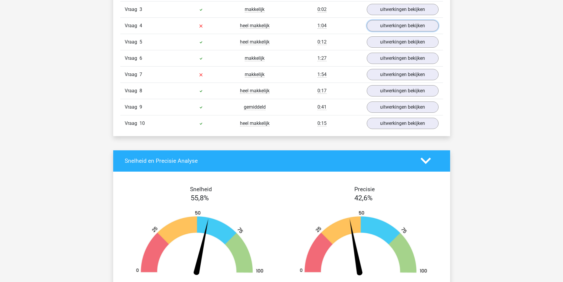
scroll to position [473, 0]
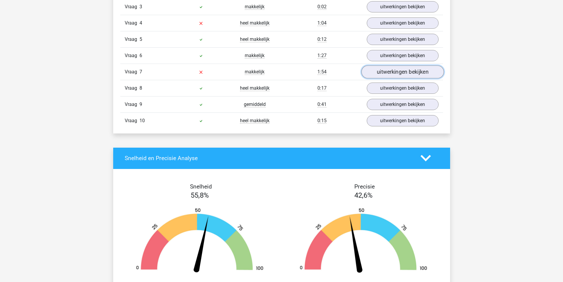
click at [377, 72] on link "uitwerkingen bekijken" at bounding box center [402, 71] width 82 height 13
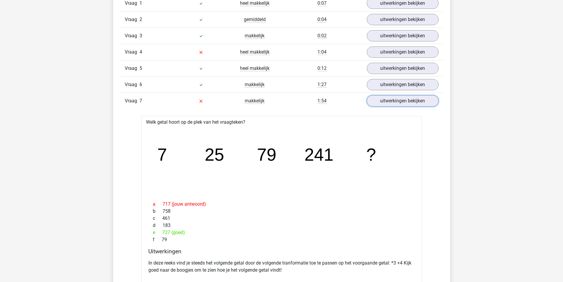
scroll to position [443, 0]
click at [385, 102] on link "uitwerkingen bekijken" at bounding box center [402, 101] width 82 height 13
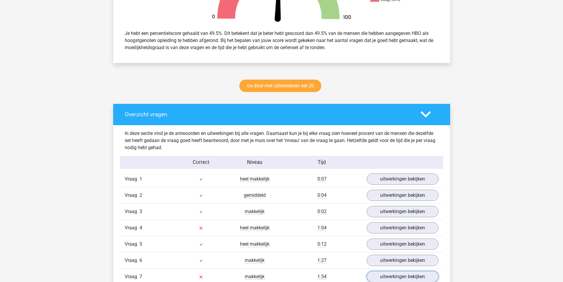
scroll to position [266, 0]
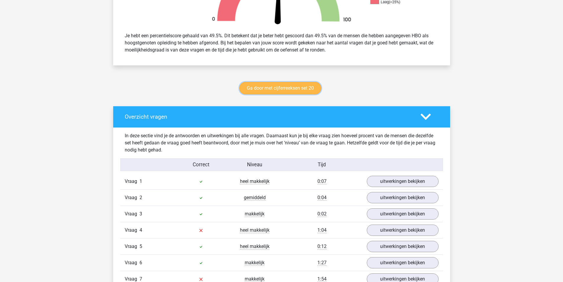
click at [280, 88] on link "Ga door met cijferreeksen set 20" at bounding box center [280, 88] width 82 height 12
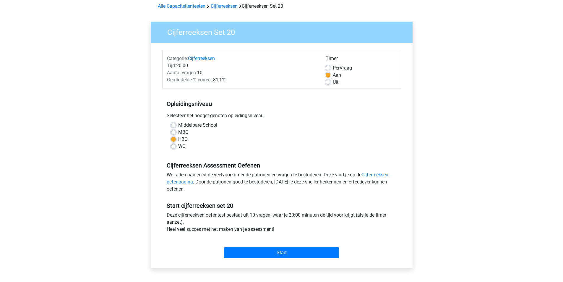
scroll to position [89, 0]
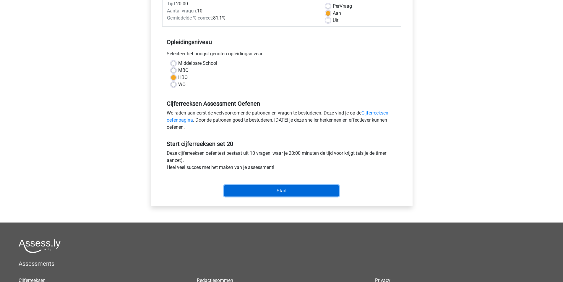
click at [284, 192] on input "Start" at bounding box center [281, 190] width 115 height 11
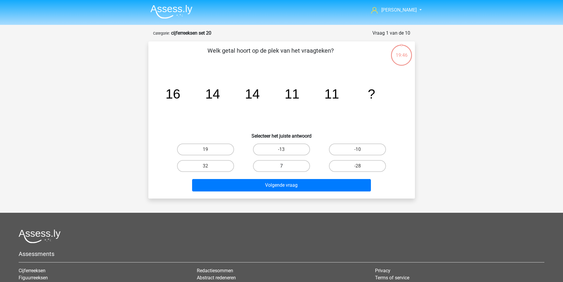
click at [289, 168] on label "7" at bounding box center [281, 166] width 57 height 12
click at [285, 168] on input "7" at bounding box center [283, 168] width 4 height 4
radio input "true"
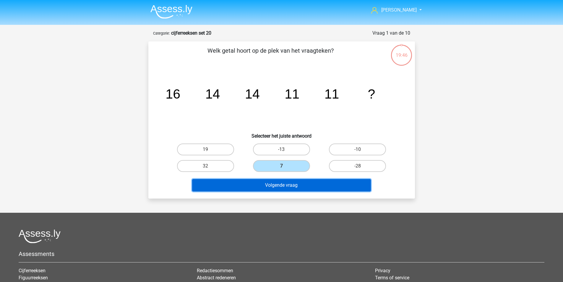
click at [290, 185] on button "Volgende vraag" at bounding box center [281, 185] width 179 height 12
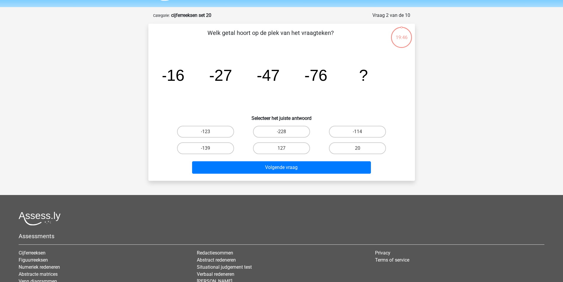
scroll to position [30, 0]
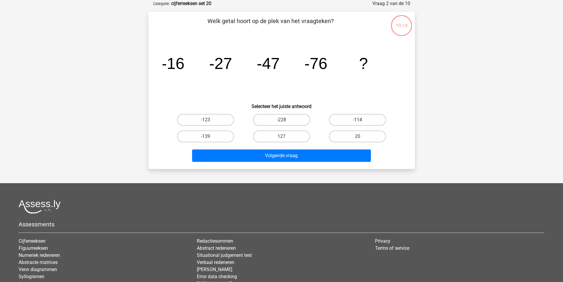
click at [353, 117] on label "-114" at bounding box center [357, 120] width 57 height 12
click at [358, 120] on input "-114" at bounding box center [360, 122] width 4 height 4
radio input "true"
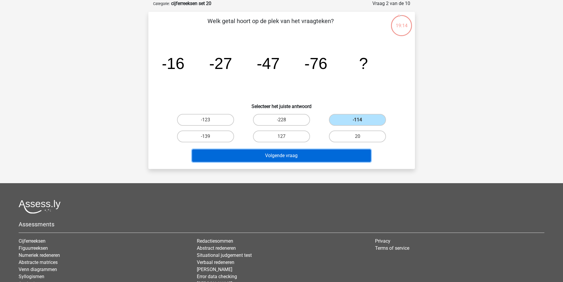
click at [310, 155] on button "Volgende vraag" at bounding box center [281, 155] width 179 height 12
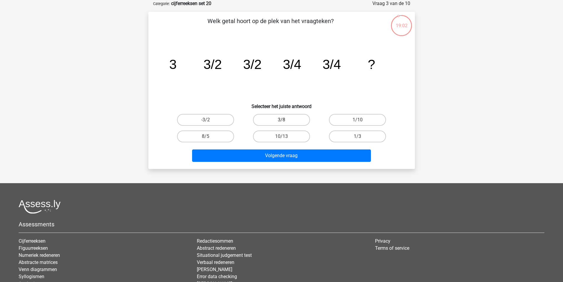
click at [296, 119] on label "3/8" at bounding box center [281, 120] width 57 height 12
click at [285, 120] on input "3/8" at bounding box center [283, 122] width 4 height 4
radio input "true"
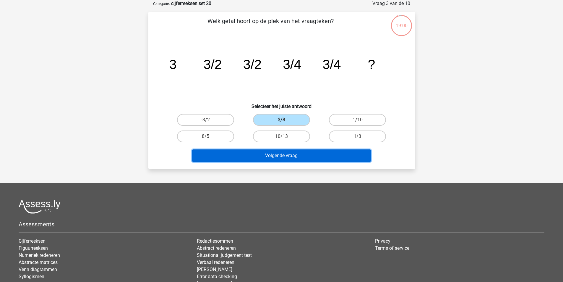
click at [302, 156] on button "Volgende vraag" at bounding box center [281, 155] width 179 height 12
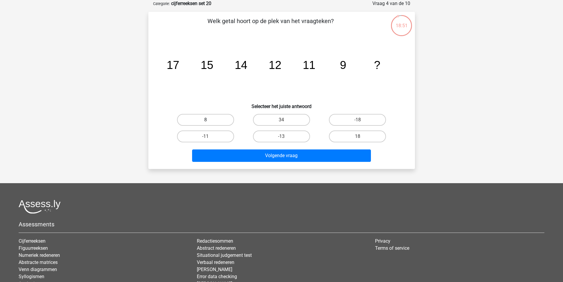
click at [212, 118] on label "8" at bounding box center [205, 120] width 57 height 12
click at [209, 120] on input "8" at bounding box center [207, 122] width 4 height 4
radio input "true"
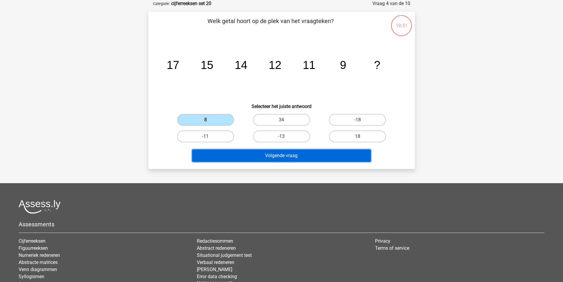
click at [238, 150] on button "Volgende vraag" at bounding box center [281, 155] width 179 height 12
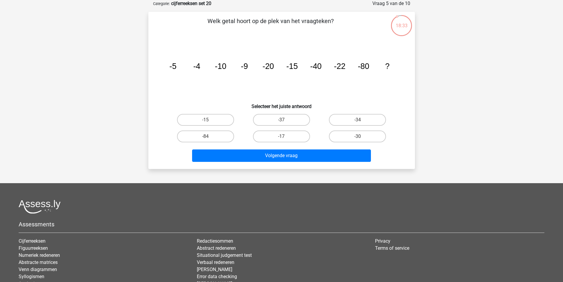
click at [351, 143] on div "-30" at bounding box center [357, 136] width 76 height 17
click at [345, 136] on label "-30" at bounding box center [357, 136] width 57 height 12
click at [358, 136] on input "-30" at bounding box center [360, 138] width 4 height 4
radio input "true"
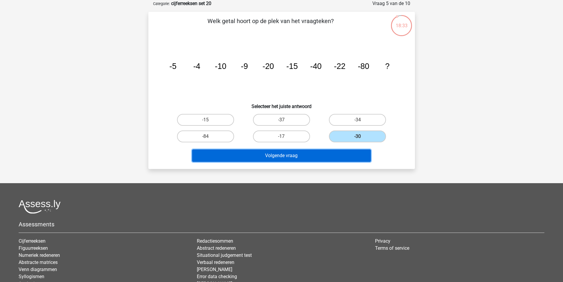
click at [330, 159] on button "Volgende vraag" at bounding box center [281, 155] width 179 height 12
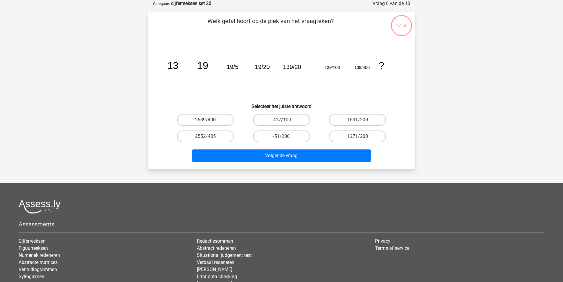
click at [221, 120] on label "2539/400" at bounding box center [205, 120] width 57 height 12
click at [209, 120] on input "2539/400" at bounding box center [207, 122] width 4 height 4
radio input "true"
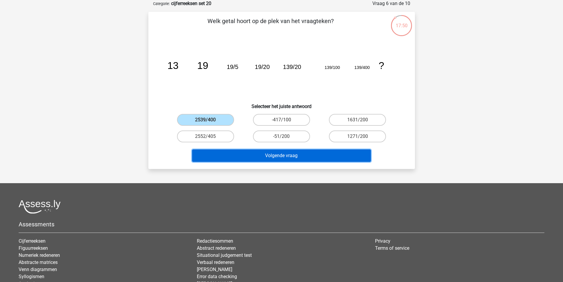
click at [259, 156] on button "Volgende vraag" at bounding box center [281, 155] width 179 height 12
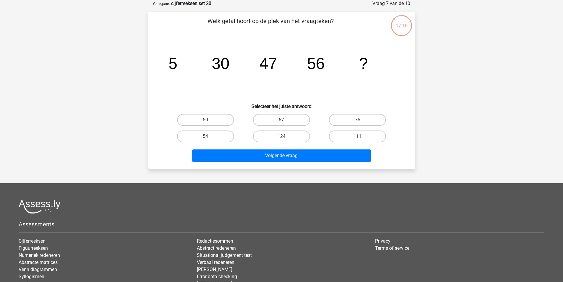
click at [287, 119] on label "57" at bounding box center [281, 120] width 57 height 12
click at [285, 120] on input "57" at bounding box center [283, 122] width 4 height 4
radio input "true"
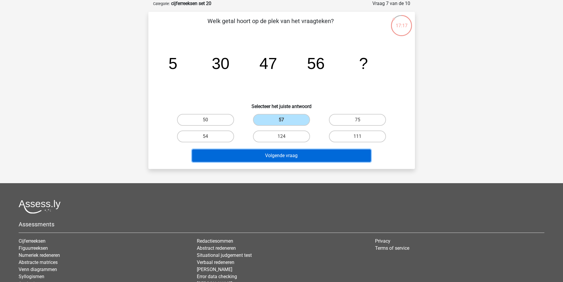
click at [297, 158] on button "Volgende vraag" at bounding box center [281, 155] width 179 height 12
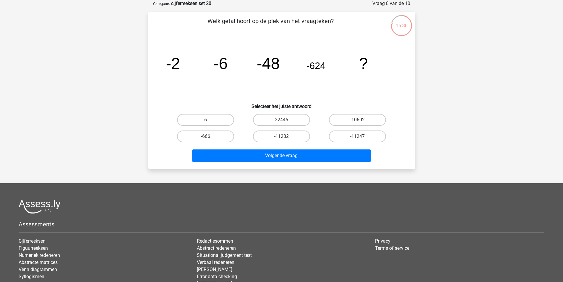
click at [281, 136] on label "-11232" at bounding box center [281, 136] width 57 height 12
click at [281, 136] on input "-11232" at bounding box center [283, 138] width 4 height 4
radio input "true"
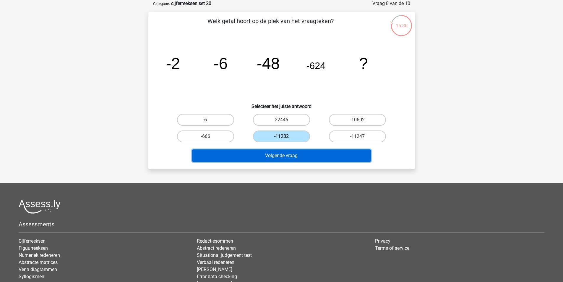
click at [284, 152] on button "Volgende vraag" at bounding box center [281, 155] width 179 height 12
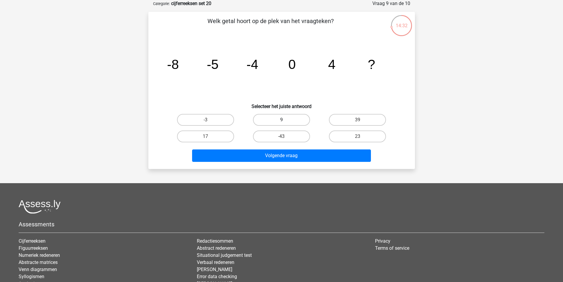
click at [272, 119] on label "9" at bounding box center [281, 120] width 57 height 12
click at [281, 120] on input "9" at bounding box center [283, 122] width 4 height 4
radio input "true"
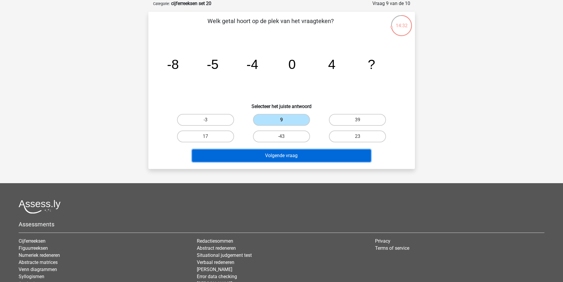
click at [272, 153] on button "Volgende vraag" at bounding box center [281, 155] width 179 height 12
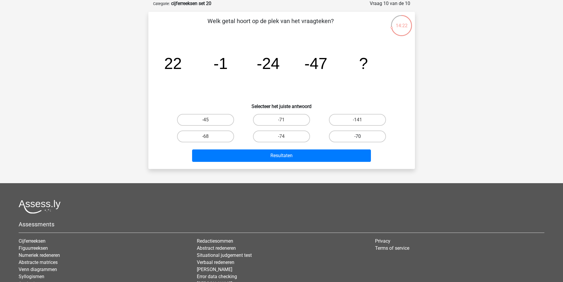
click at [354, 134] on label "-70" at bounding box center [357, 136] width 57 height 12
click at [358, 136] on input "-70" at bounding box center [360, 138] width 4 height 4
radio input "true"
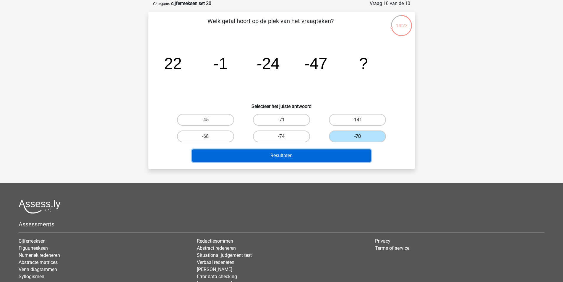
click at [335, 152] on button "Resultaten" at bounding box center [281, 155] width 179 height 12
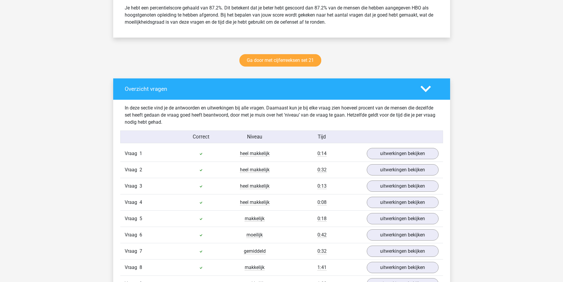
scroll to position [355, 0]
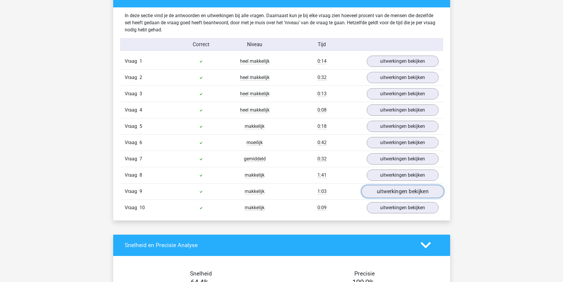
click at [382, 191] on link "uitwerkingen bekijken" at bounding box center [402, 191] width 82 height 13
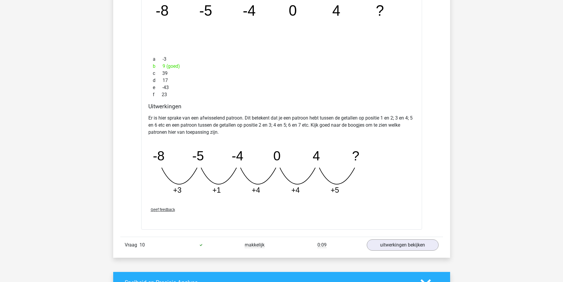
scroll to position [473, 0]
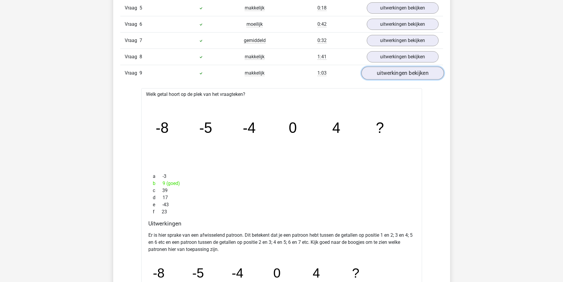
click at [387, 76] on link "uitwerkingen bekijken" at bounding box center [402, 72] width 82 height 13
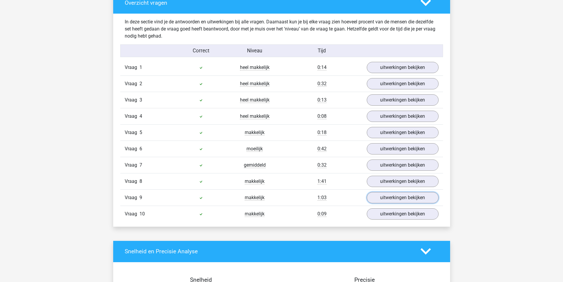
scroll to position [266, 0]
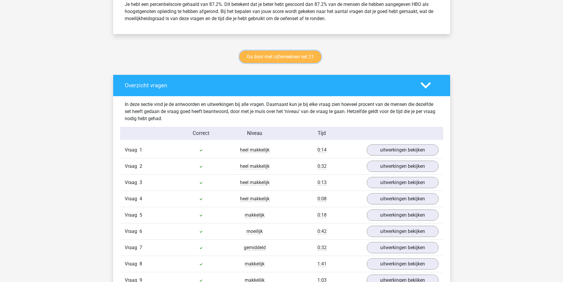
click at [297, 57] on link "Ga door met cijferreeksen set 21" at bounding box center [280, 57] width 82 height 12
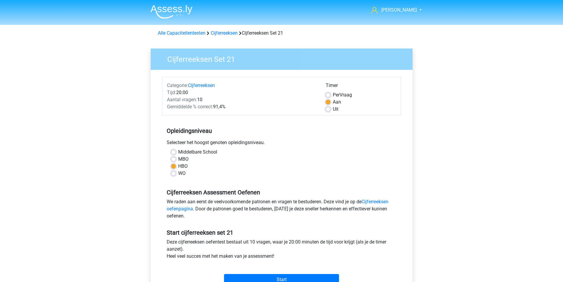
scroll to position [89, 0]
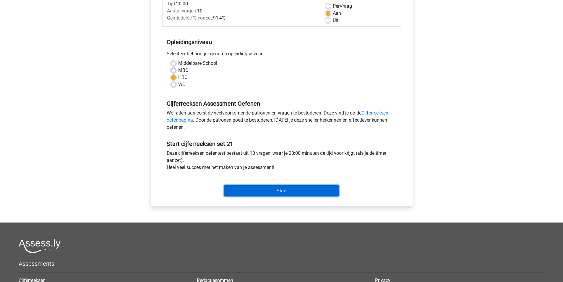
click at [284, 191] on input "Start" at bounding box center [281, 190] width 115 height 11
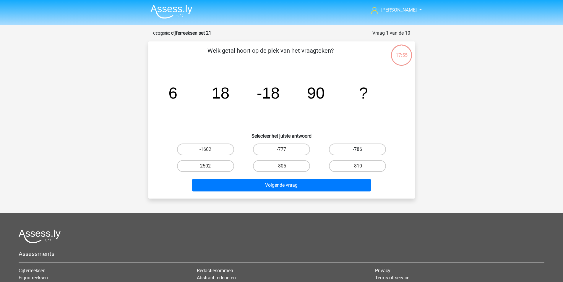
click at [355, 152] on label "-786" at bounding box center [357, 149] width 57 height 12
click at [358, 152] on input "-786" at bounding box center [360, 151] width 4 height 4
radio input "true"
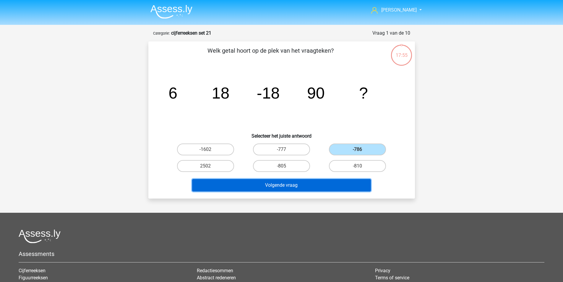
click at [326, 189] on button "Volgende vraag" at bounding box center [281, 185] width 179 height 12
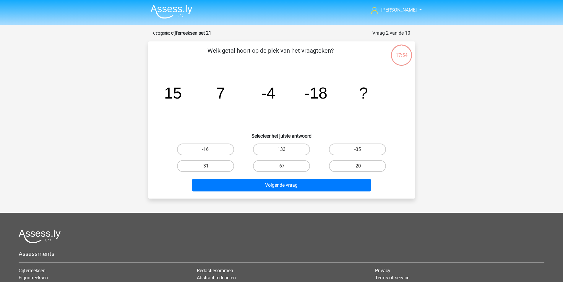
scroll to position [30, 0]
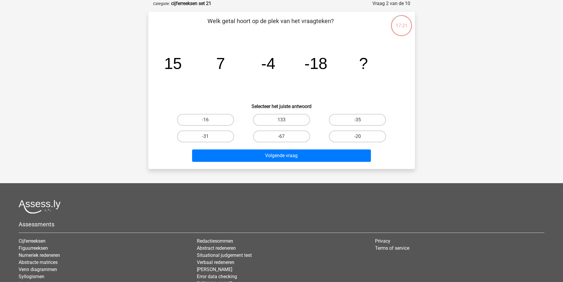
click at [357, 117] on label "-35" at bounding box center [357, 120] width 57 height 12
click at [358, 120] on input "-35" at bounding box center [360, 122] width 4 height 4
radio input "true"
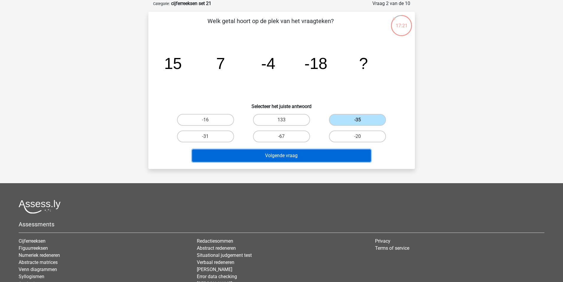
click at [328, 150] on button "Volgende vraag" at bounding box center [281, 155] width 179 height 12
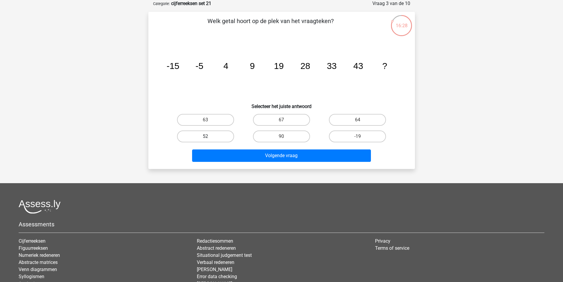
click at [221, 135] on label "52" at bounding box center [205, 136] width 57 height 12
click at [209, 136] on input "52" at bounding box center [207, 138] width 4 height 4
radio input "true"
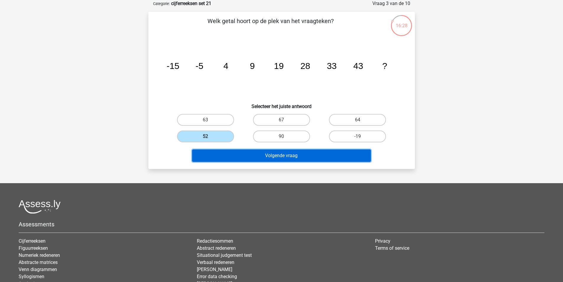
click at [249, 155] on button "Volgende vraag" at bounding box center [281, 155] width 179 height 12
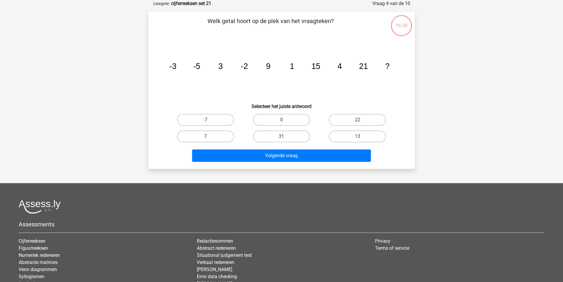
click at [212, 136] on label "7" at bounding box center [205, 136] width 57 height 12
click at [209, 136] on input "7" at bounding box center [207, 138] width 4 height 4
radio input "true"
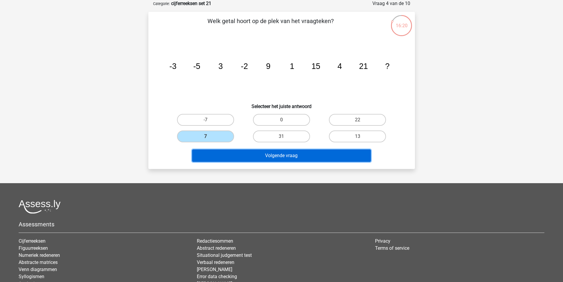
click at [232, 152] on button "Volgende vraag" at bounding box center [281, 155] width 179 height 12
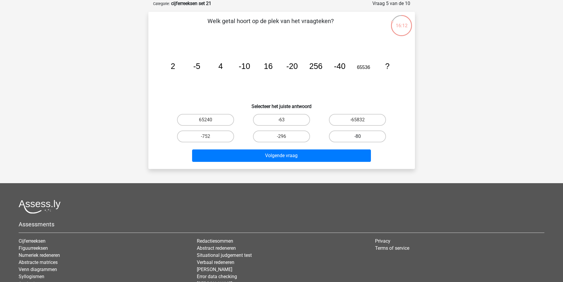
click at [353, 135] on label "-80" at bounding box center [357, 136] width 57 height 12
click at [358, 136] on input "-80" at bounding box center [360, 138] width 4 height 4
radio input "true"
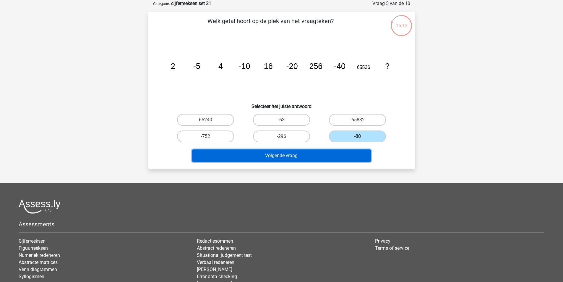
click at [336, 154] on button "Volgende vraag" at bounding box center [281, 155] width 179 height 12
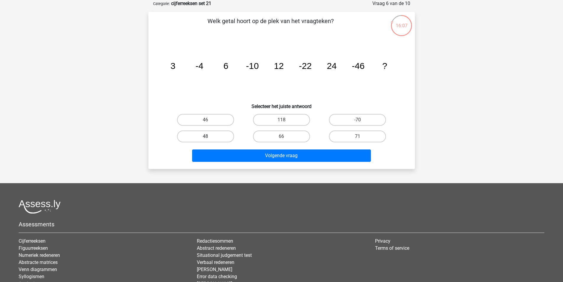
click at [218, 138] on label "48" at bounding box center [205, 136] width 57 height 12
click at [209, 138] on input "48" at bounding box center [207, 138] width 4 height 4
radio input "true"
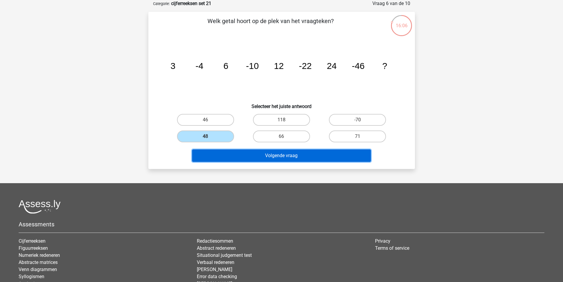
click at [233, 152] on button "Volgende vraag" at bounding box center [281, 155] width 179 height 12
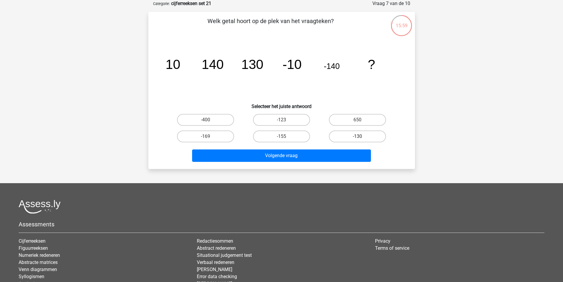
click at [349, 139] on label "-130" at bounding box center [357, 136] width 57 height 12
click at [358, 139] on input "-130" at bounding box center [360, 138] width 4 height 4
radio input "true"
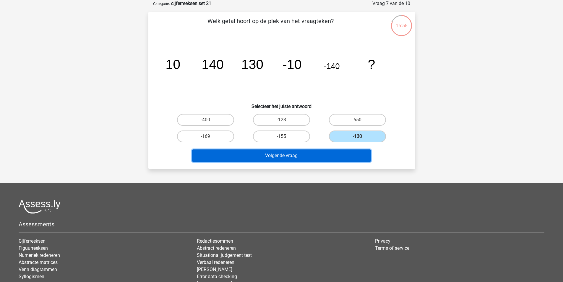
click at [328, 154] on button "Volgende vraag" at bounding box center [281, 155] width 179 height 12
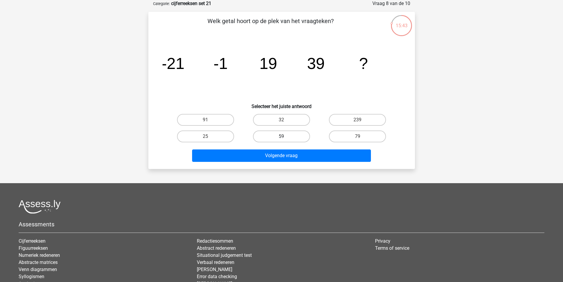
click at [289, 139] on label "59" at bounding box center [281, 136] width 57 height 12
click at [285, 139] on input "59" at bounding box center [283, 138] width 4 height 4
radio input "true"
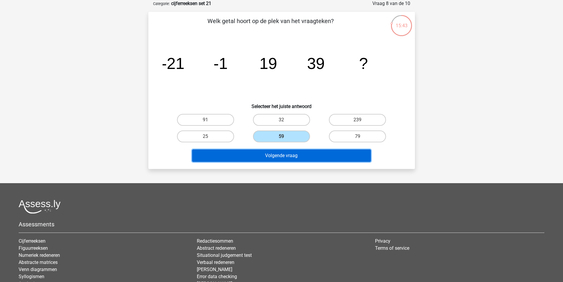
click at [295, 157] on button "Volgende vraag" at bounding box center [281, 155] width 179 height 12
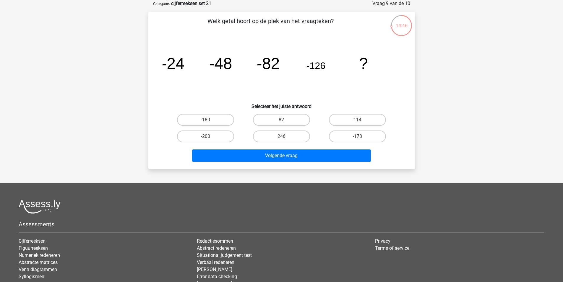
click at [219, 115] on label "-180" at bounding box center [205, 120] width 57 height 12
click at [209, 120] on input "-180" at bounding box center [207, 122] width 4 height 4
radio input "true"
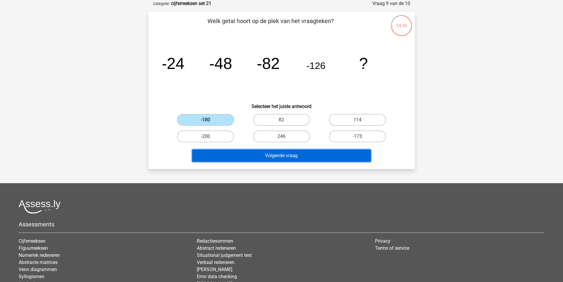
click at [246, 153] on button "Volgende vraag" at bounding box center [281, 155] width 179 height 12
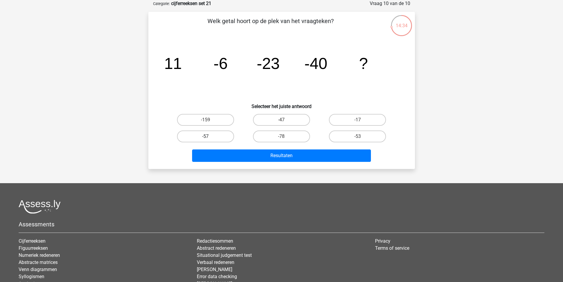
click at [212, 139] on label "-57" at bounding box center [205, 136] width 57 height 12
click at [209, 139] on input "-57" at bounding box center [207, 138] width 4 height 4
radio input "true"
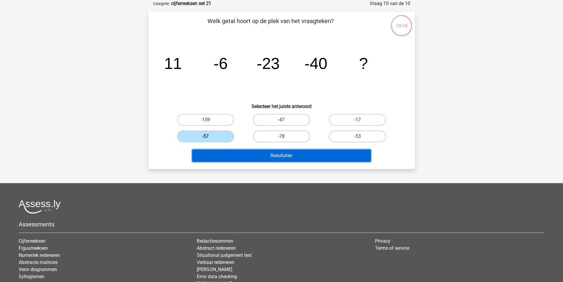
click at [240, 155] on button "Resultaten" at bounding box center [281, 155] width 179 height 12
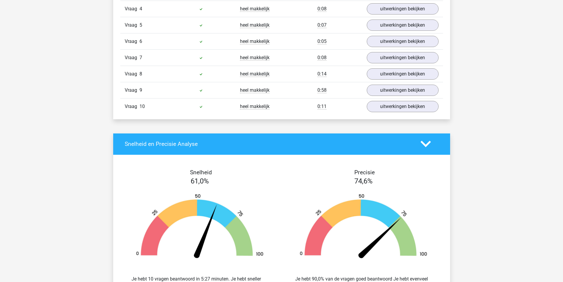
scroll to position [384, 0]
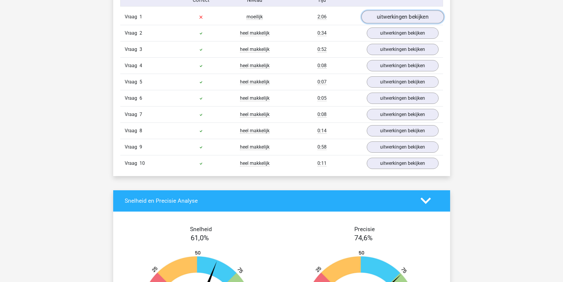
click at [393, 22] on link "uitwerkingen bekijken" at bounding box center [402, 16] width 82 height 13
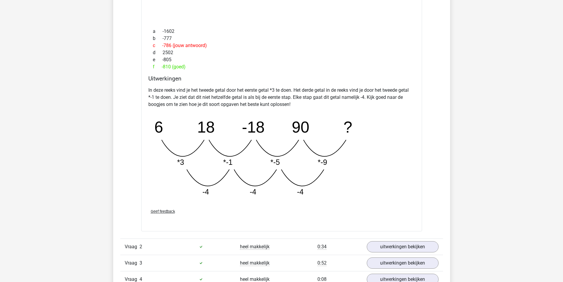
scroll to position [325, 0]
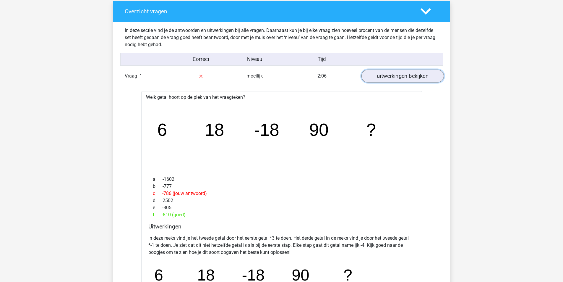
click at [395, 75] on link "uitwerkingen bekijken" at bounding box center [402, 75] width 82 height 13
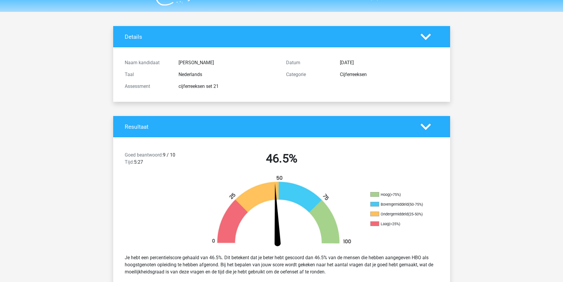
scroll to position [0, 0]
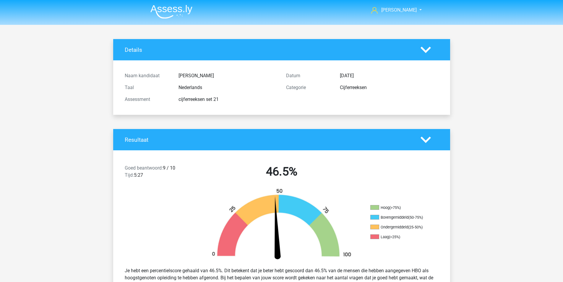
click at [184, 9] on img at bounding box center [171, 12] width 42 height 14
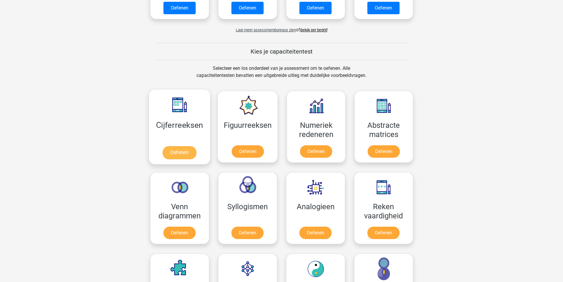
scroll to position [266, 0]
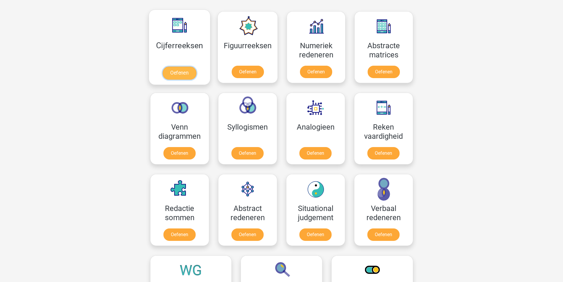
click at [183, 69] on link "Oefenen" at bounding box center [180, 72] width 34 height 13
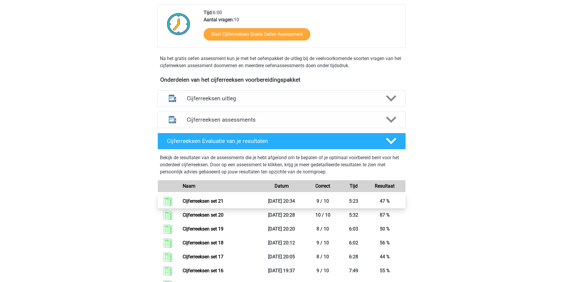
scroll to position [236, 0]
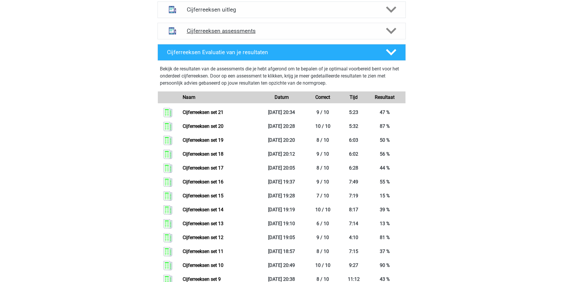
click at [392, 36] on icon at bounding box center [391, 31] width 10 height 10
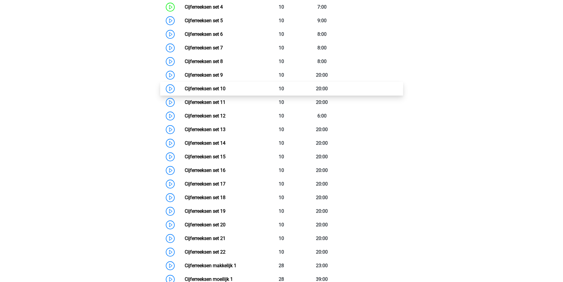
scroll to position [473, 0]
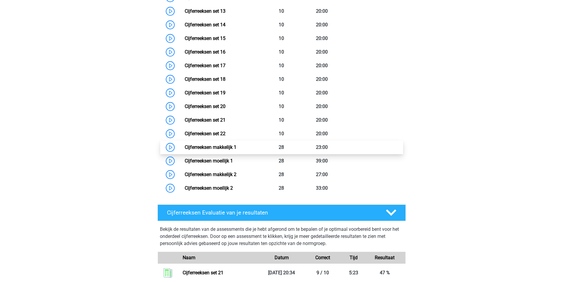
click at [185, 150] on link "Cijferreeksen makkelijk 1" at bounding box center [211, 147] width 52 height 6
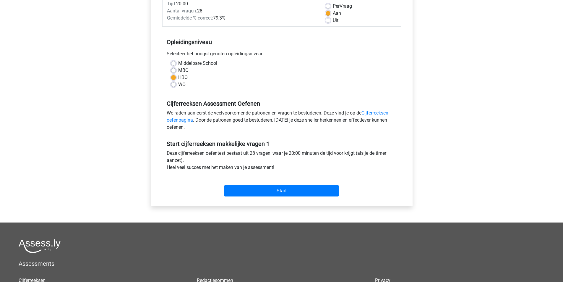
scroll to position [59, 0]
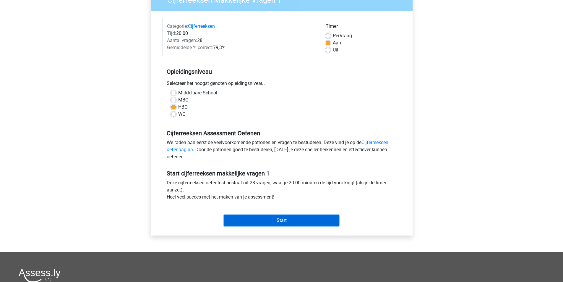
click at [270, 219] on input "Start" at bounding box center [281, 220] width 115 height 11
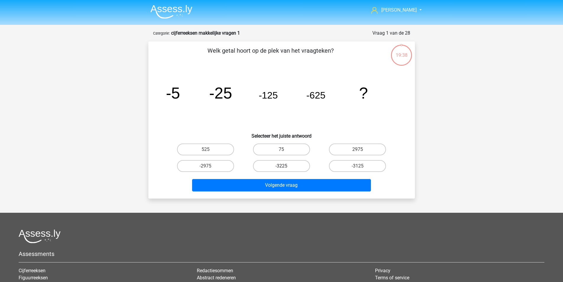
click at [295, 168] on label "-3225" at bounding box center [281, 166] width 57 height 12
click at [285, 168] on input "-3225" at bounding box center [283, 168] width 4 height 4
radio input "true"
click at [345, 168] on label "-3125" at bounding box center [357, 166] width 57 height 12
click at [358, 168] on input "-3125" at bounding box center [360, 168] width 4 height 4
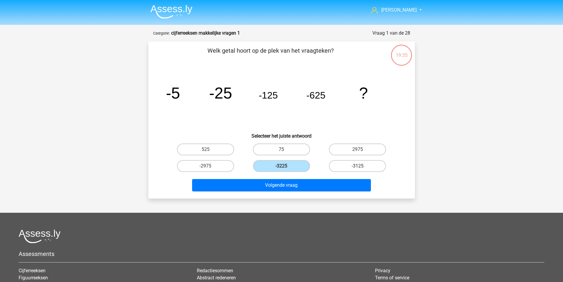
radio input "true"
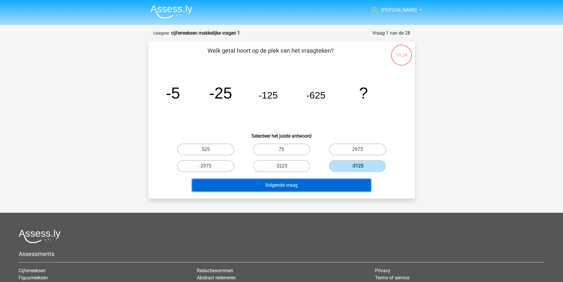
click at [337, 183] on button "Volgende vraag" at bounding box center [281, 185] width 179 height 12
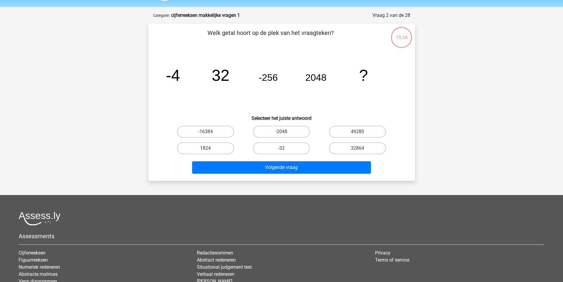
scroll to position [30, 0]
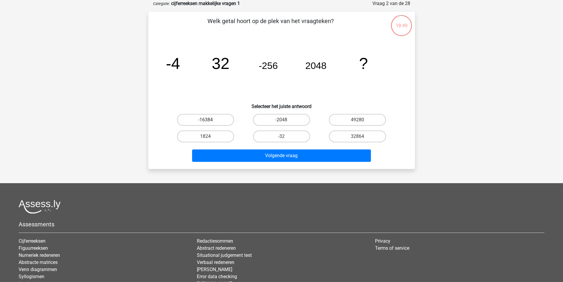
click at [227, 120] on label "-16384" at bounding box center [205, 120] width 57 height 12
click at [209, 120] on input "-16384" at bounding box center [207, 122] width 4 height 4
radio input "true"
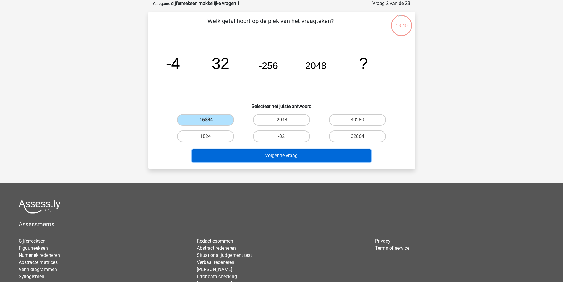
click at [312, 157] on button "Volgende vraag" at bounding box center [281, 155] width 179 height 12
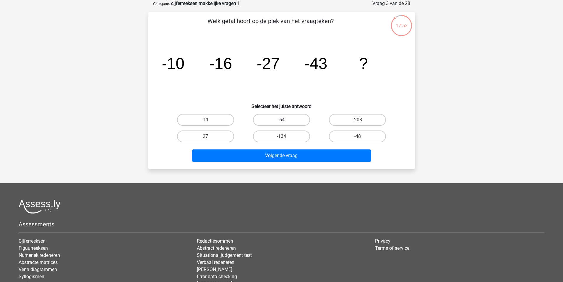
click at [296, 119] on label "-64" at bounding box center [281, 120] width 57 height 12
click at [285, 120] on input "-64" at bounding box center [283, 122] width 4 height 4
radio input "true"
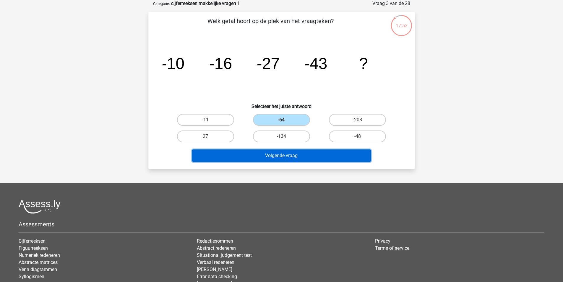
click at [312, 153] on button "Volgende vraag" at bounding box center [281, 155] width 179 height 12
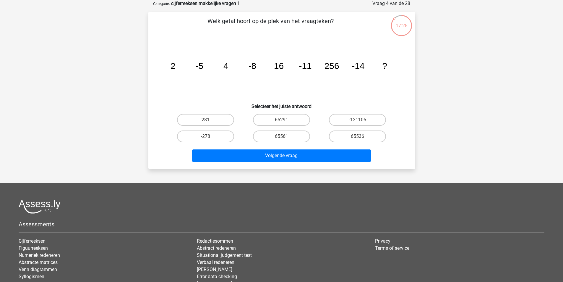
click at [365, 135] on label "65536" at bounding box center [357, 136] width 57 height 12
click at [361, 136] on input "65536" at bounding box center [360, 138] width 4 height 4
radio input "true"
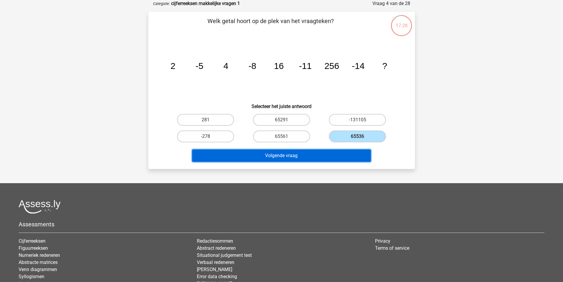
click at [334, 154] on button "Volgende vraag" at bounding box center [281, 155] width 179 height 12
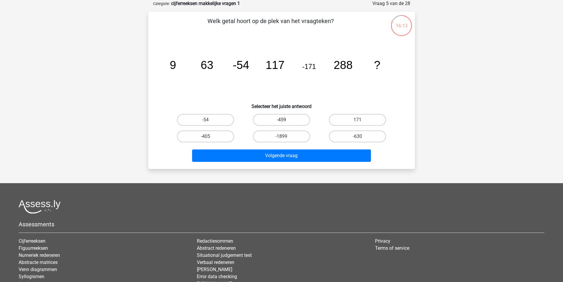
click at [295, 124] on label "-459" at bounding box center [281, 120] width 57 height 12
click at [285, 124] on input "-459" at bounding box center [283, 122] width 4 height 4
radio input "true"
click at [303, 144] on div "-1899" at bounding box center [281, 136] width 76 height 17
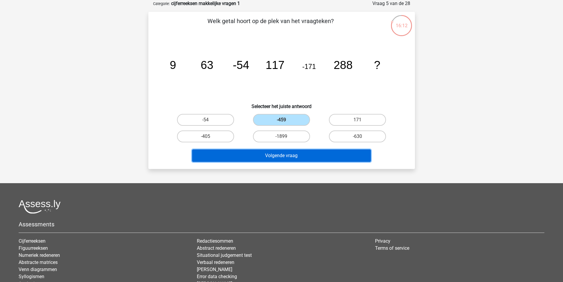
click at [307, 152] on button "Volgende vraag" at bounding box center [281, 155] width 179 height 12
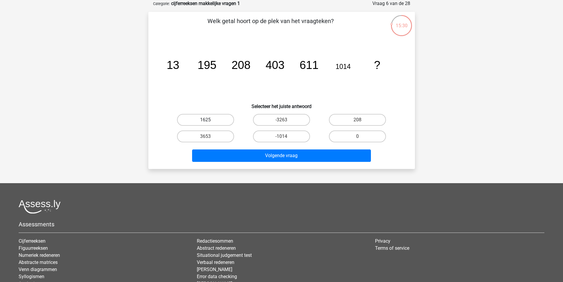
click at [222, 121] on label "1625" at bounding box center [205, 120] width 57 height 12
click at [209, 121] on input "1625" at bounding box center [207, 122] width 4 height 4
radio input "true"
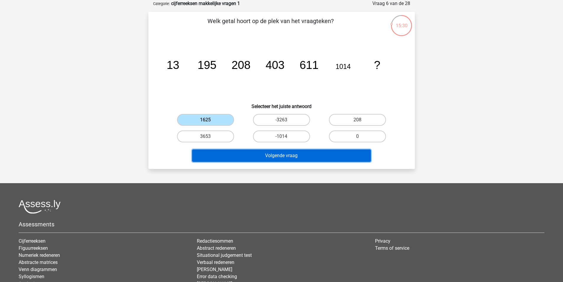
click at [251, 155] on button "Volgende vraag" at bounding box center [281, 155] width 179 height 12
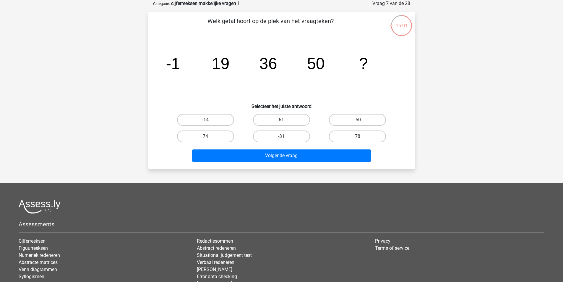
click at [288, 124] on label "61" at bounding box center [281, 120] width 57 height 12
click at [285, 124] on input "61" at bounding box center [283, 122] width 4 height 4
radio input "true"
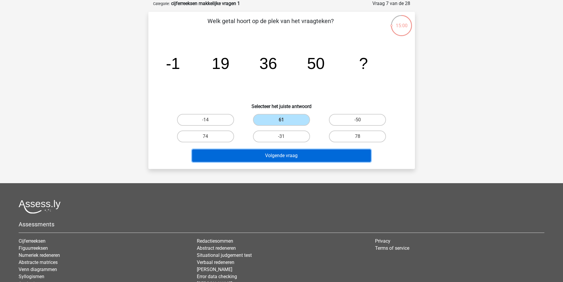
click at [308, 152] on button "Volgende vraag" at bounding box center [281, 155] width 179 height 12
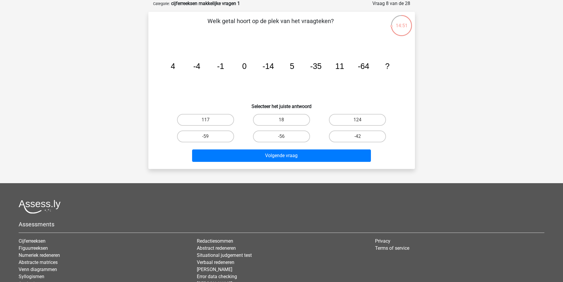
click at [303, 113] on div "18" at bounding box center [281, 119] width 76 height 17
click at [303, 122] on label "18" at bounding box center [281, 120] width 57 height 12
click at [285, 122] on input "18" at bounding box center [283, 122] width 4 height 4
radio input "true"
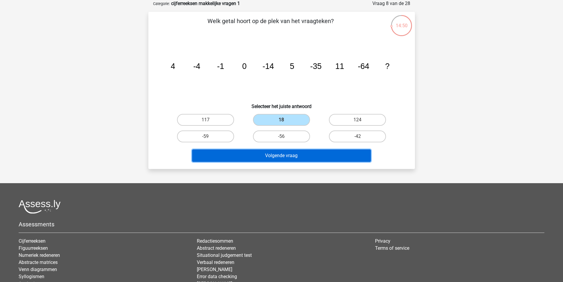
click at [322, 156] on button "Volgende vraag" at bounding box center [281, 155] width 179 height 12
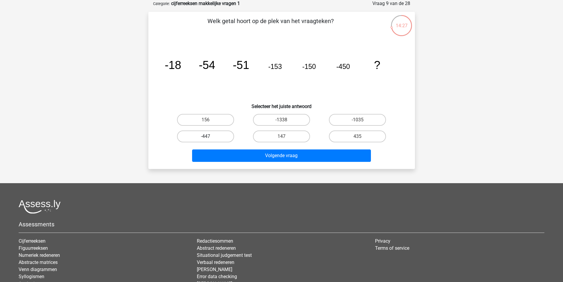
click at [222, 134] on label "-447" at bounding box center [205, 136] width 57 height 12
click at [209, 136] on input "-447" at bounding box center [207, 138] width 4 height 4
radio input "true"
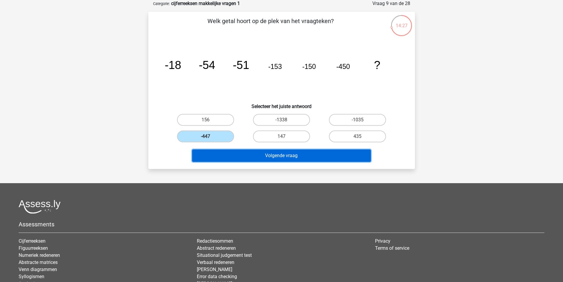
click at [247, 153] on button "Volgende vraag" at bounding box center [281, 155] width 179 height 12
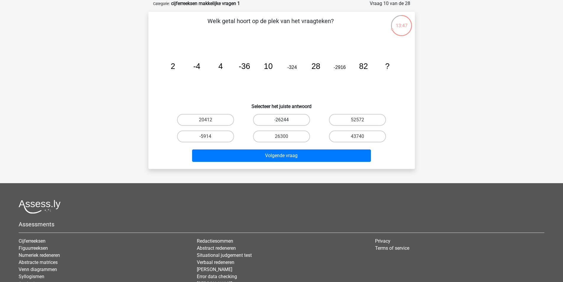
click at [297, 121] on label "-26244" at bounding box center [281, 120] width 57 height 12
click at [285, 121] on input "-26244" at bounding box center [283, 122] width 4 height 4
radio input "true"
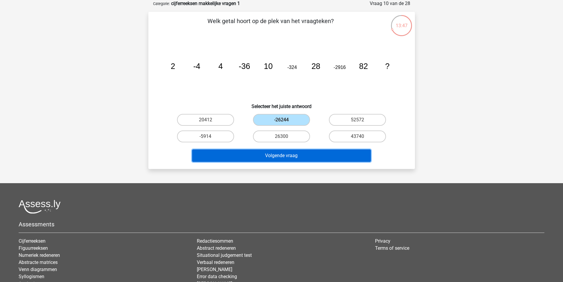
click at [300, 157] on button "Volgende vraag" at bounding box center [281, 155] width 179 height 12
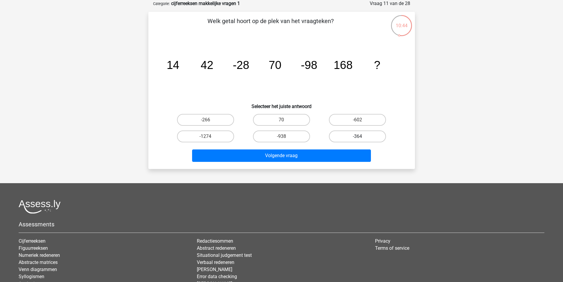
click at [347, 139] on label "-364" at bounding box center [357, 136] width 57 height 12
click at [358, 139] on input "-364" at bounding box center [360, 138] width 4 height 4
radio input "true"
click at [316, 163] on div "Volgende vraag" at bounding box center [282, 156] width 228 height 15
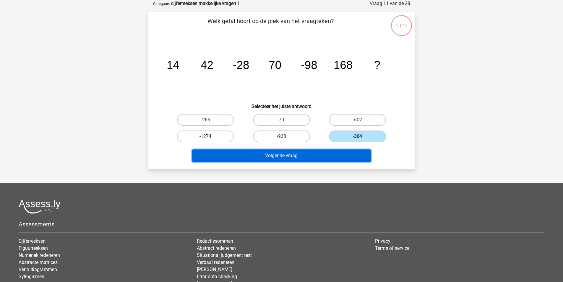
click at [316, 161] on button "Volgende vraag" at bounding box center [281, 155] width 179 height 12
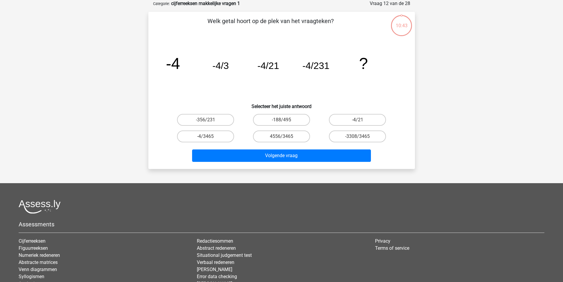
click at [321, 128] on div "-3308/3465" at bounding box center [357, 136] width 76 height 17
click at [223, 139] on label "-4/3465" at bounding box center [205, 136] width 57 height 12
click at [209, 139] on input "-4/3465" at bounding box center [207, 138] width 4 height 4
radio input "true"
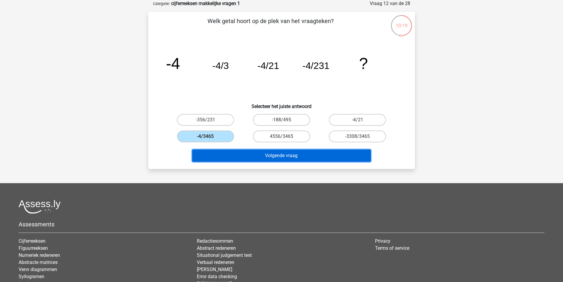
click at [260, 150] on button "Volgende vraag" at bounding box center [281, 155] width 179 height 12
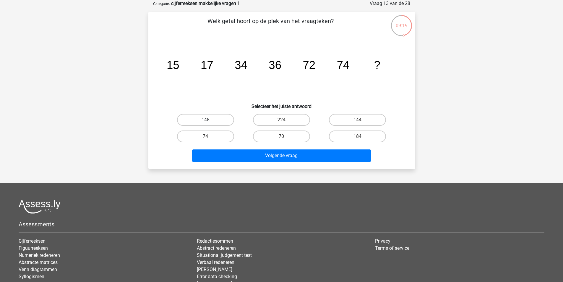
click at [218, 120] on label "148" at bounding box center [205, 120] width 57 height 12
click at [209, 120] on input "148" at bounding box center [207, 122] width 4 height 4
radio input "true"
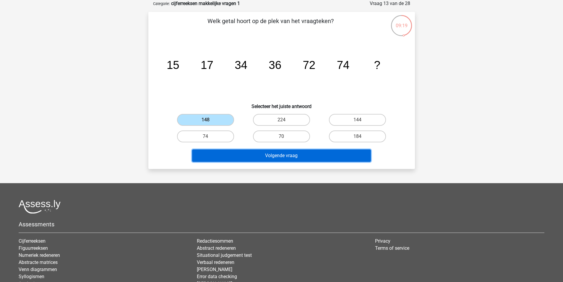
click at [263, 154] on button "Volgende vraag" at bounding box center [281, 155] width 179 height 12
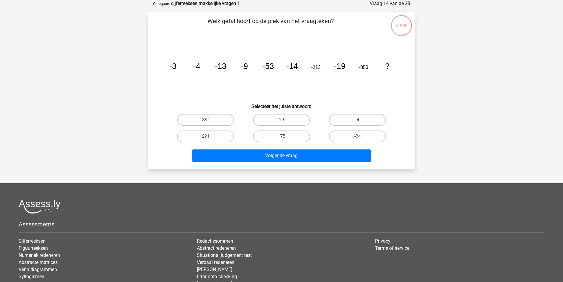
click at [356, 132] on label "-24" at bounding box center [357, 136] width 57 height 12
click at [358, 136] on input "-24" at bounding box center [360, 138] width 4 height 4
radio input "true"
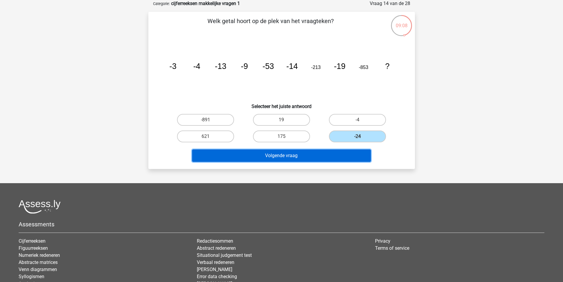
click at [324, 151] on button "Volgende vraag" at bounding box center [281, 155] width 179 height 12
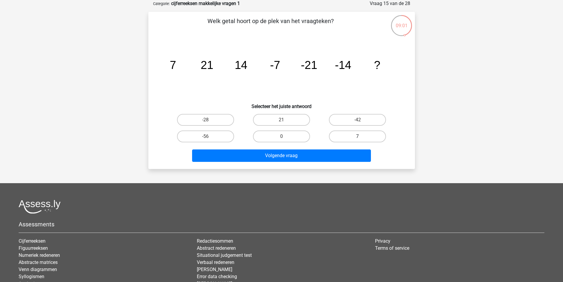
click at [347, 135] on label "7" at bounding box center [357, 136] width 57 height 12
click at [358, 136] on input "7" at bounding box center [360, 138] width 4 height 4
radio input "true"
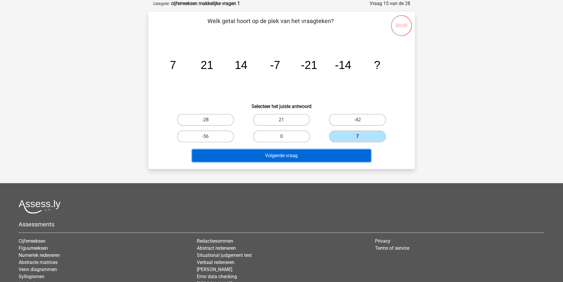
click at [326, 154] on button "Volgende vraag" at bounding box center [281, 155] width 179 height 12
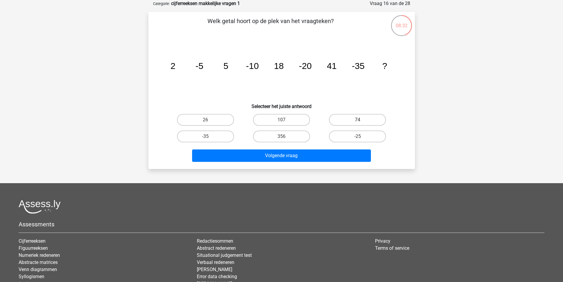
click at [349, 124] on label "74" at bounding box center [357, 120] width 57 height 12
click at [358, 124] on input "74" at bounding box center [360, 122] width 4 height 4
radio input "true"
click at [339, 145] on div "Volgende vraag" at bounding box center [282, 154] width 248 height 20
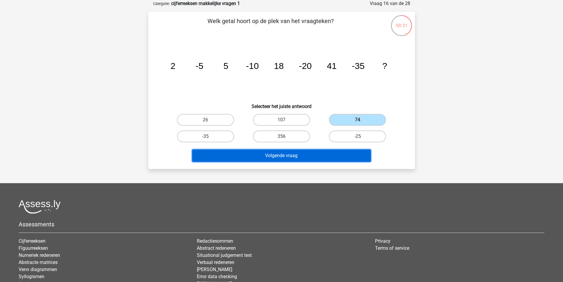
click at [336, 153] on button "Volgende vraag" at bounding box center [281, 155] width 179 height 12
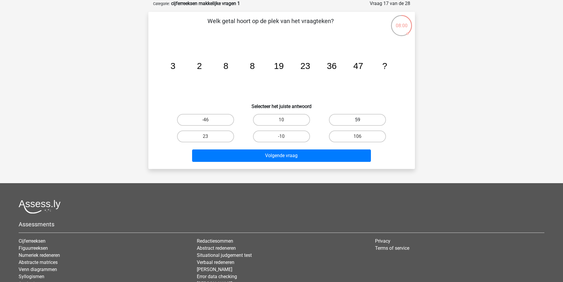
click at [369, 119] on label "59" at bounding box center [357, 120] width 57 height 12
click at [361, 120] on input "59" at bounding box center [360, 122] width 4 height 4
radio input "true"
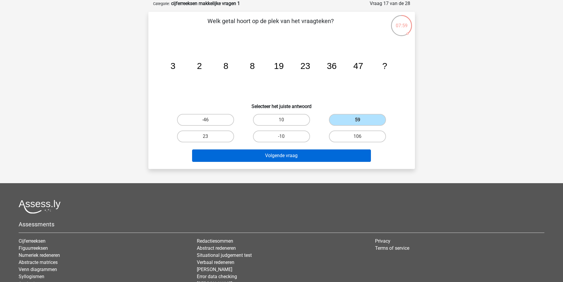
click at [334, 161] on div "Volgende vraag" at bounding box center [282, 156] width 228 height 15
click at [334, 157] on button "Volgende vraag" at bounding box center [281, 155] width 179 height 12
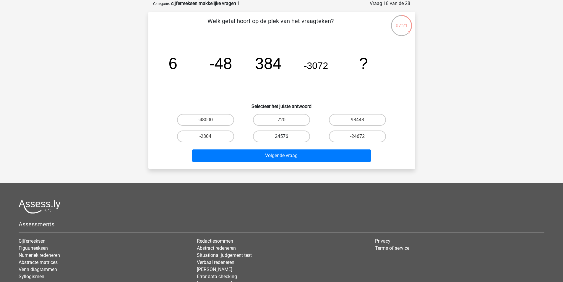
click at [295, 138] on label "24576" at bounding box center [281, 136] width 57 height 12
click at [285, 138] on input "24576" at bounding box center [283, 138] width 4 height 4
radio input "true"
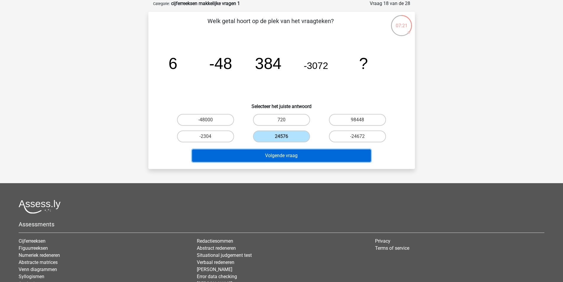
click at [300, 156] on button "Volgende vraag" at bounding box center [281, 155] width 179 height 12
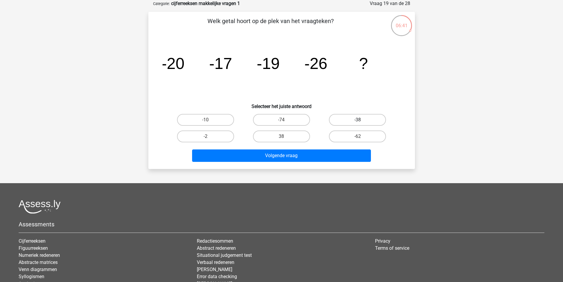
click at [361, 116] on label "-38" at bounding box center [357, 120] width 57 height 12
click at [361, 120] on input "-38" at bounding box center [360, 122] width 4 height 4
radio input "true"
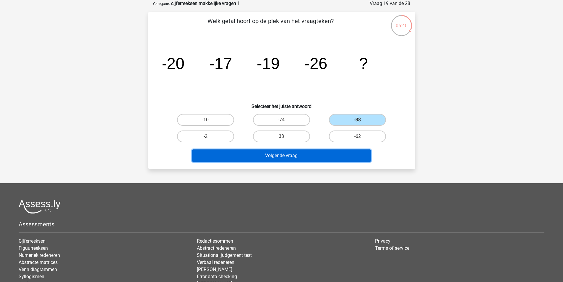
click at [339, 152] on button "Volgende vraag" at bounding box center [281, 155] width 179 height 12
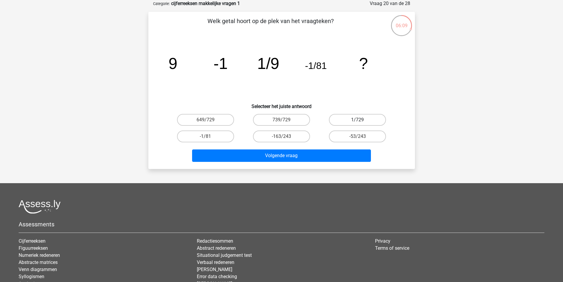
click at [366, 123] on label "1/729" at bounding box center [357, 120] width 57 height 12
click at [361, 123] on input "1/729" at bounding box center [360, 122] width 4 height 4
radio input "true"
click at [336, 166] on div "Welk getal hoort op de plek van het vraagteken? image/svg+xml 9 -1 1/9 -1/81 ? …" at bounding box center [281, 90] width 267 height 157
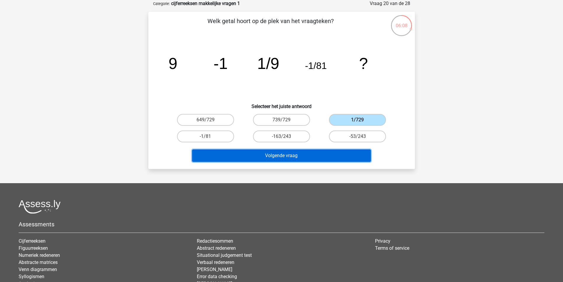
click at [332, 157] on button "Volgende vraag" at bounding box center [281, 155] width 179 height 12
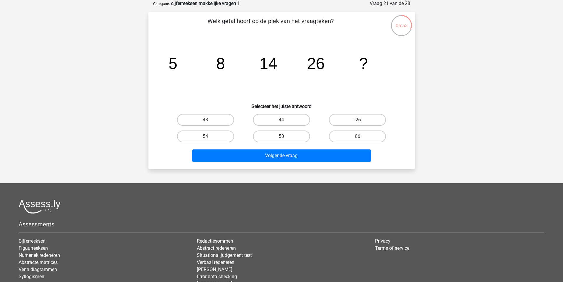
click at [287, 139] on label "50" at bounding box center [281, 136] width 57 height 12
click at [285, 139] on input "50" at bounding box center [283, 138] width 4 height 4
radio input "true"
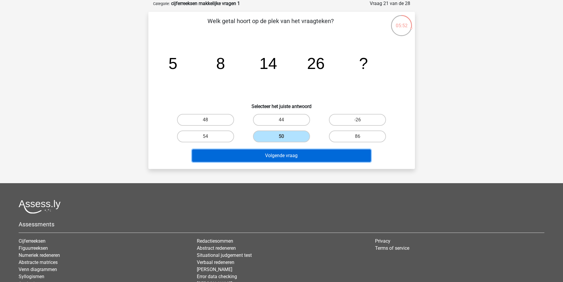
click at [298, 156] on button "Volgende vraag" at bounding box center [281, 155] width 179 height 12
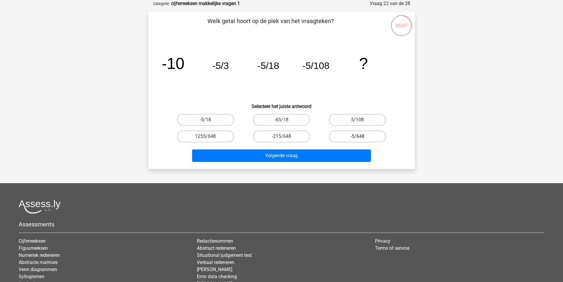
click at [357, 136] on label "-5/648" at bounding box center [357, 136] width 57 height 12
click at [358, 136] on input "-5/648" at bounding box center [360, 138] width 4 height 4
radio input "true"
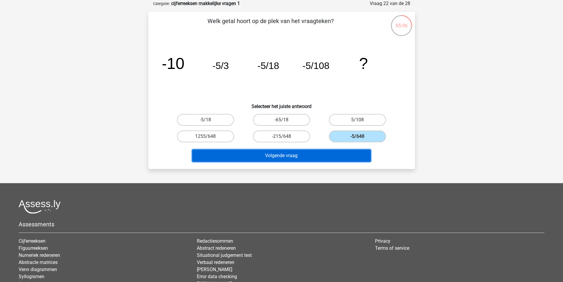
click at [351, 152] on button "Volgende vraag" at bounding box center [281, 155] width 179 height 12
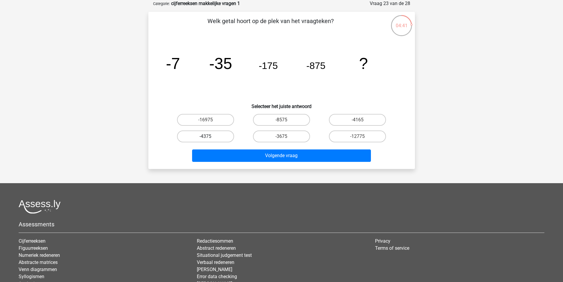
click at [217, 137] on label "-4375" at bounding box center [205, 136] width 57 height 12
click at [209, 137] on input "-4375" at bounding box center [207, 138] width 4 height 4
radio input "true"
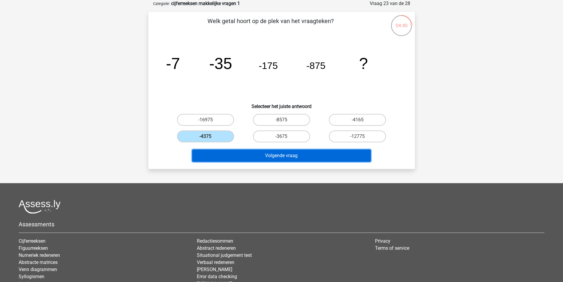
click at [263, 152] on button "Volgende vraag" at bounding box center [281, 155] width 179 height 12
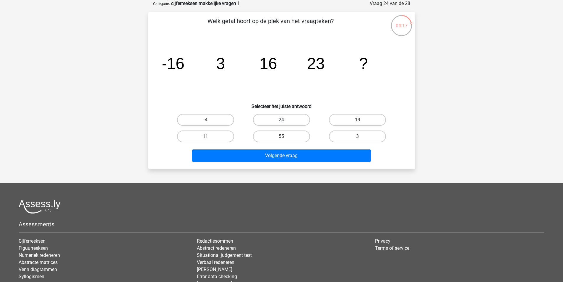
click at [294, 118] on label "24" at bounding box center [281, 120] width 57 height 12
click at [285, 120] on input "24" at bounding box center [283, 122] width 4 height 4
radio input "true"
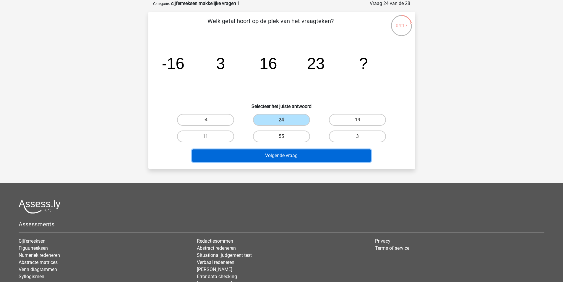
click at [309, 150] on button "Volgende vraag" at bounding box center [281, 155] width 179 height 12
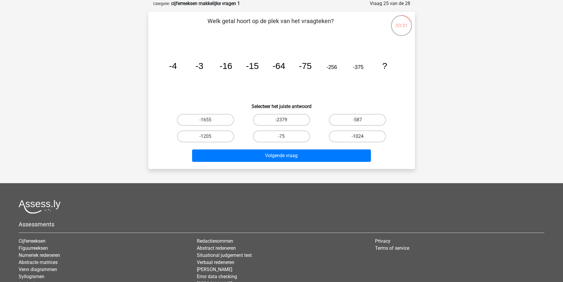
click at [363, 138] on label "-1024" at bounding box center [357, 136] width 57 height 12
click at [361, 138] on input "-1024" at bounding box center [360, 138] width 4 height 4
radio input "true"
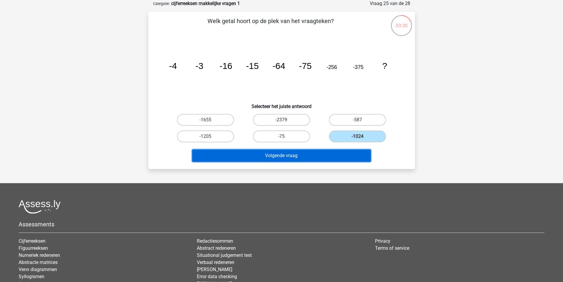
click at [310, 155] on button "Volgende vraag" at bounding box center [281, 155] width 179 height 12
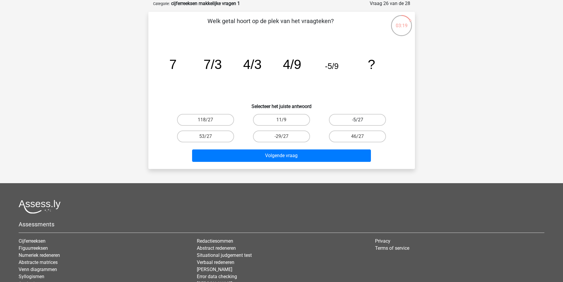
click at [361, 118] on label "-5/27" at bounding box center [357, 120] width 57 height 12
click at [361, 120] on input "-5/27" at bounding box center [360, 122] width 4 height 4
radio input "true"
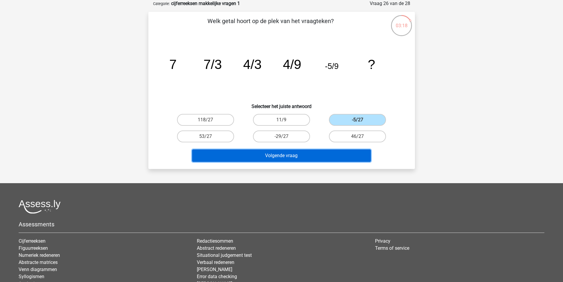
click at [335, 149] on button "Volgende vraag" at bounding box center [281, 155] width 179 height 12
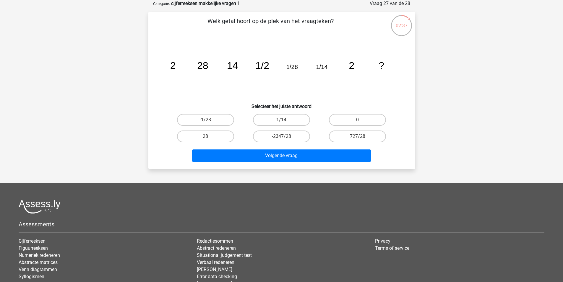
drag, startPoint x: 219, startPoint y: 120, endPoint x: 236, endPoint y: 144, distance: 29.7
click at [219, 120] on label "-1/28" at bounding box center [205, 120] width 57 height 12
click at [209, 120] on input "-1/28" at bounding box center [207, 122] width 4 height 4
radio input "true"
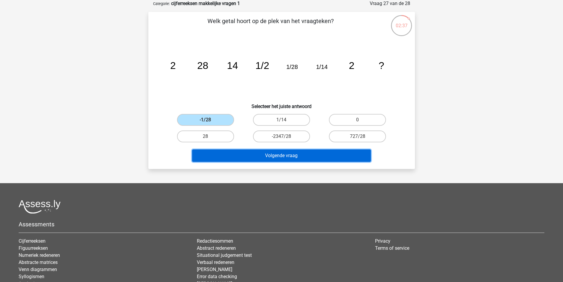
click at [268, 157] on button "Volgende vraag" at bounding box center [281, 155] width 179 height 12
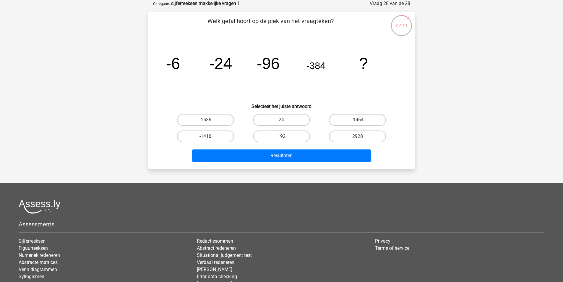
click at [216, 139] on label "-1416" at bounding box center [205, 136] width 57 height 12
click at [209, 139] on input "-1416" at bounding box center [207, 138] width 4 height 4
radio input "true"
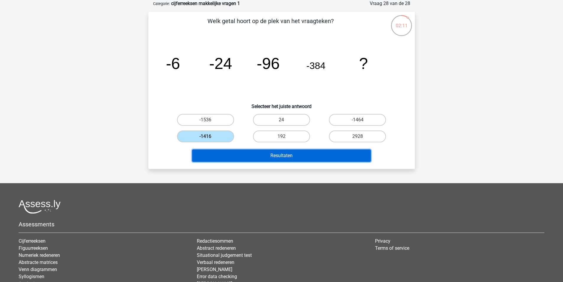
click at [249, 157] on button "Resultaten" at bounding box center [281, 155] width 179 height 12
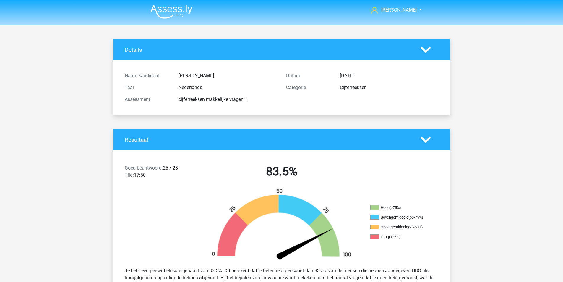
click at [155, 13] on img at bounding box center [171, 12] width 42 height 14
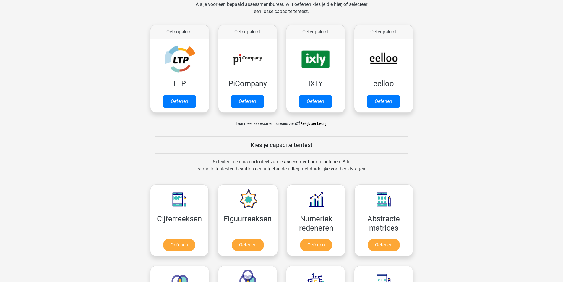
scroll to position [148, 0]
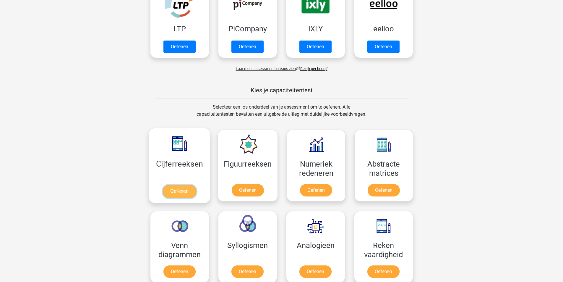
click at [182, 196] on link "Oefenen" at bounding box center [180, 191] width 34 height 13
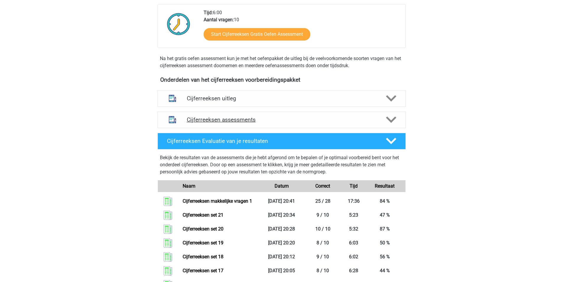
click at [233, 123] on h4 "Cijferreeksen assessments" at bounding box center [282, 119] width 190 height 7
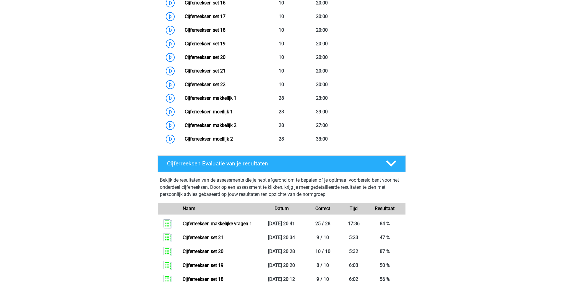
scroll to position [532, 0]
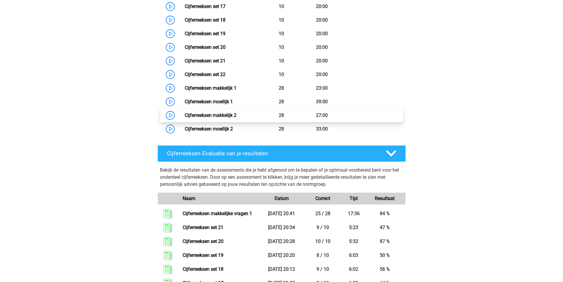
click at [185, 118] on link "Cijferreeksen makkelijk 2" at bounding box center [211, 115] width 52 height 6
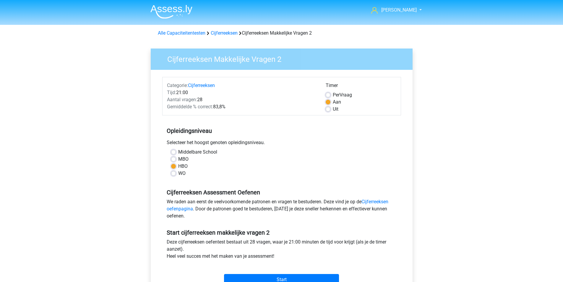
scroll to position [118, 0]
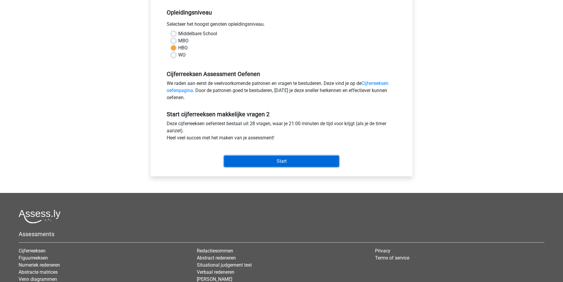
click at [270, 156] on input "Start" at bounding box center [281, 160] width 115 height 11
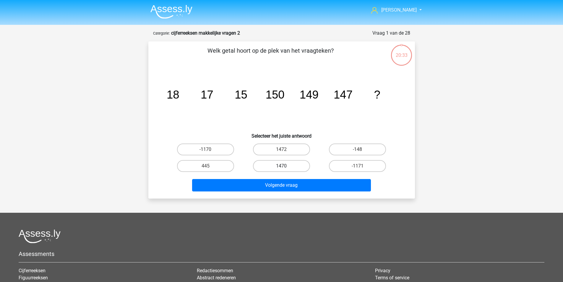
click at [294, 170] on label "1470" at bounding box center [281, 166] width 57 height 12
click at [285, 170] on input "1470" at bounding box center [283, 168] width 4 height 4
radio input "true"
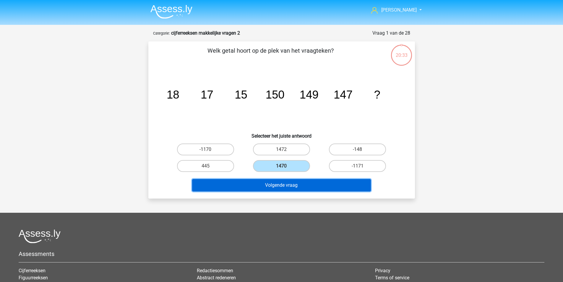
click at [301, 189] on button "Volgende vraag" at bounding box center [281, 185] width 179 height 12
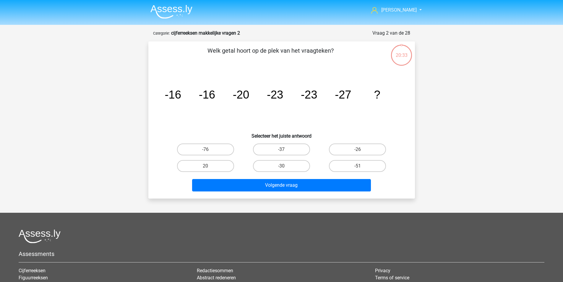
scroll to position [30, 0]
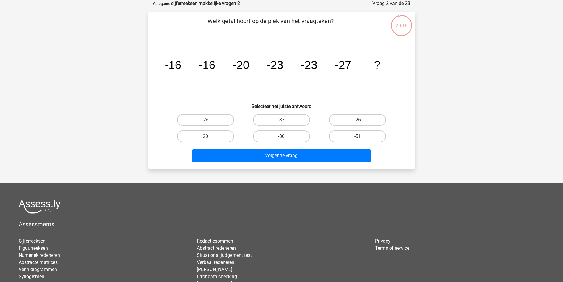
click at [293, 137] on label "-30" at bounding box center [281, 136] width 57 height 12
click at [285, 137] on input "-30" at bounding box center [283, 138] width 4 height 4
radio input "true"
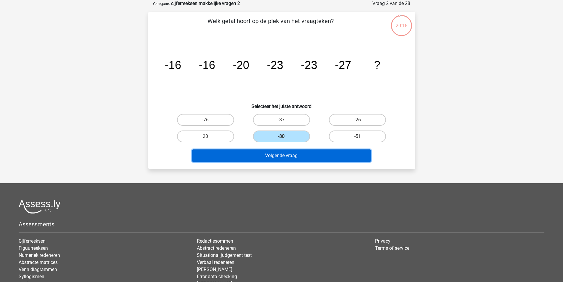
click at [300, 154] on button "Volgende vraag" at bounding box center [281, 155] width 179 height 12
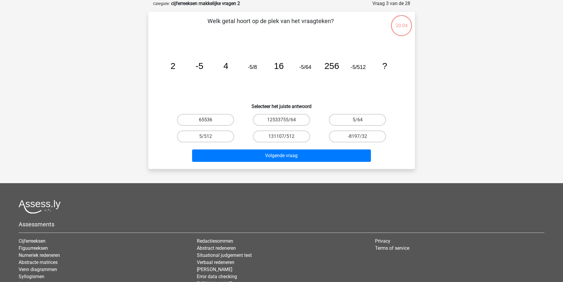
click at [212, 123] on label "65536" at bounding box center [205, 120] width 57 height 12
click at [209, 123] on input "65536" at bounding box center [207, 122] width 4 height 4
radio input "true"
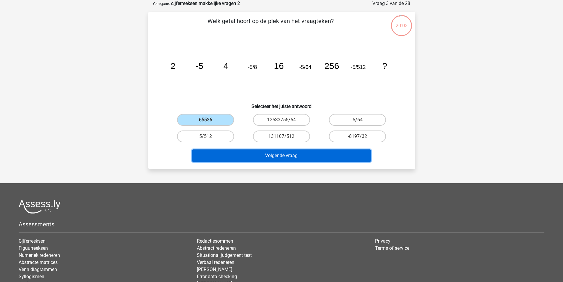
click at [255, 153] on button "Volgende vraag" at bounding box center [281, 155] width 179 height 12
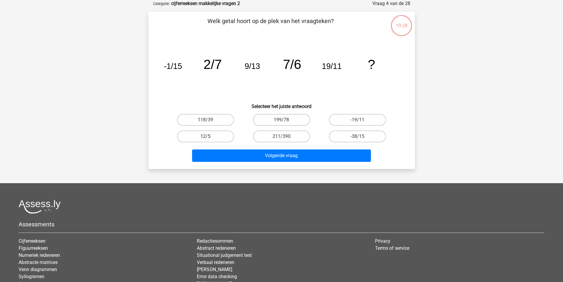
click at [216, 136] on label "12/5" at bounding box center [205, 136] width 57 height 12
click at [209, 136] on input "12/5" at bounding box center [207, 138] width 4 height 4
radio input "true"
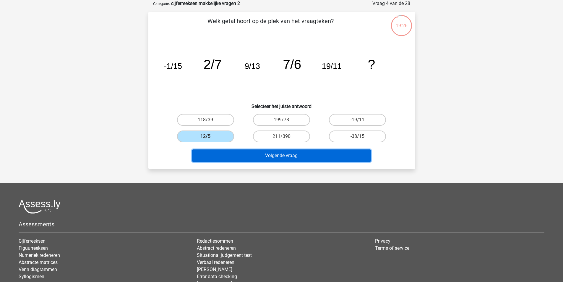
click at [260, 153] on button "Volgende vraag" at bounding box center [281, 155] width 179 height 12
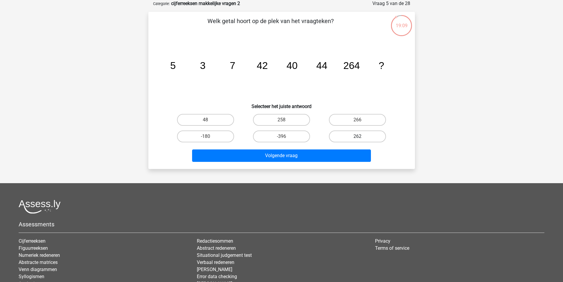
click at [364, 140] on label "262" at bounding box center [357, 136] width 57 height 12
click at [361, 140] on input "262" at bounding box center [360, 138] width 4 height 4
radio input "true"
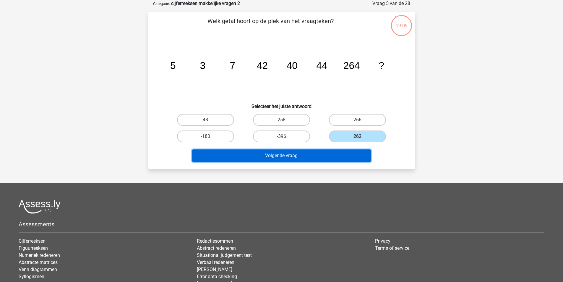
click at [353, 152] on button "Volgende vraag" at bounding box center [281, 155] width 179 height 12
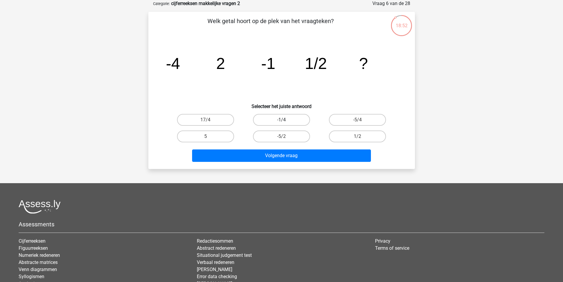
drag, startPoint x: 299, startPoint y: 119, endPoint x: 300, endPoint y: 130, distance: 11.2
click at [299, 119] on label "-1/4" at bounding box center [281, 120] width 57 height 12
click at [285, 120] on input "-1/4" at bounding box center [283, 122] width 4 height 4
radio input "true"
click at [311, 148] on div "Volgende vraag" at bounding box center [282, 154] width 248 height 20
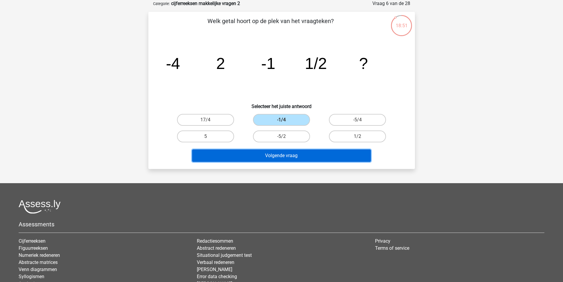
click at [313, 154] on button "Volgende vraag" at bounding box center [281, 155] width 179 height 12
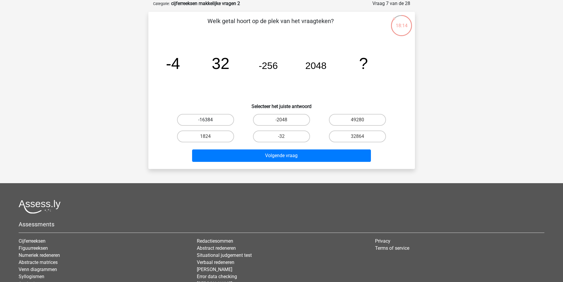
click at [214, 121] on label "-16384" at bounding box center [205, 120] width 57 height 12
click at [209, 121] on input "-16384" at bounding box center [207, 122] width 4 height 4
radio input "true"
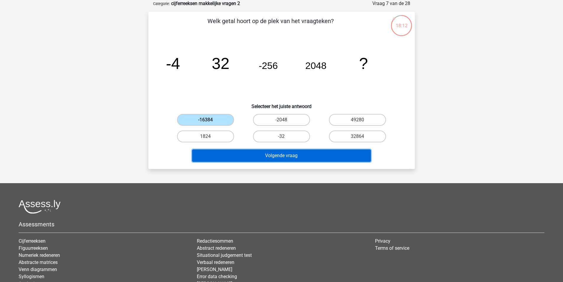
click at [259, 152] on button "Volgende vraag" at bounding box center [281, 155] width 179 height 12
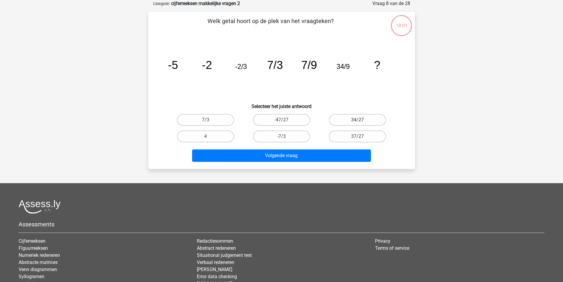
click at [351, 118] on label "34/27" at bounding box center [357, 120] width 57 height 12
click at [358, 120] on input "34/27" at bounding box center [360, 122] width 4 height 4
radio input "true"
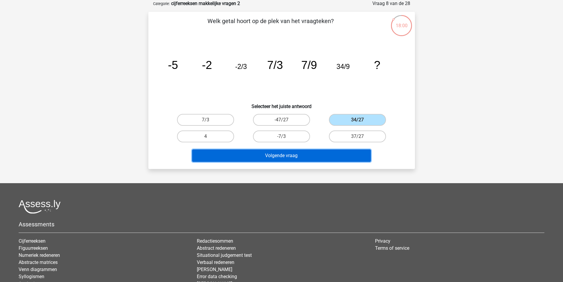
click at [329, 156] on button "Volgende vraag" at bounding box center [281, 155] width 179 height 12
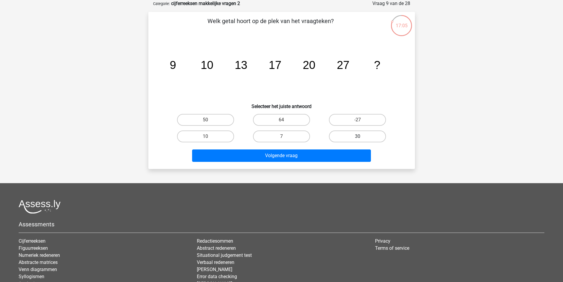
click at [350, 137] on label "30" at bounding box center [357, 136] width 57 height 12
click at [358, 137] on input "30" at bounding box center [360, 138] width 4 height 4
radio input "true"
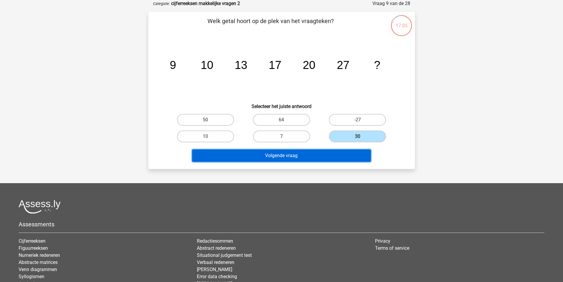
click at [337, 153] on button "Volgende vraag" at bounding box center [281, 155] width 179 height 12
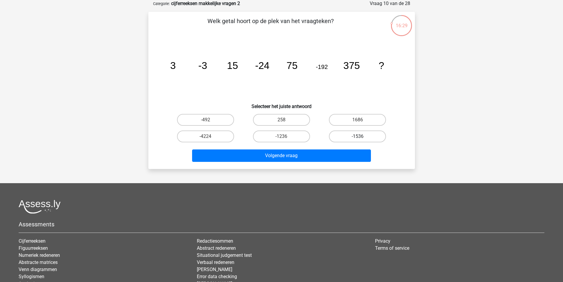
click at [356, 138] on label "-1536" at bounding box center [357, 136] width 57 height 12
click at [358, 138] on input "-1536" at bounding box center [360, 138] width 4 height 4
radio input "true"
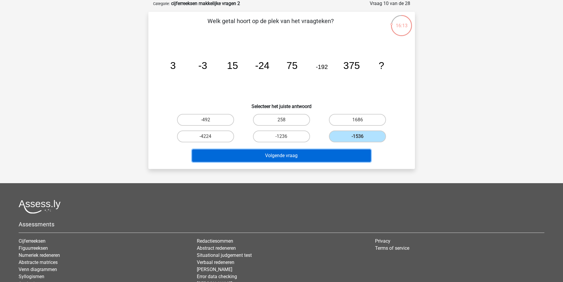
click at [318, 152] on button "Volgende vraag" at bounding box center [281, 155] width 179 height 12
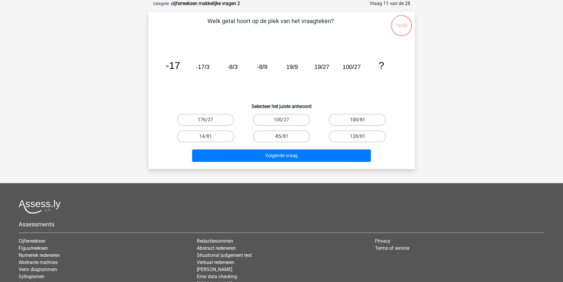
click at [356, 116] on label "100/81" at bounding box center [357, 120] width 57 height 12
click at [358, 120] on input "100/81" at bounding box center [360, 122] width 4 height 4
radio input "true"
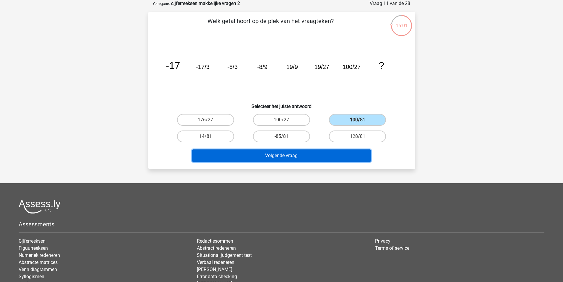
click at [322, 152] on button "Volgende vraag" at bounding box center [281, 155] width 179 height 12
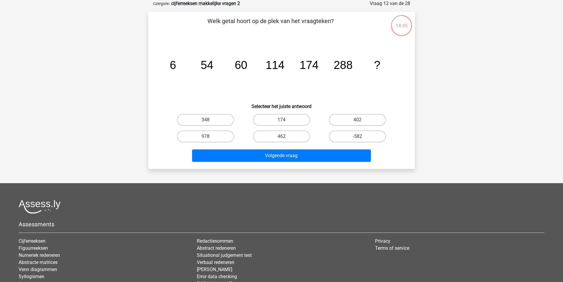
click at [282, 139] on input "462" at bounding box center [283, 138] width 4 height 4
radio input "true"
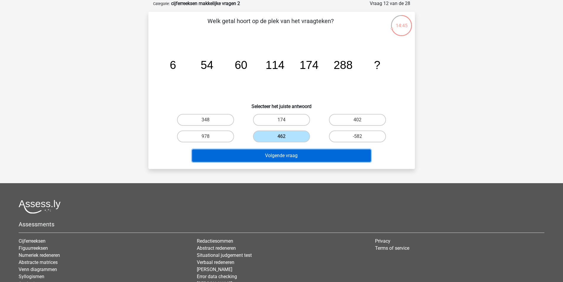
click at [300, 157] on button "Volgende vraag" at bounding box center [281, 155] width 179 height 12
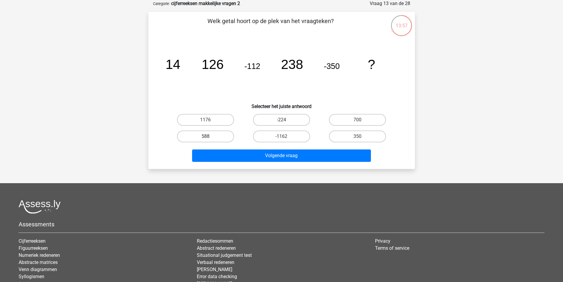
click at [218, 137] on label "588" at bounding box center [205, 136] width 57 height 12
click at [209, 137] on input "588" at bounding box center [207, 138] width 4 height 4
radio input "true"
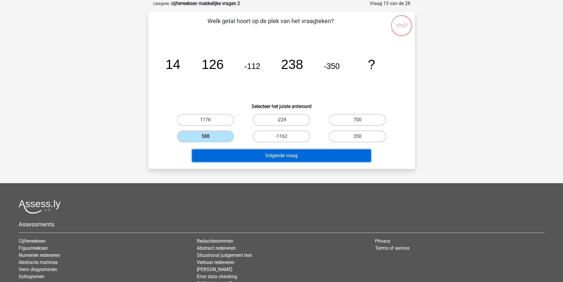
click at [256, 151] on button "Volgende vraag" at bounding box center [281, 155] width 179 height 12
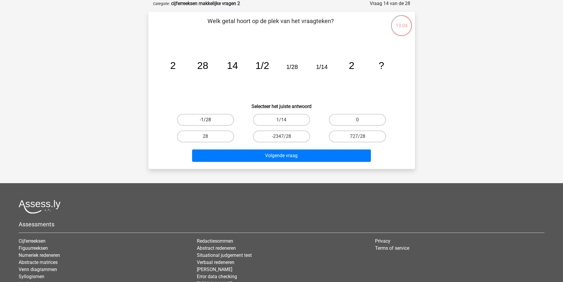
click at [222, 122] on label "-1/28" at bounding box center [205, 120] width 57 height 12
click at [209, 122] on input "-1/28" at bounding box center [207, 122] width 4 height 4
radio input "true"
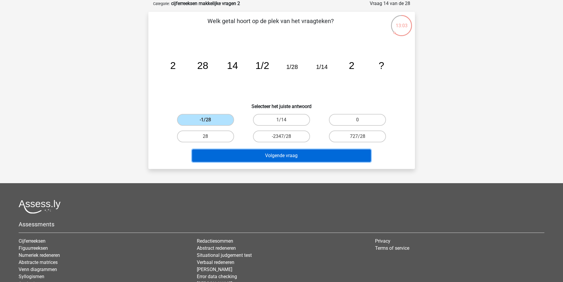
click at [248, 155] on button "Volgende vraag" at bounding box center [281, 155] width 179 height 12
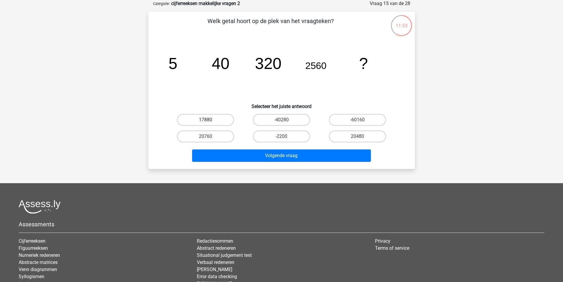
click at [215, 122] on label "17880" at bounding box center [205, 120] width 57 height 12
click at [209, 122] on input "17880" at bounding box center [207, 122] width 4 height 4
radio input "true"
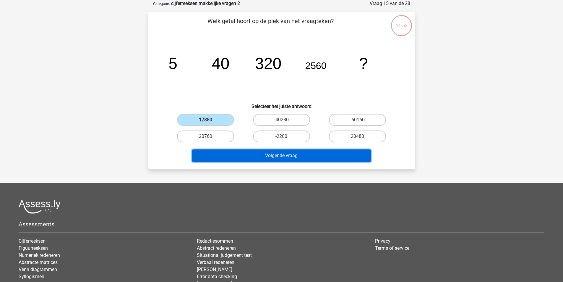
click at [293, 154] on button "Volgende vraag" at bounding box center [281, 155] width 179 height 12
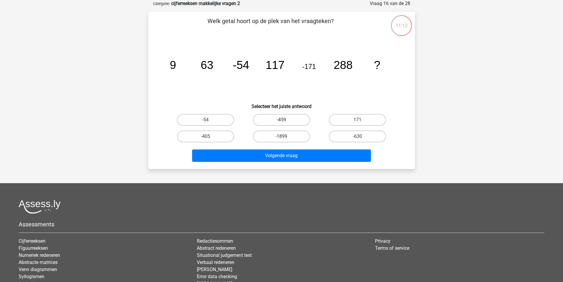
click at [298, 119] on label "-459" at bounding box center [281, 120] width 57 height 12
click at [285, 120] on input "-459" at bounding box center [283, 122] width 4 height 4
radio input "true"
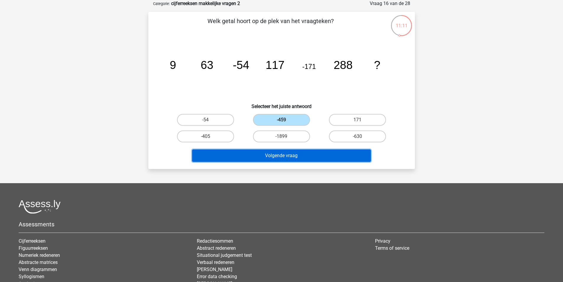
click at [320, 153] on button "Volgende vraag" at bounding box center [281, 155] width 179 height 12
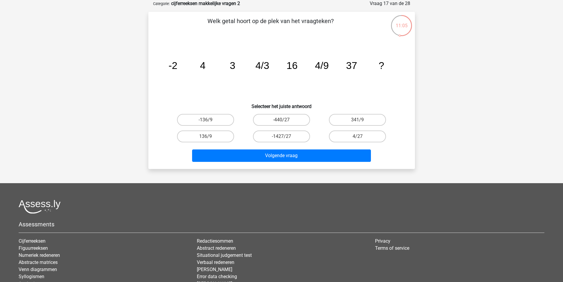
click at [358, 138] on input "4/27" at bounding box center [360, 138] width 4 height 4
radio input "true"
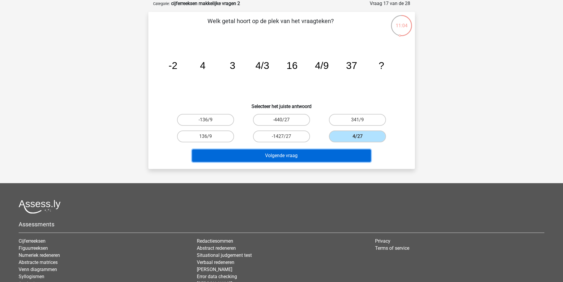
click at [314, 156] on button "Volgende vraag" at bounding box center [281, 155] width 179 height 12
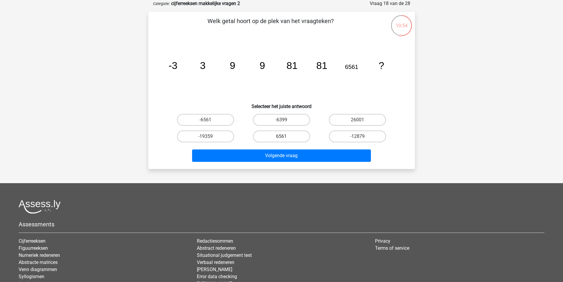
click at [298, 135] on label "6561" at bounding box center [281, 136] width 57 height 12
click at [285, 136] on input "6561" at bounding box center [283, 138] width 4 height 4
radio input "true"
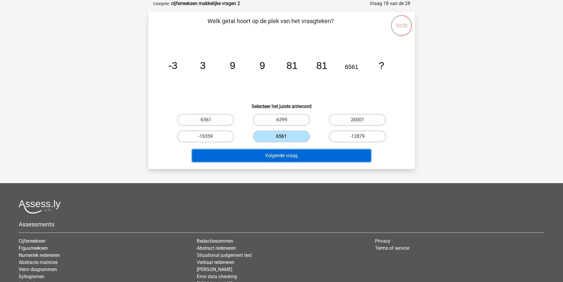
click at [306, 156] on button "Volgende vraag" at bounding box center [281, 155] width 179 height 12
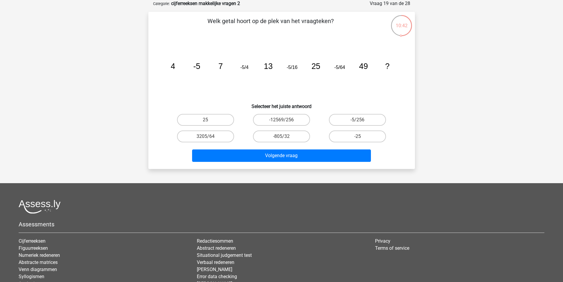
drag, startPoint x: 360, startPoint y: 119, endPoint x: 340, endPoint y: 127, distance: 21.0
click at [360, 120] on input "-5/256" at bounding box center [360, 122] width 4 height 4
radio input "true"
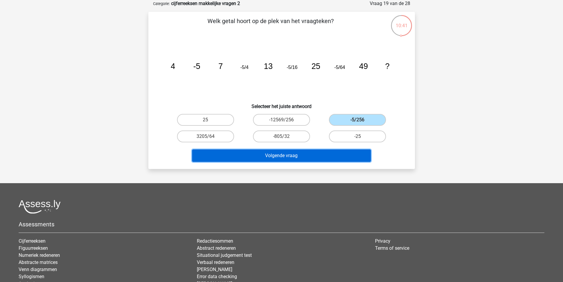
click at [308, 152] on button "Volgende vraag" at bounding box center [281, 155] width 179 height 12
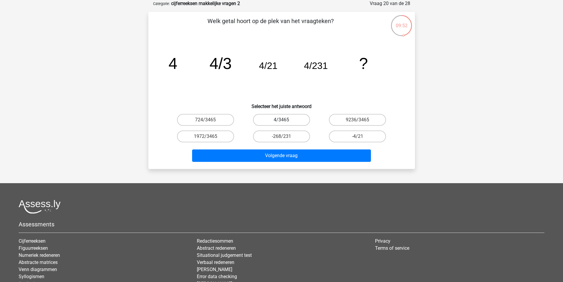
drag, startPoint x: 297, startPoint y: 120, endPoint x: 297, endPoint y: 124, distance: 4.1
click at [297, 120] on label "4/3465" at bounding box center [281, 120] width 57 height 12
click at [285, 120] on input "4/3465" at bounding box center [283, 122] width 4 height 4
radio input "true"
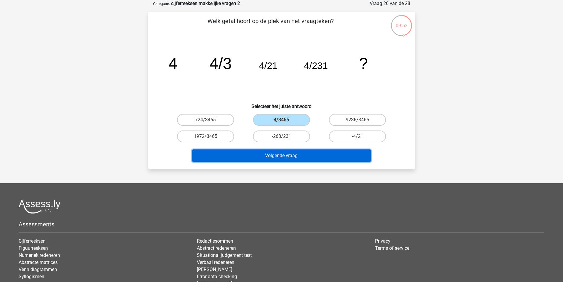
click at [305, 152] on button "Volgende vraag" at bounding box center [281, 155] width 179 height 12
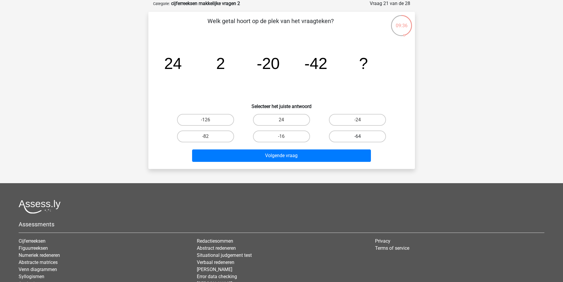
click at [349, 138] on label "-64" at bounding box center [357, 136] width 57 height 12
click at [358, 138] on input "-64" at bounding box center [360, 138] width 4 height 4
radio input "true"
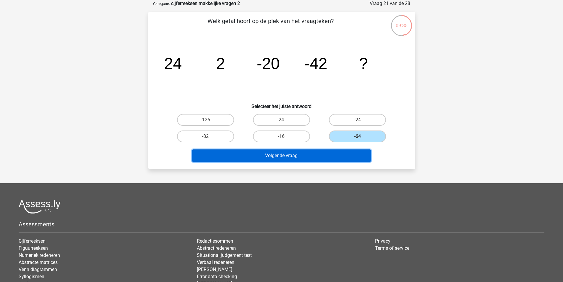
click at [329, 158] on button "Volgende vraag" at bounding box center [281, 155] width 179 height 12
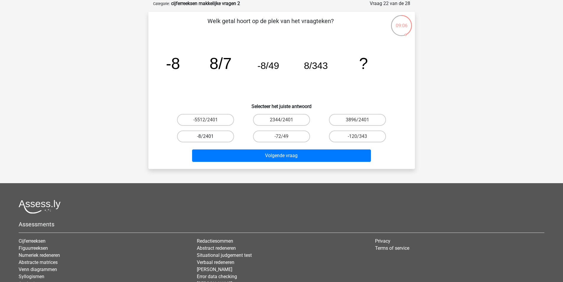
click at [220, 136] on label "-8/2401" at bounding box center [205, 136] width 57 height 12
click at [209, 136] on input "-8/2401" at bounding box center [207, 138] width 4 height 4
radio input "true"
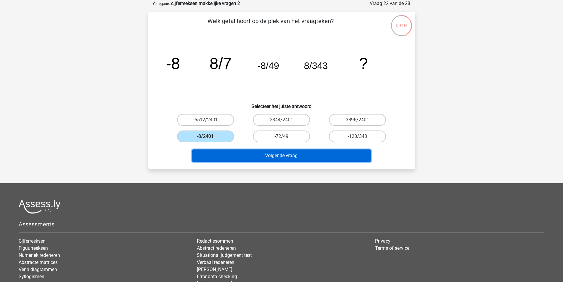
click at [291, 155] on button "Volgende vraag" at bounding box center [281, 155] width 179 height 12
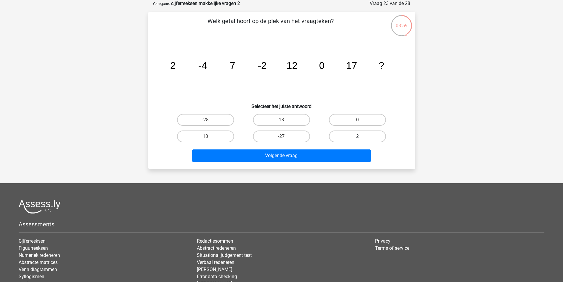
click at [356, 137] on label "2" at bounding box center [357, 136] width 57 height 12
click at [358, 137] on input "2" at bounding box center [360, 138] width 4 height 4
radio input "true"
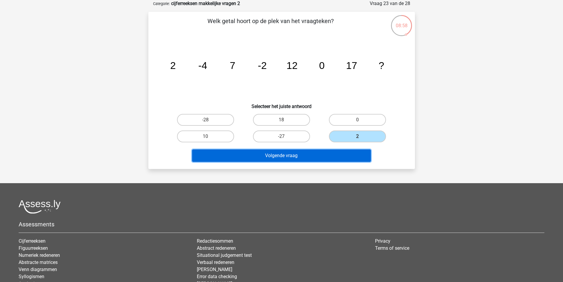
click at [337, 155] on button "Volgende vraag" at bounding box center [281, 155] width 179 height 12
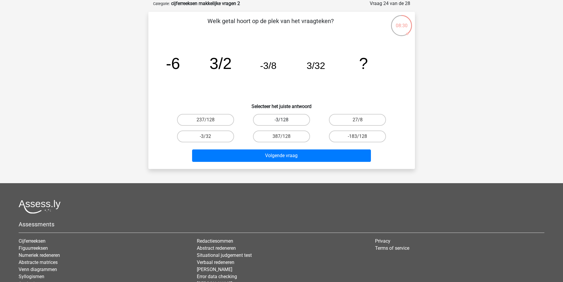
click at [274, 122] on label "-3/128" at bounding box center [281, 120] width 57 height 12
click at [281, 122] on input "-3/128" at bounding box center [283, 122] width 4 height 4
radio input "true"
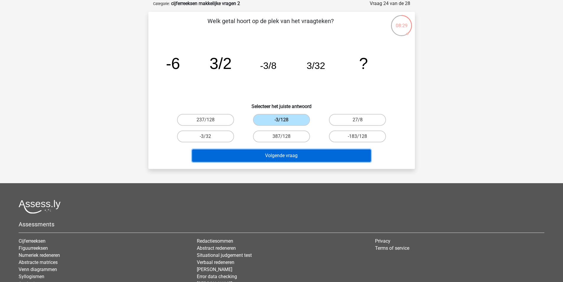
click at [282, 152] on button "Volgende vraag" at bounding box center [281, 155] width 179 height 12
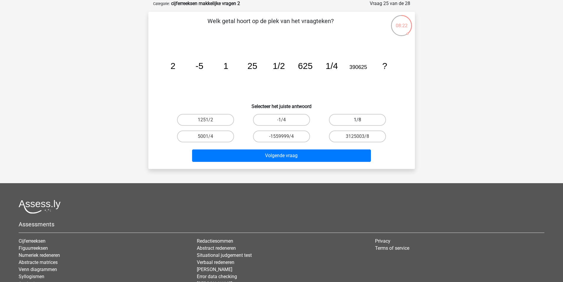
click at [351, 116] on label "1/8" at bounding box center [357, 120] width 57 height 12
click at [358, 120] on input "1/8" at bounding box center [360, 122] width 4 height 4
radio input "true"
click at [329, 147] on div "Volgende vraag" at bounding box center [282, 154] width 248 height 20
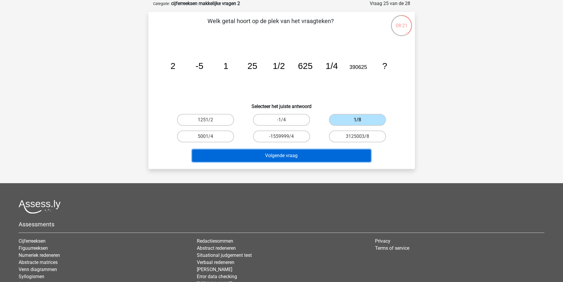
click at [320, 155] on button "Volgende vraag" at bounding box center [281, 155] width 179 height 12
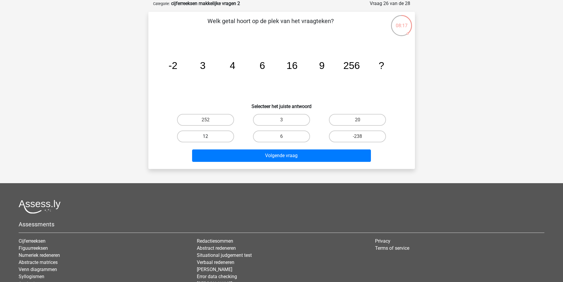
click at [221, 138] on label "12" at bounding box center [205, 136] width 57 height 12
click at [209, 138] on input "12" at bounding box center [207, 138] width 4 height 4
radio input "true"
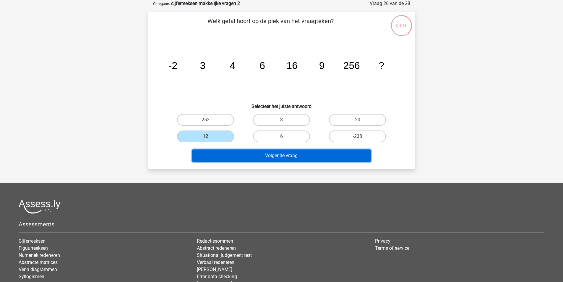
click at [246, 155] on button "Volgende vraag" at bounding box center [281, 155] width 179 height 12
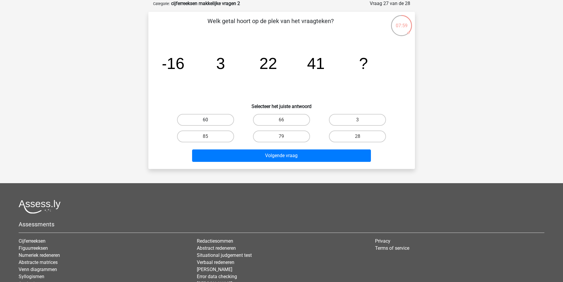
click at [217, 119] on label "60" at bounding box center [205, 120] width 57 height 12
click at [209, 120] on input "60" at bounding box center [207, 122] width 4 height 4
radio input "true"
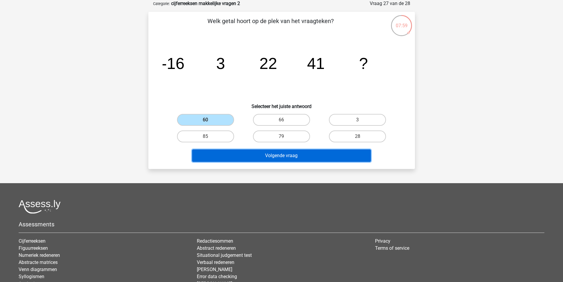
click at [240, 150] on button "Volgende vraag" at bounding box center [281, 155] width 179 height 12
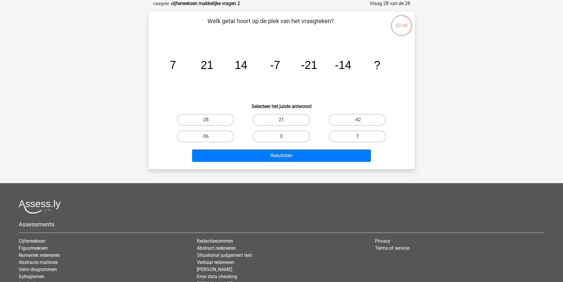
click at [352, 137] on label "7" at bounding box center [357, 136] width 57 height 12
click at [358, 137] on input "7" at bounding box center [360, 138] width 4 height 4
radio input "true"
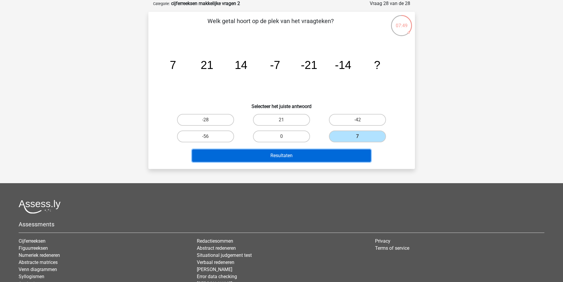
click at [334, 153] on button "Resultaten" at bounding box center [281, 155] width 179 height 12
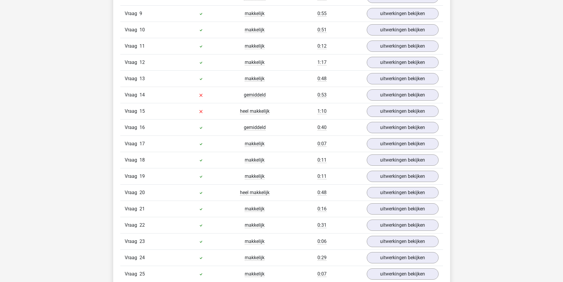
scroll to position [532, 0]
click at [391, 98] on link "uitwerkingen bekijken" at bounding box center [402, 95] width 82 height 13
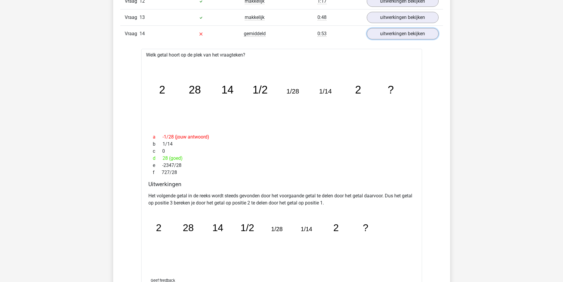
scroll to position [591, 0]
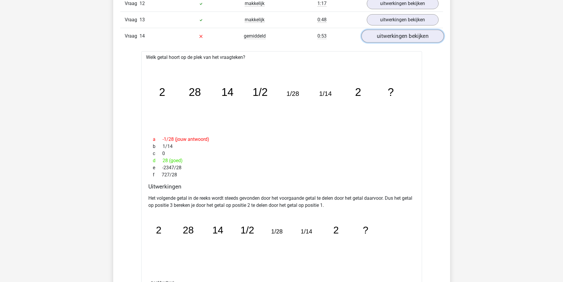
click at [387, 38] on link "uitwerkingen bekijken" at bounding box center [402, 36] width 82 height 13
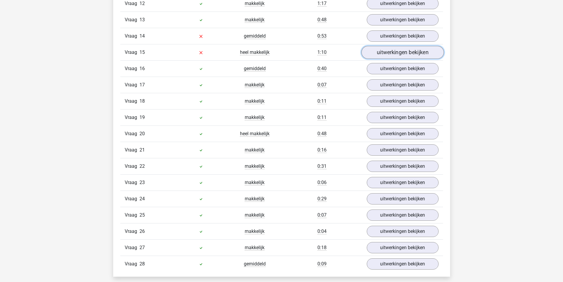
click at [391, 55] on link "uitwerkingen bekijken" at bounding box center [402, 52] width 82 height 13
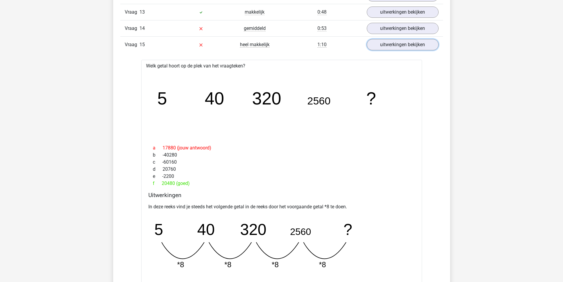
scroll to position [532, 0]
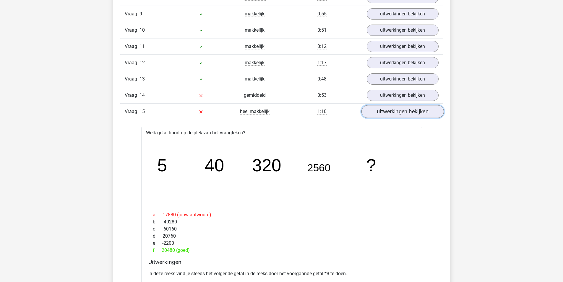
click at [391, 114] on link "uitwerkingen bekijken" at bounding box center [402, 111] width 82 height 13
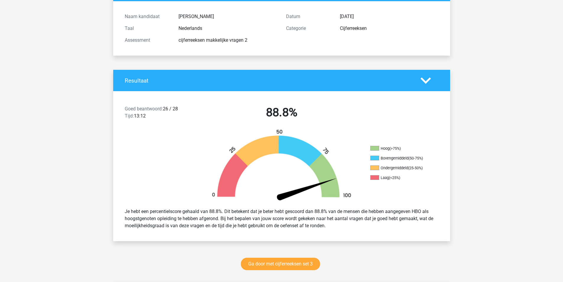
scroll to position [0, 0]
